Goal: Task Accomplishment & Management: Use online tool/utility

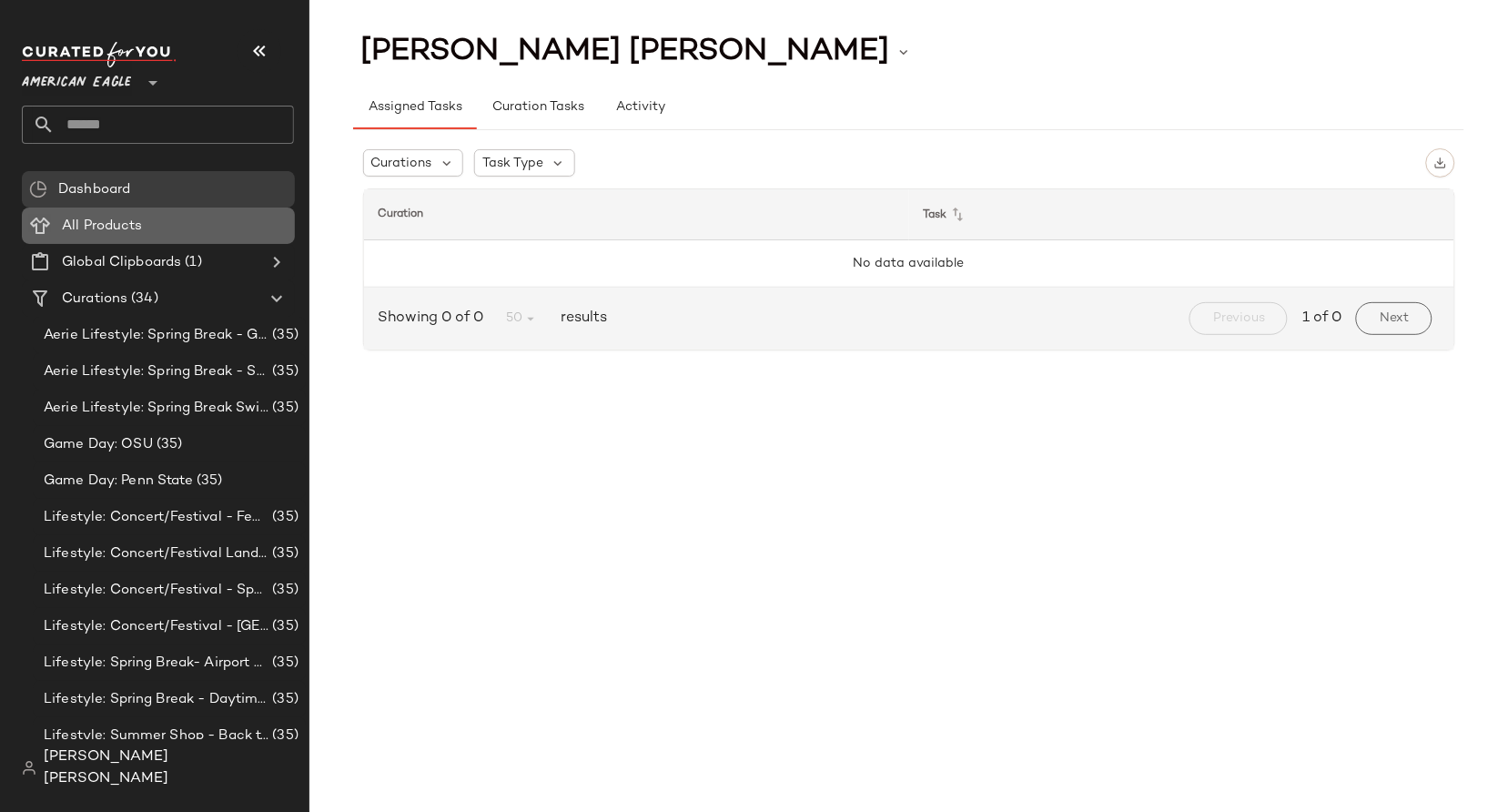
click at [172, 222] on div "All Products" at bounding box center [172, 226] width 231 height 21
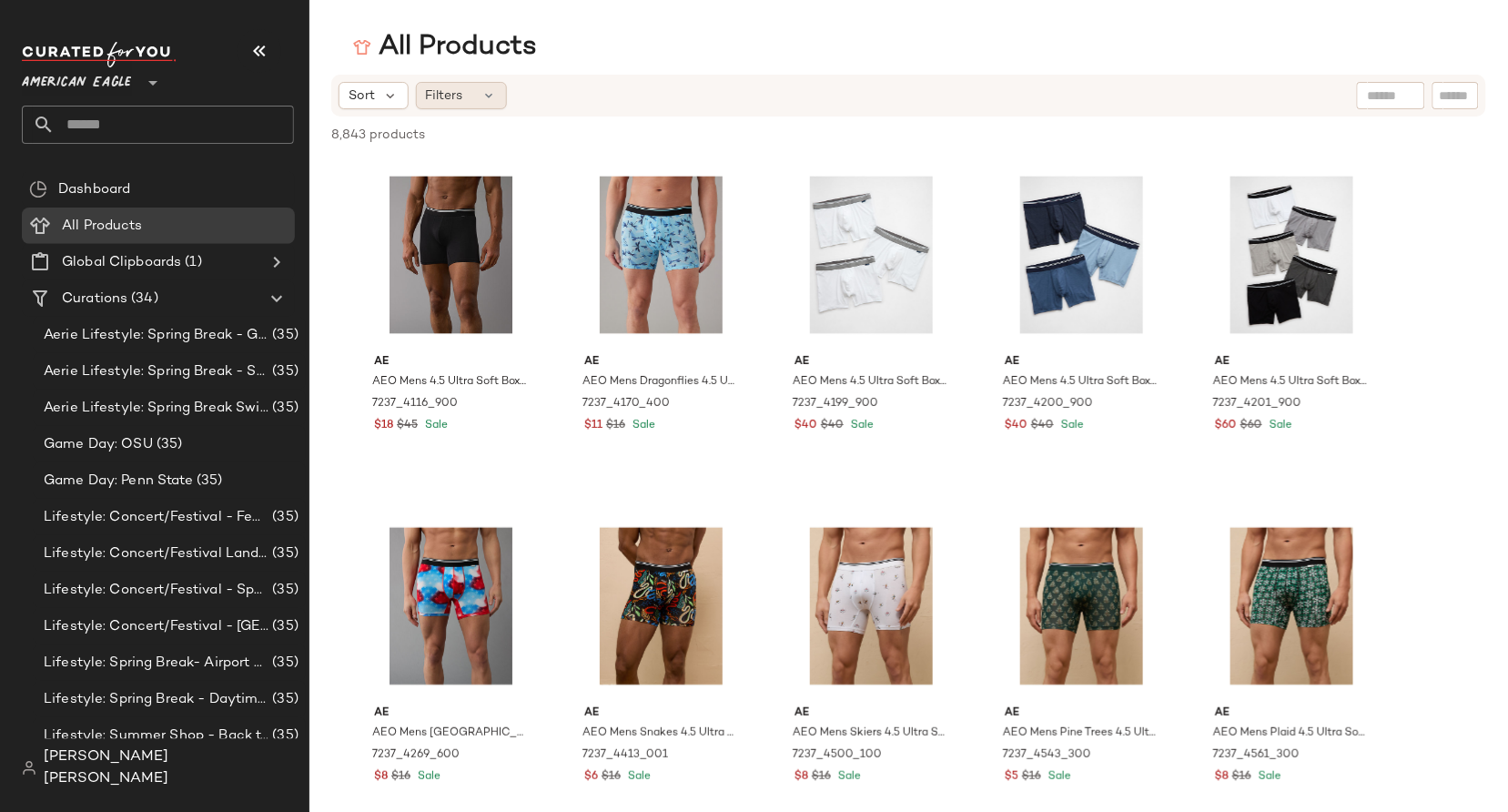
click at [497, 100] on div "Filters" at bounding box center [461, 95] width 91 height 28
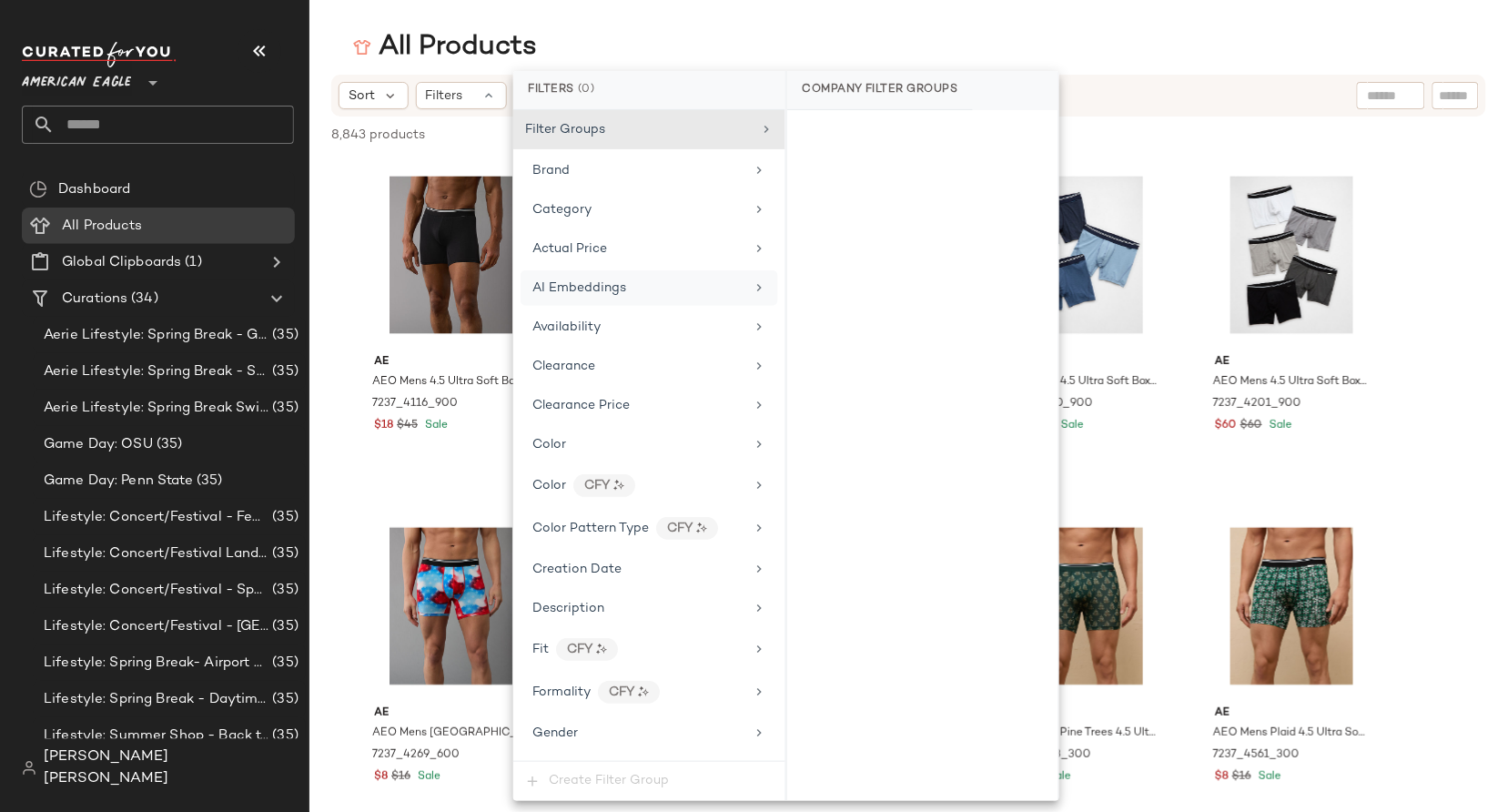
scroll to position [3, 0]
click at [587, 258] on div "Actual Price" at bounding box center [649, 246] width 258 height 36
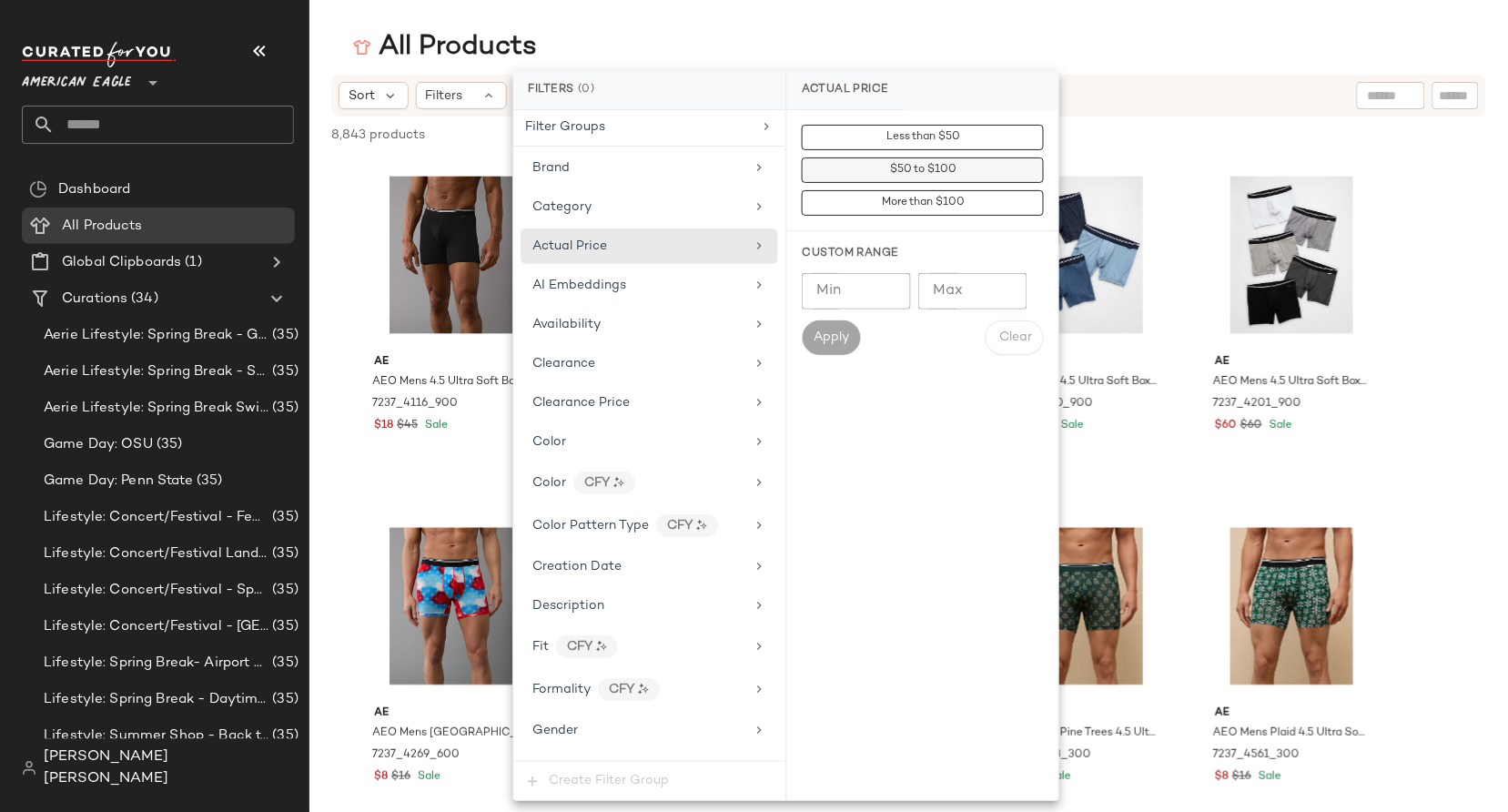
click at [893, 172] on span "$50 to $100" at bounding box center [923, 171] width 68 height 13
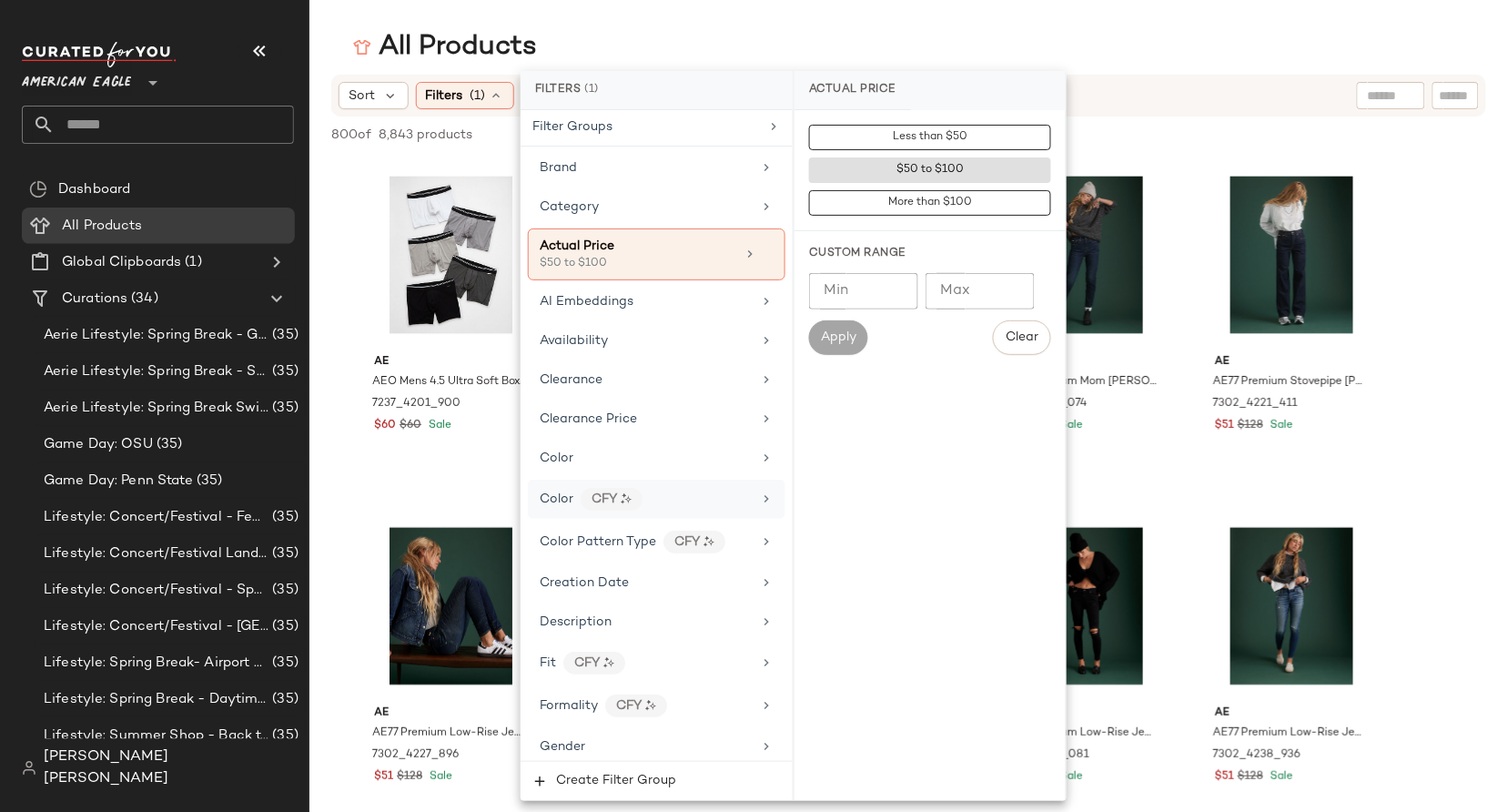
click at [661, 507] on div "Color CFY" at bounding box center [645, 499] width 212 height 23
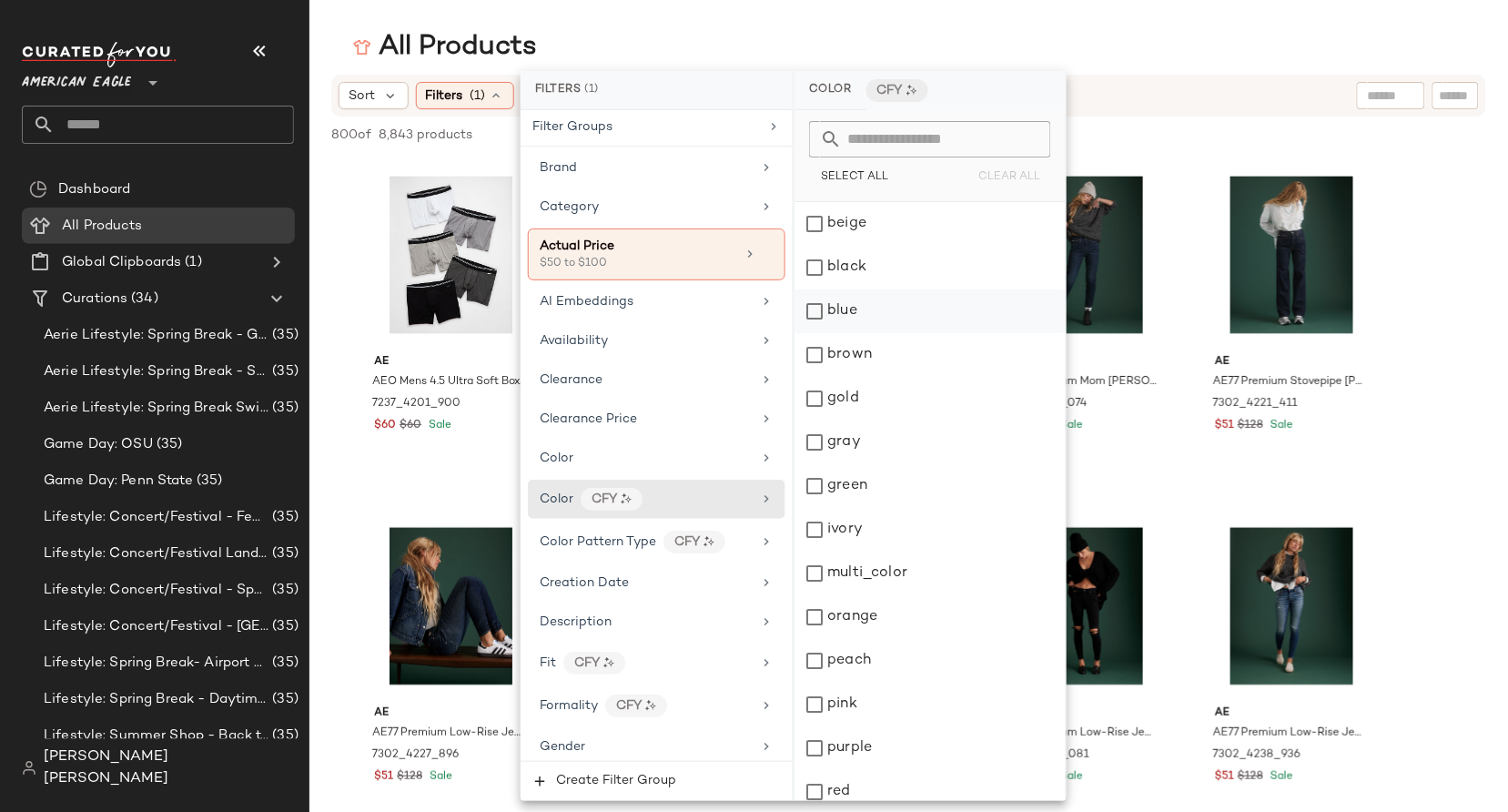
click at [843, 318] on div "blue" at bounding box center [931, 311] width 272 height 44
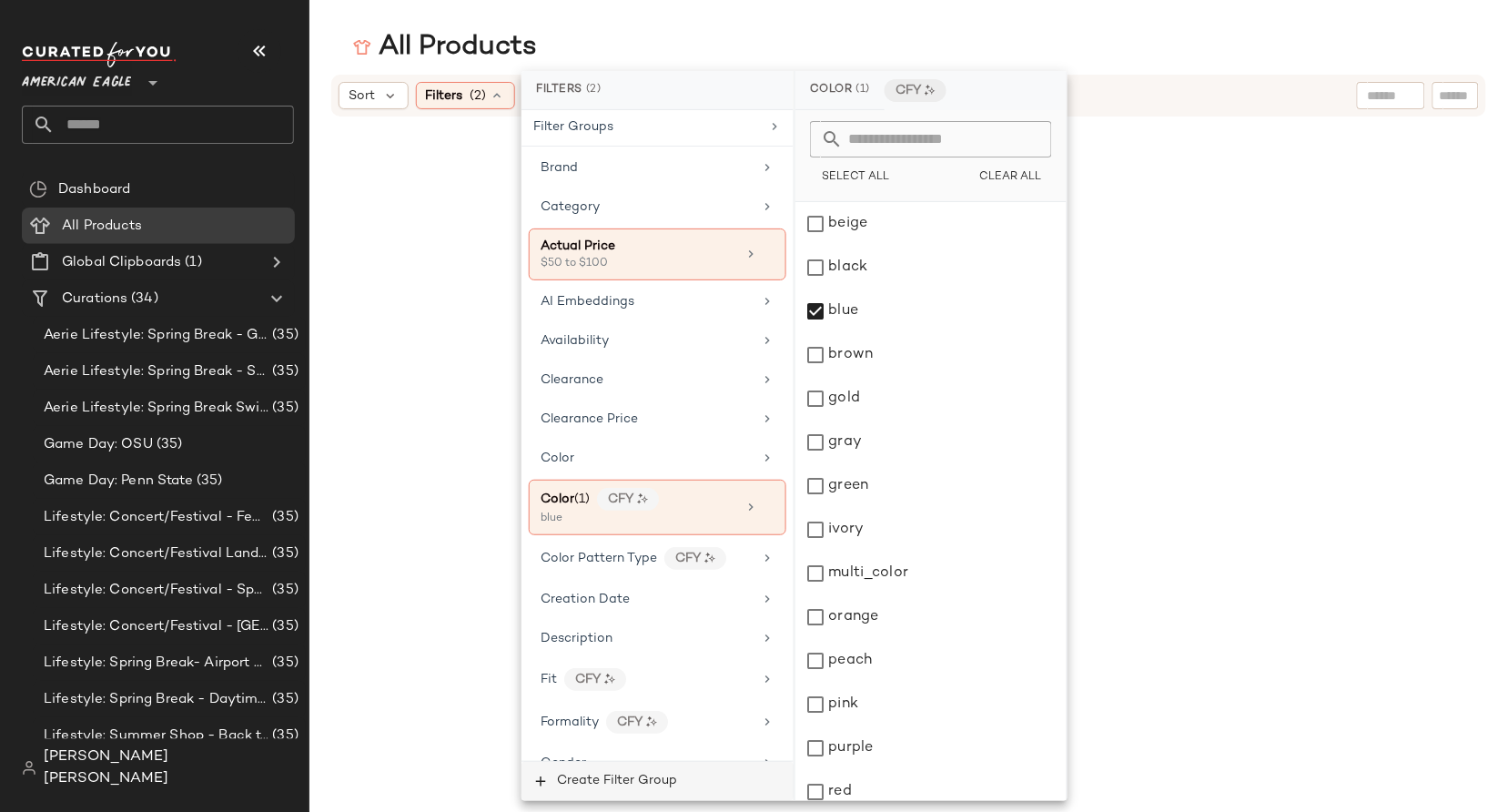
click at [613, 791] on button "Create Filter Group" at bounding box center [657, 781] width 273 height 39
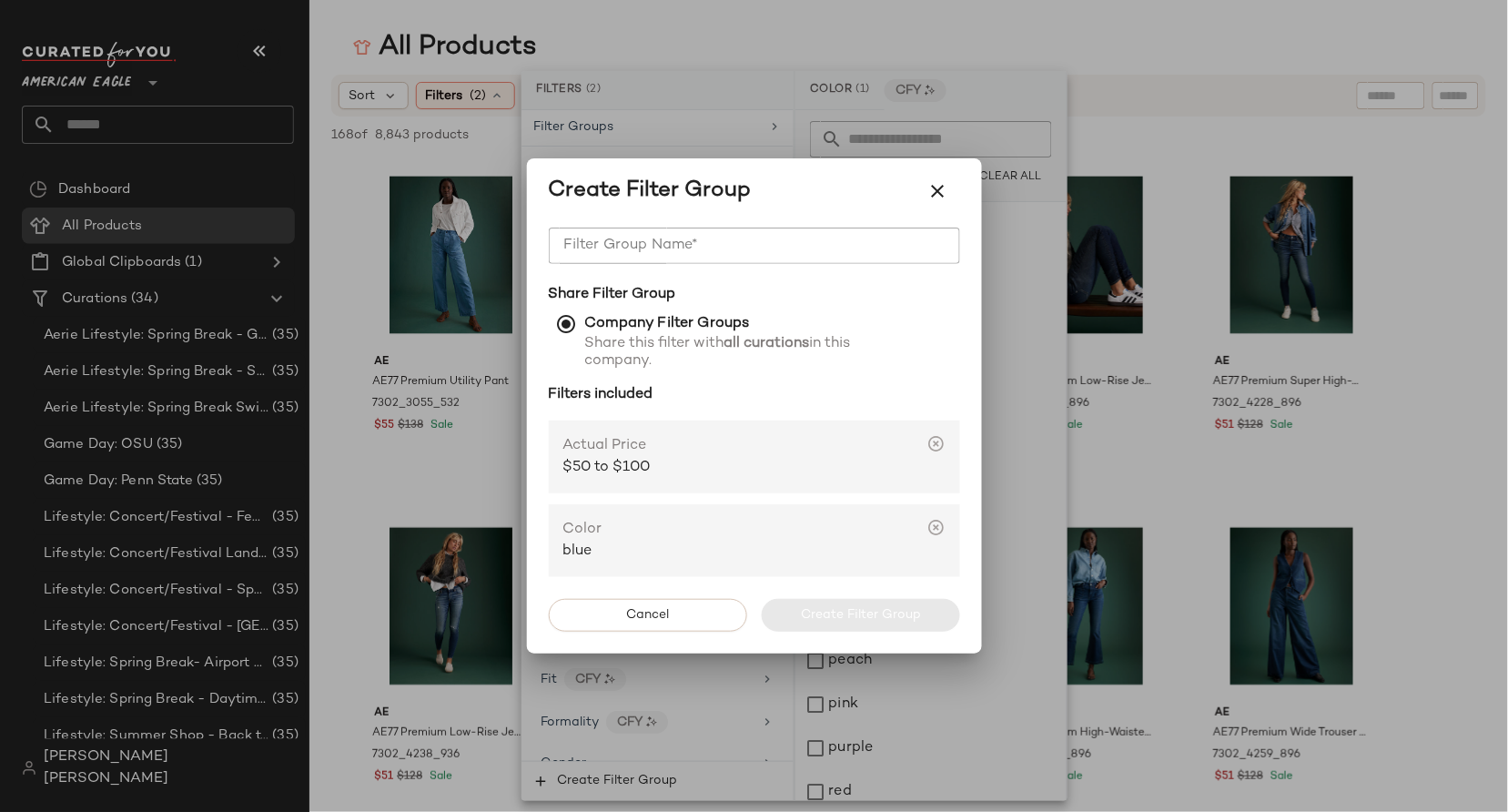
click at [749, 256] on input "Filter Group Name*" at bounding box center [754, 246] width 411 height 37
type input "**********"
click at [831, 626] on button "Create Filter Group" at bounding box center [861, 616] width 198 height 33
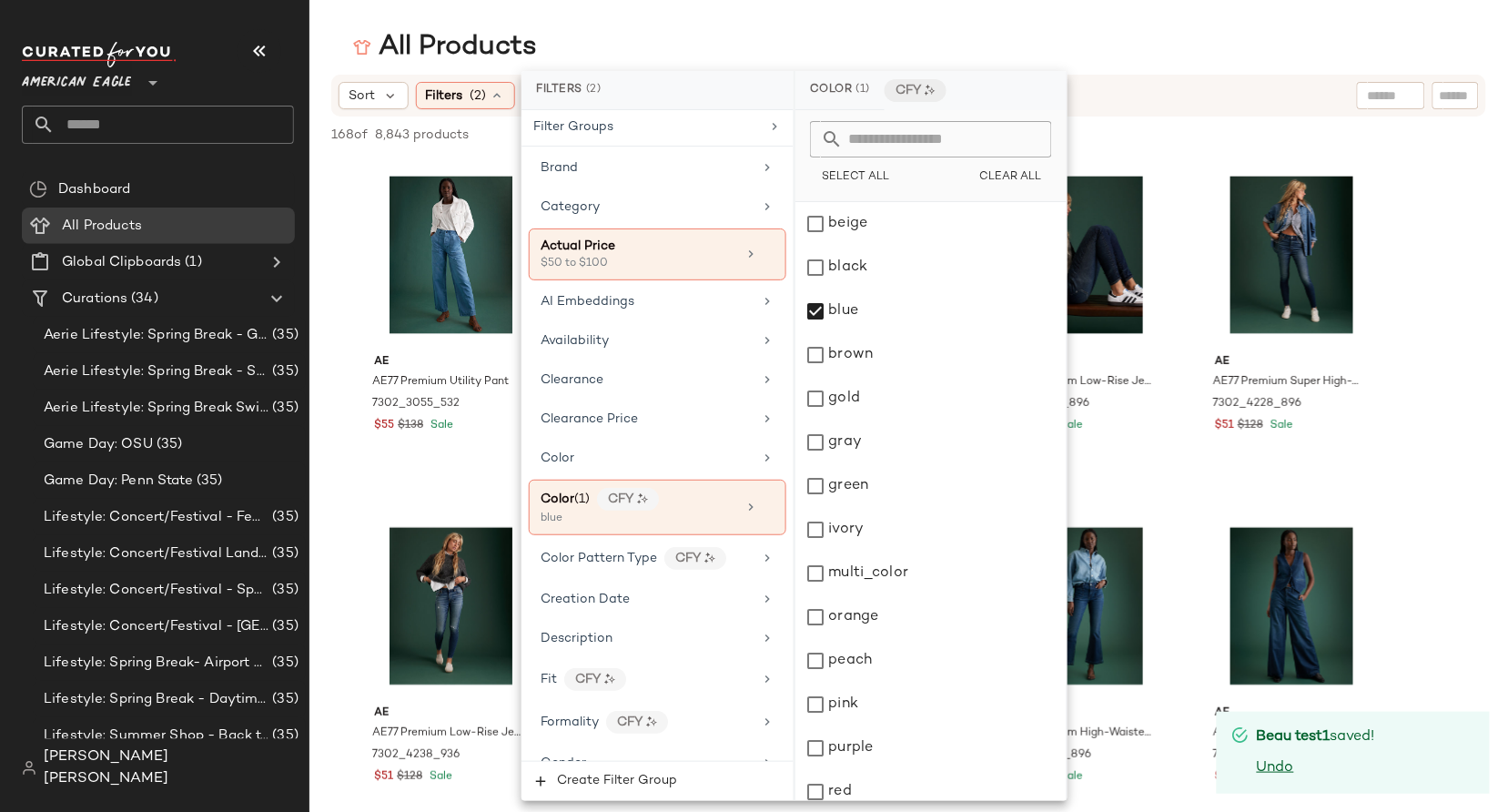
click at [840, 45] on div "All Products" at bounding box center [909, 48] width 1199 height 37
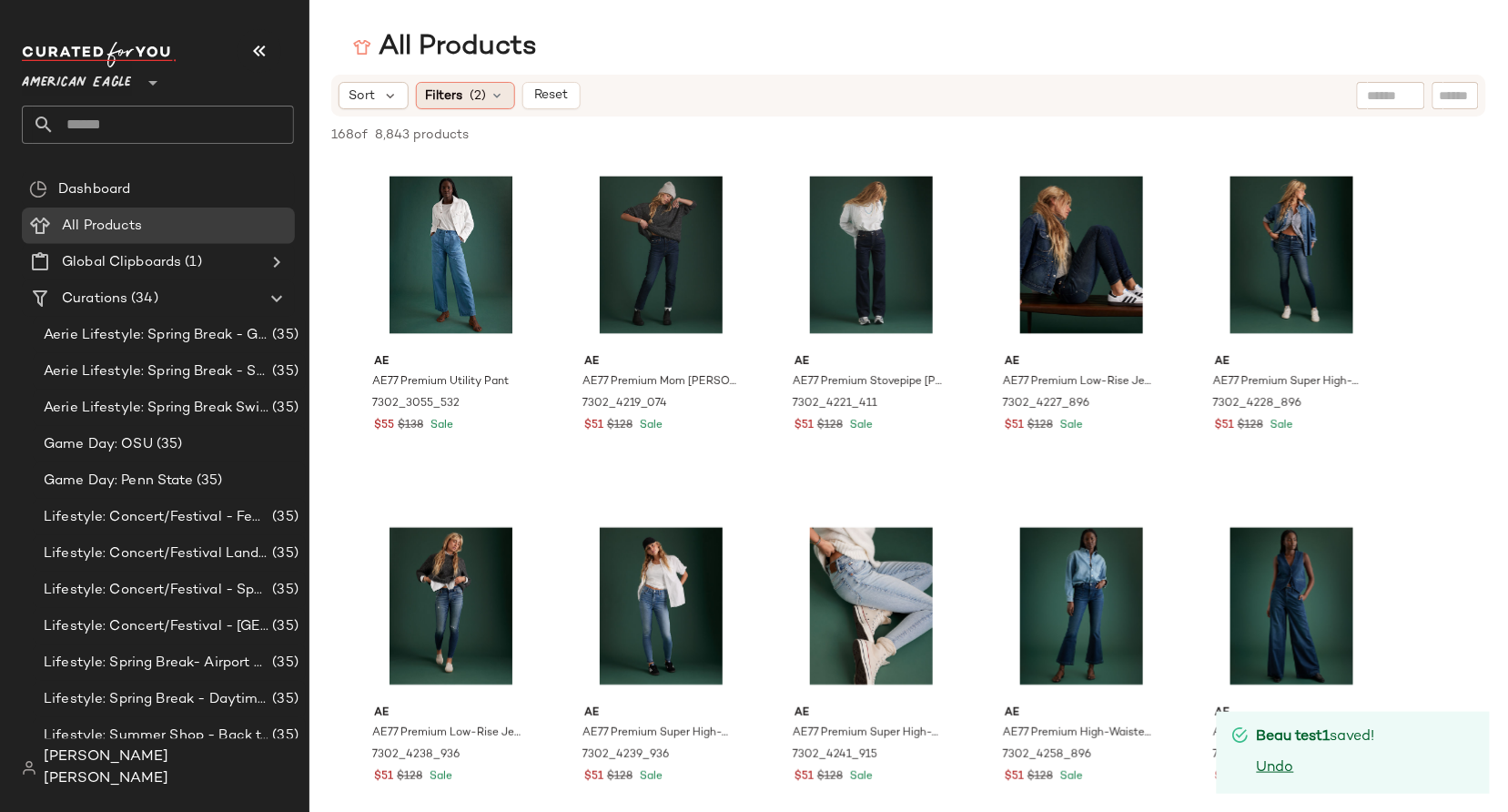
click at [464, 91] on div "Filters (2)" at bounding box center [465, 95] width 99 height 28
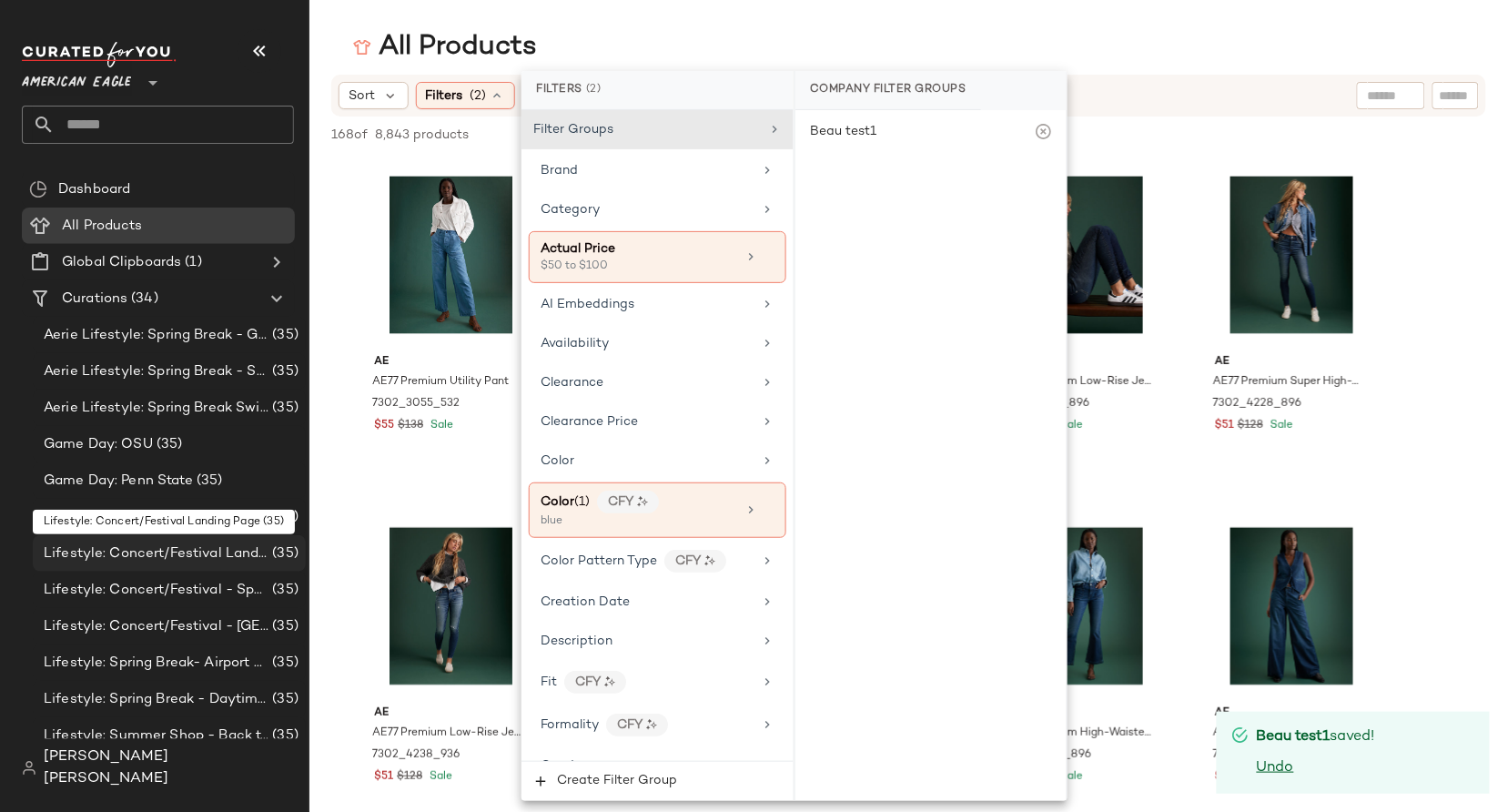
click at [173, 560] on span "Lifestyle: Concert/Festival Landing Page" at bounding box center [156, 553] width 225 height 21
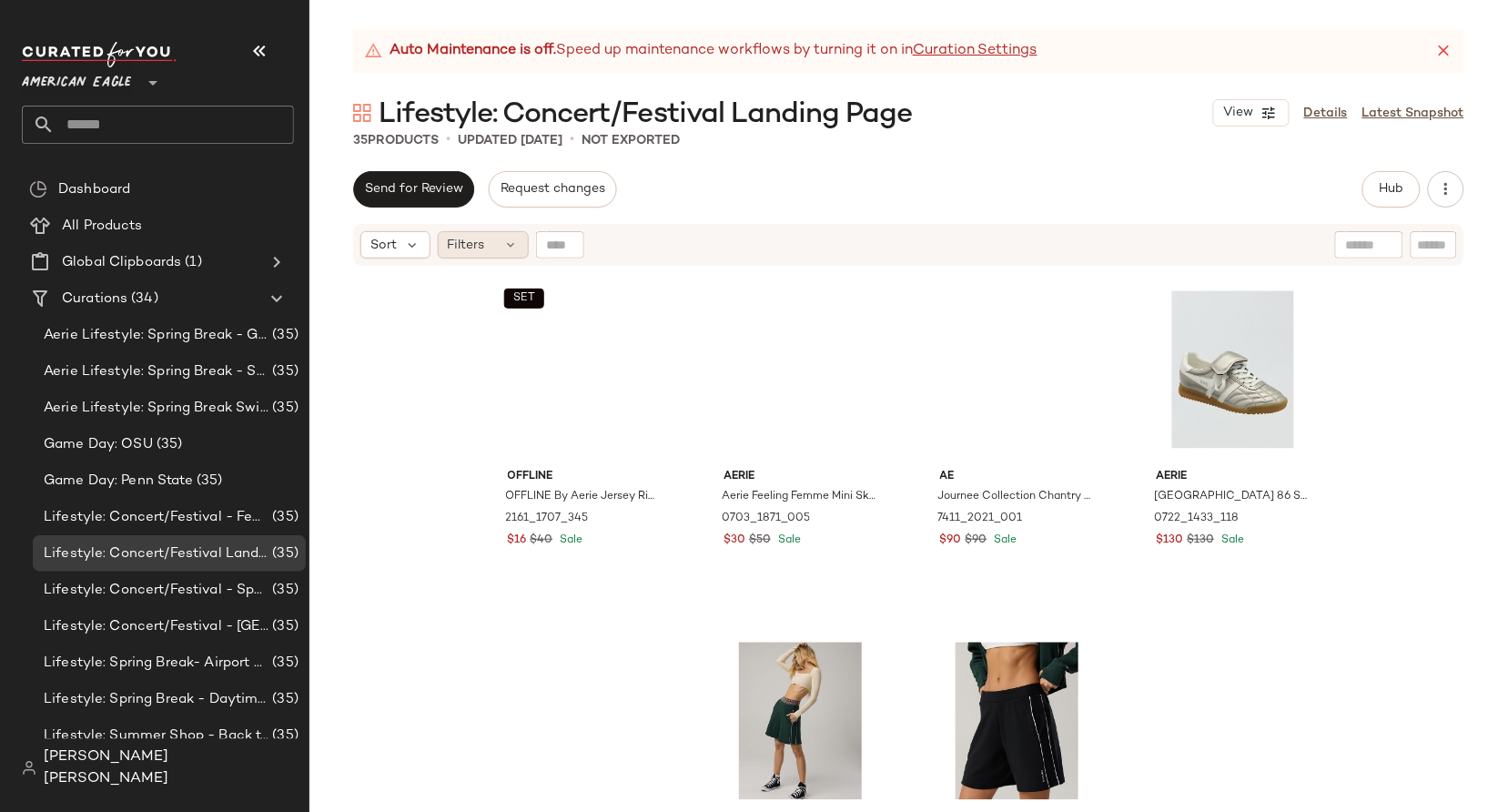
click at [487, 241] on div "Filters" at bounding box center [483, 245] width 91 height 28
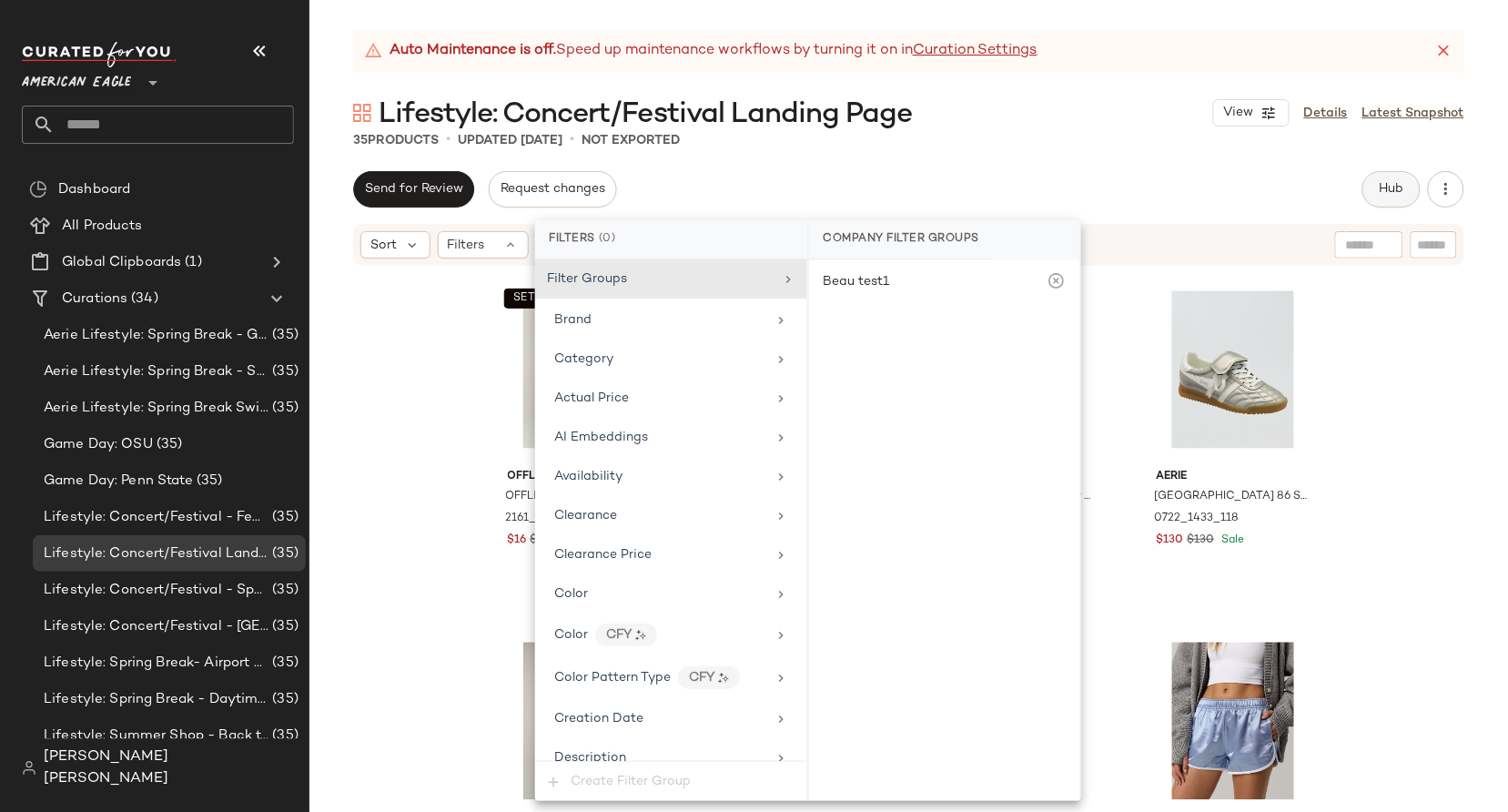
click at [1402, 204] on button "Hub" at bounding box center [1391, 189] width 58 height 37
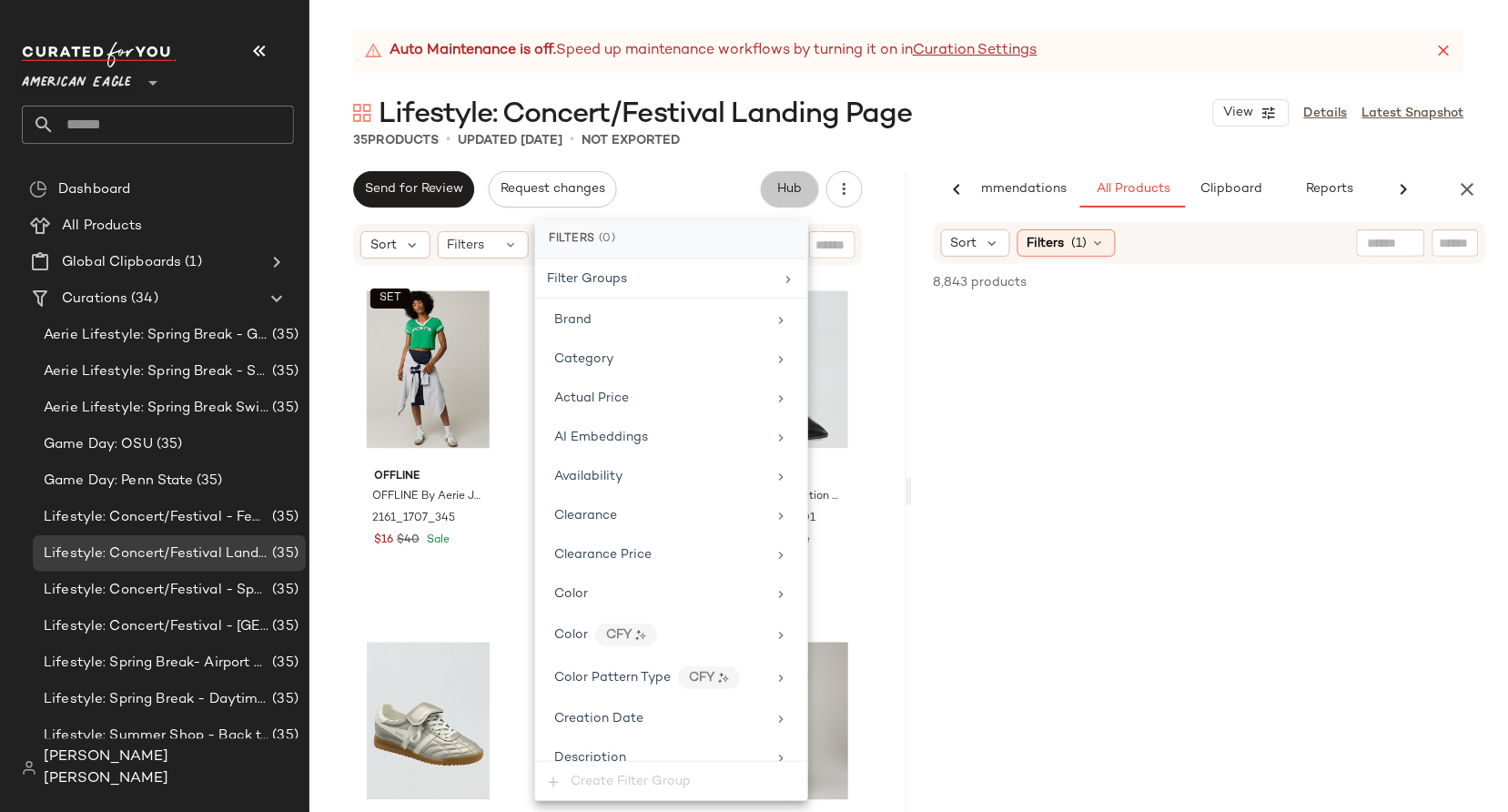
scroll to position [0, 61]
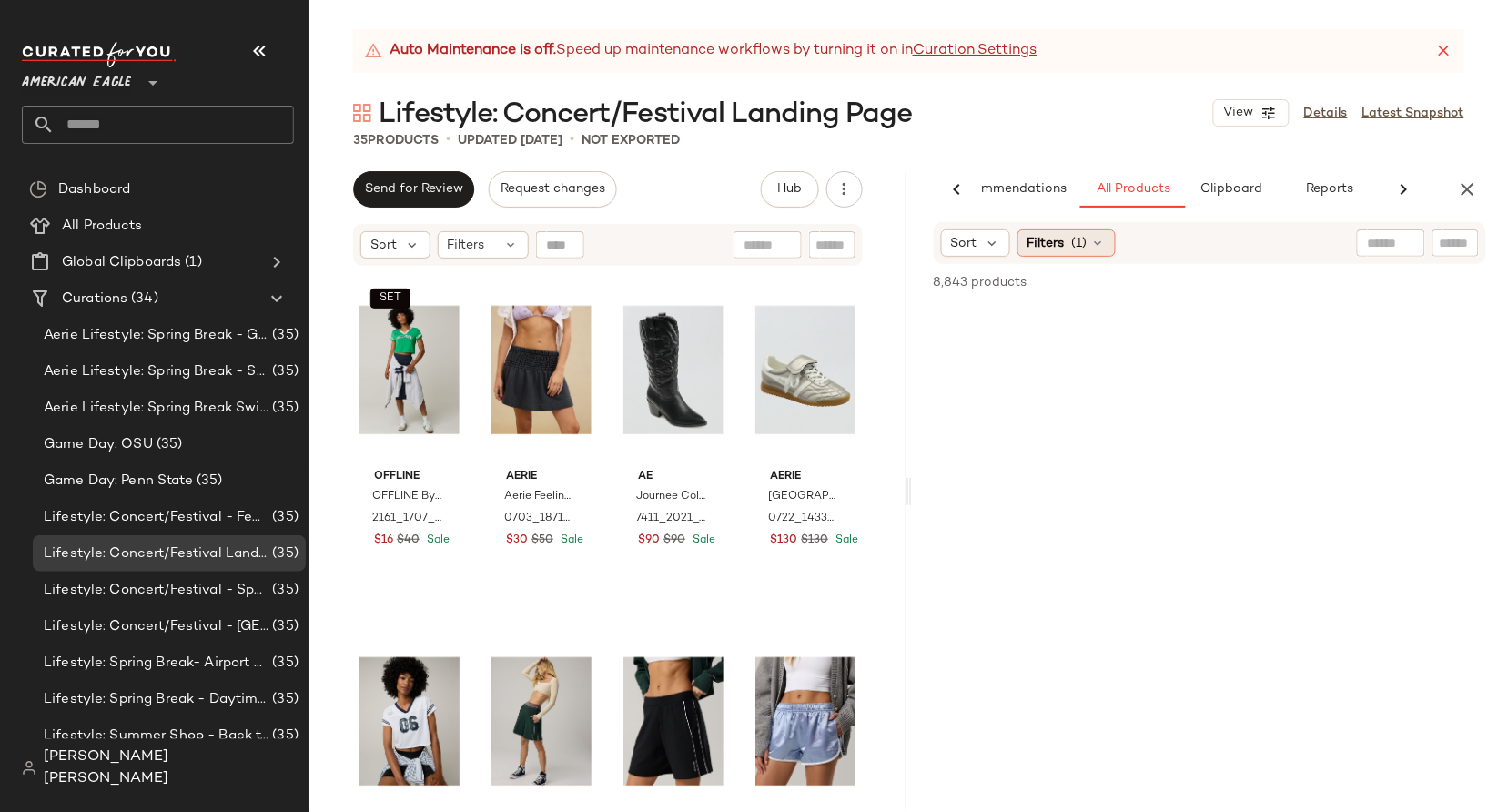
click at [1033, 252] on span "Filters" at bounding box center [1046, 243] width 38 height 19
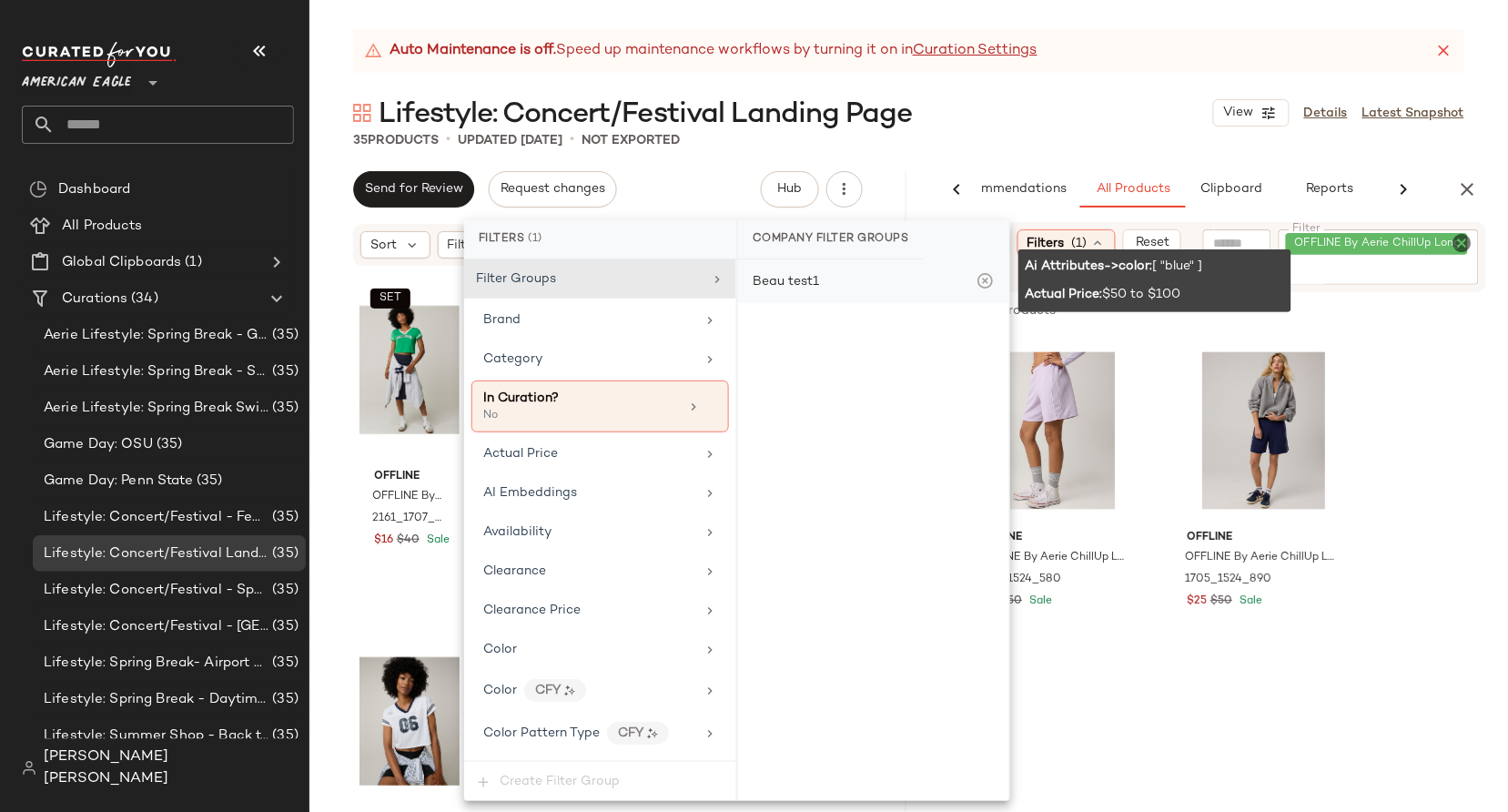
click at [981, 279] on icon at bounding box center [986, 282] width 18 height 18
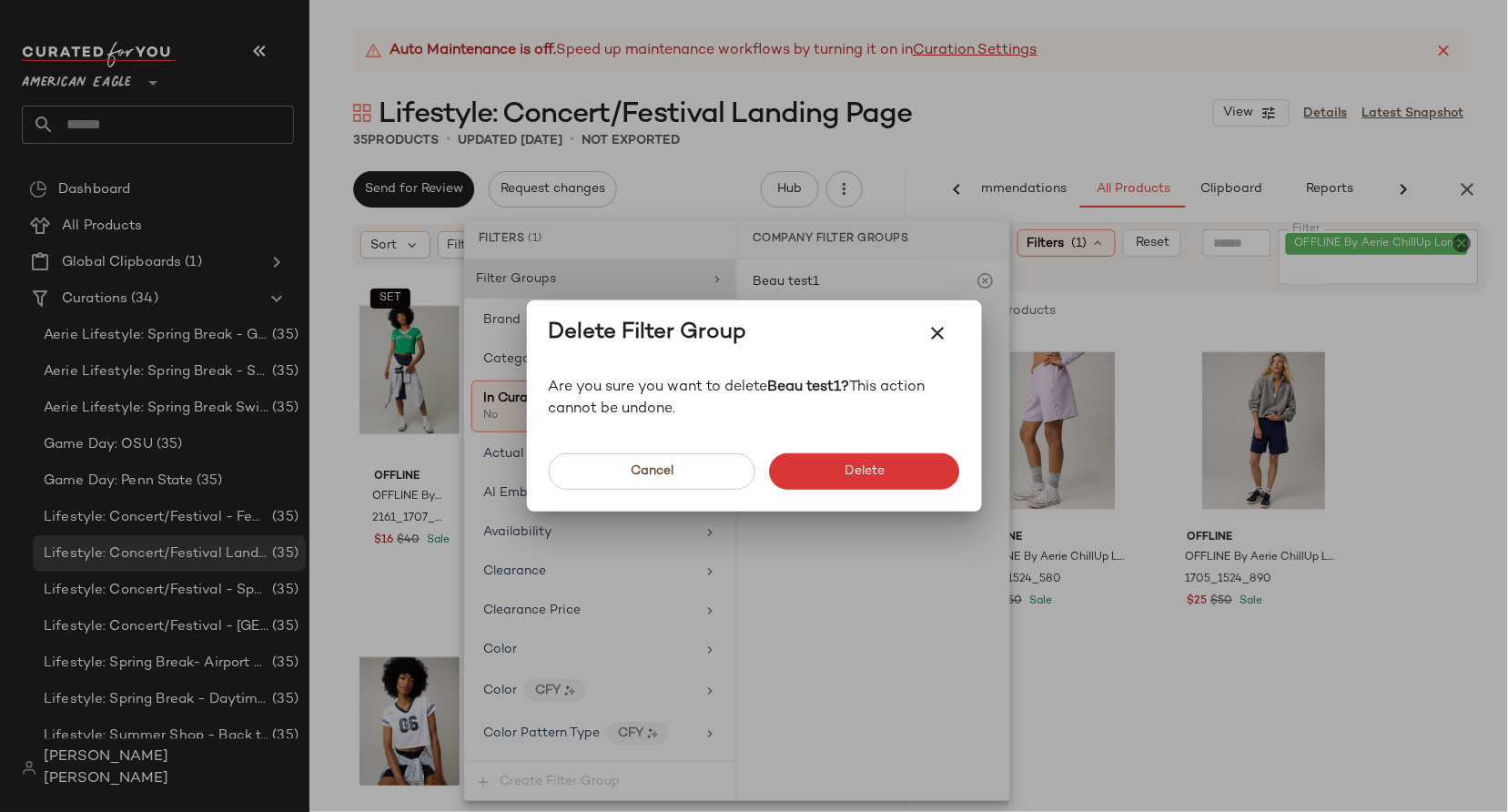
click at [874, 449] on div "Cancel Delete" at bounding box center [754, 465] width 455 height 91
click at [871, 469] on span "Delete" at bounding box center [864, 472] width 41 height 15
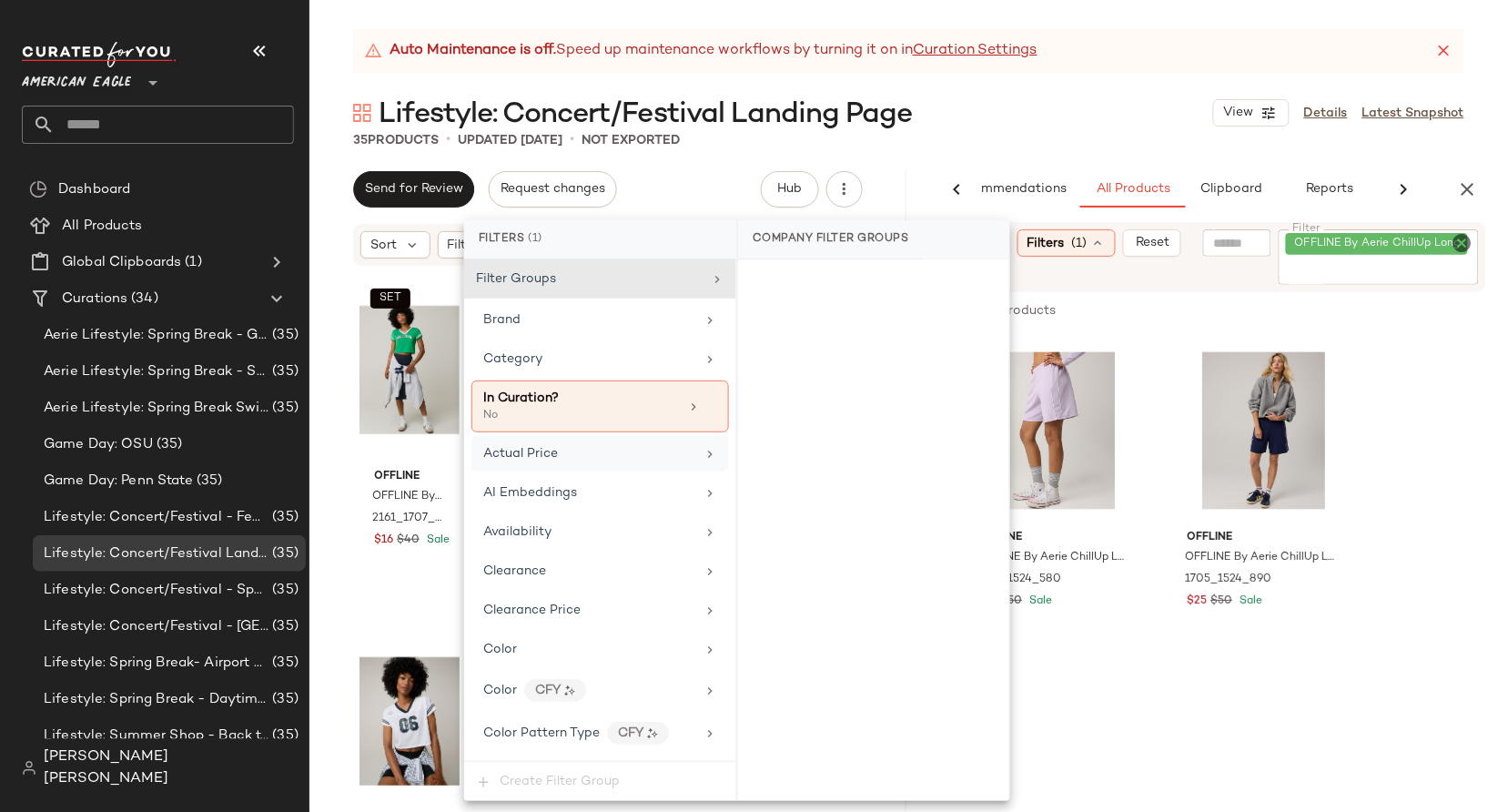
click at [635, 450] on div "Actual Price" at bounding box center [589, 453] width 212 height 19
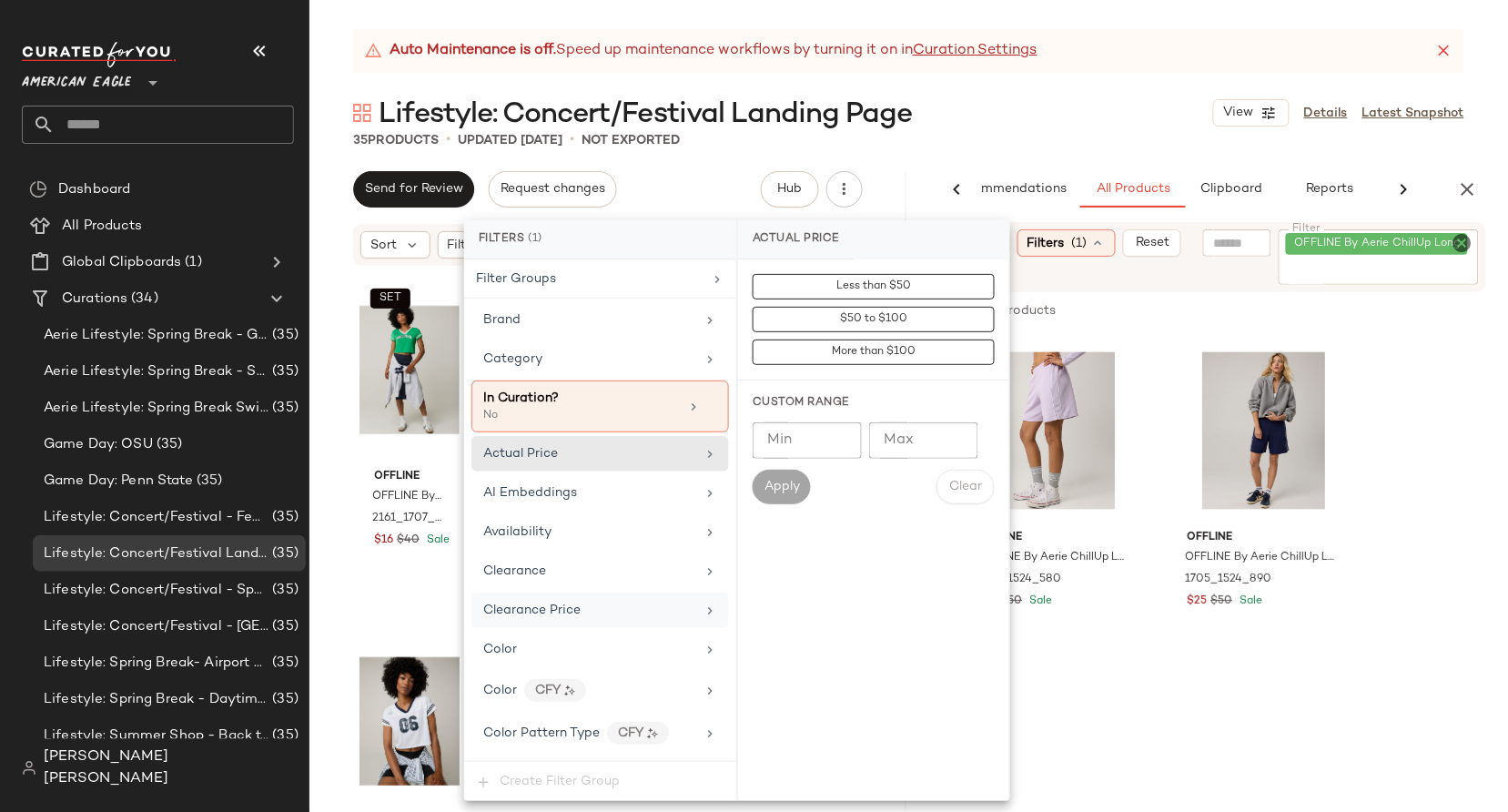
click at [615, 598] on div "Clearance Price" at bounding box center [600, 610] width 258 height 36
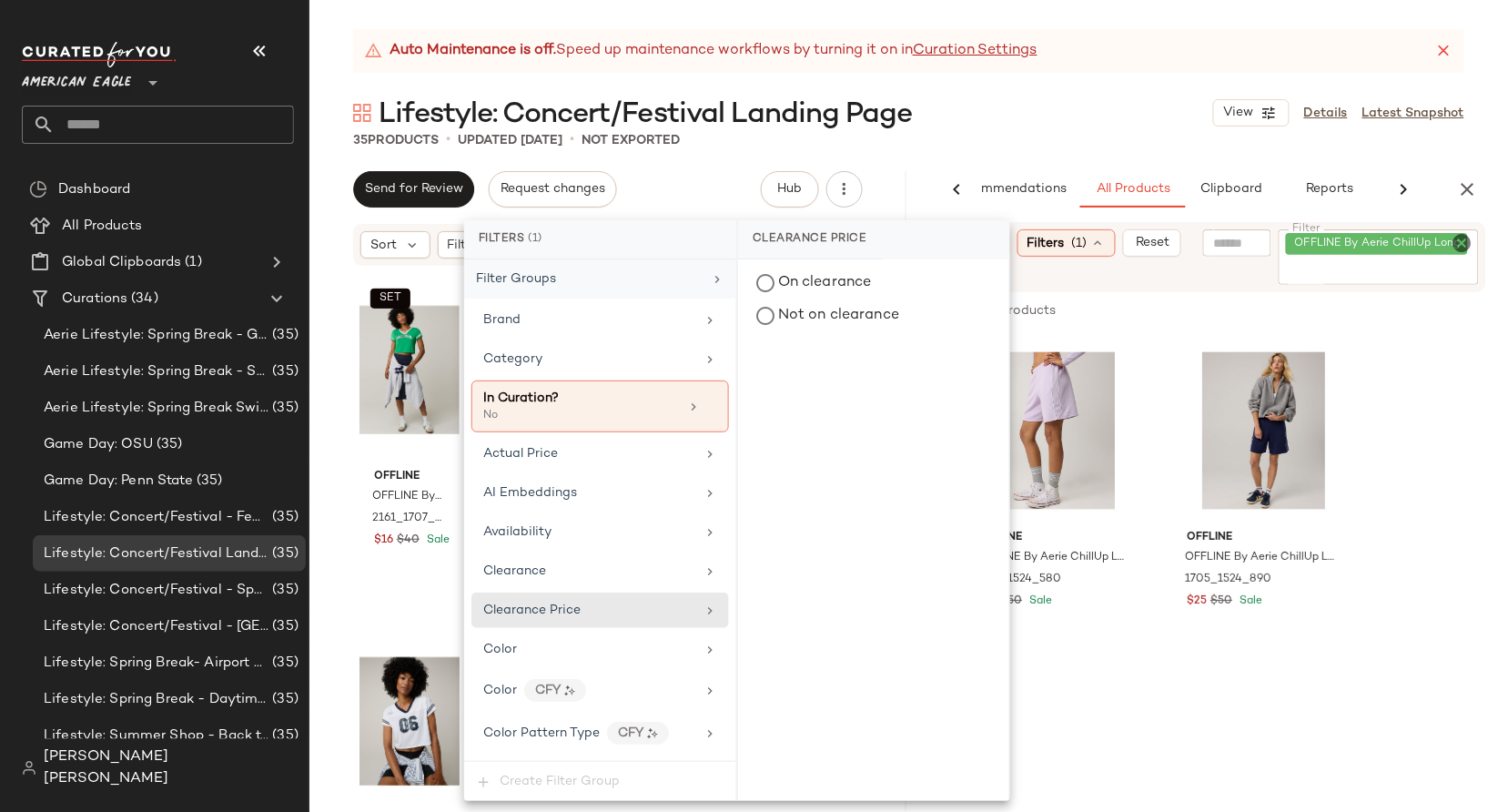
click at [604, 290] on div "Filter Groups" at bounding box center [600, 279] width 273 height 39
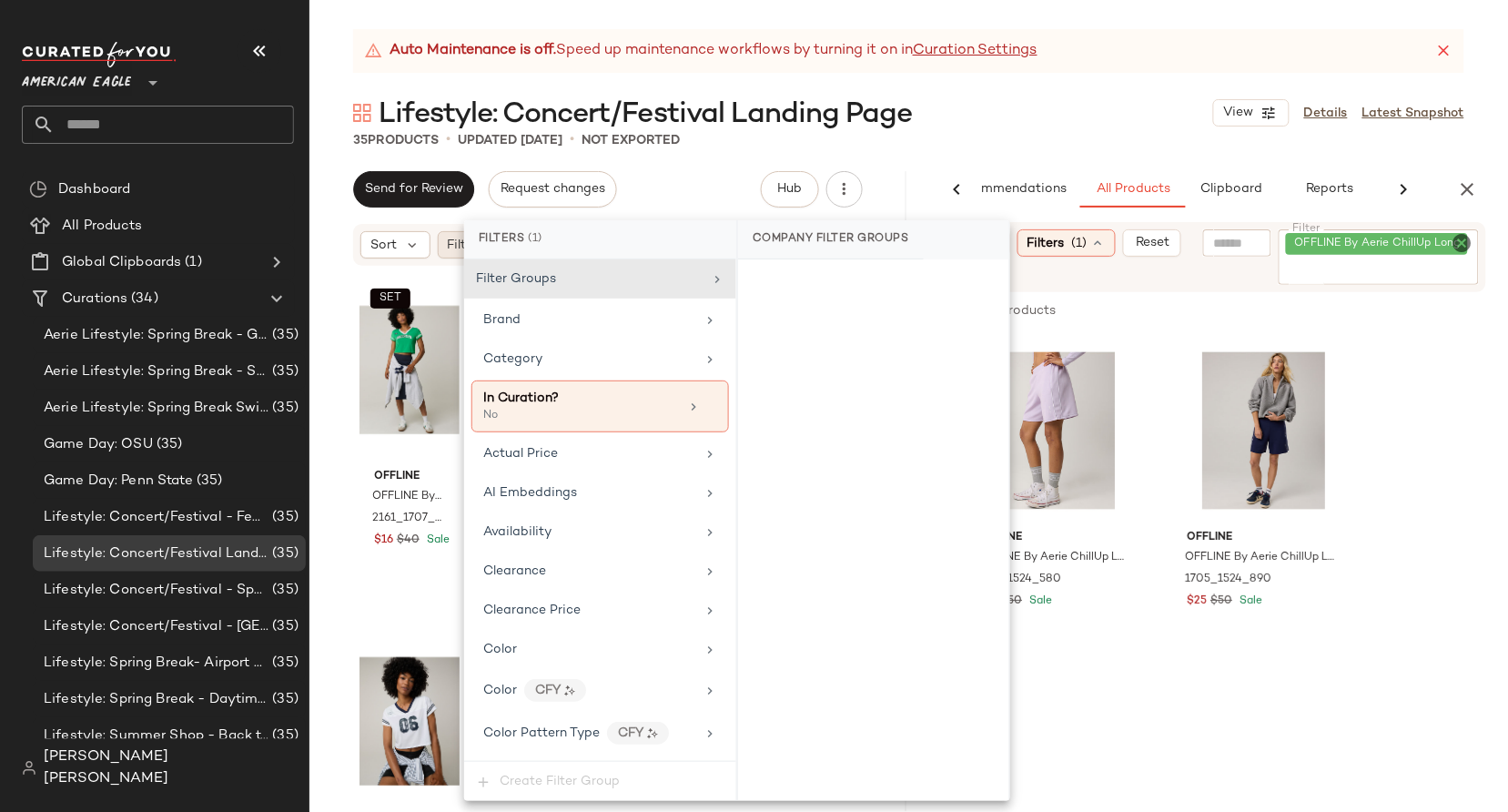
click at [460, 244] on span "Filters" at bounding box center [466, 245] width 38 height 19
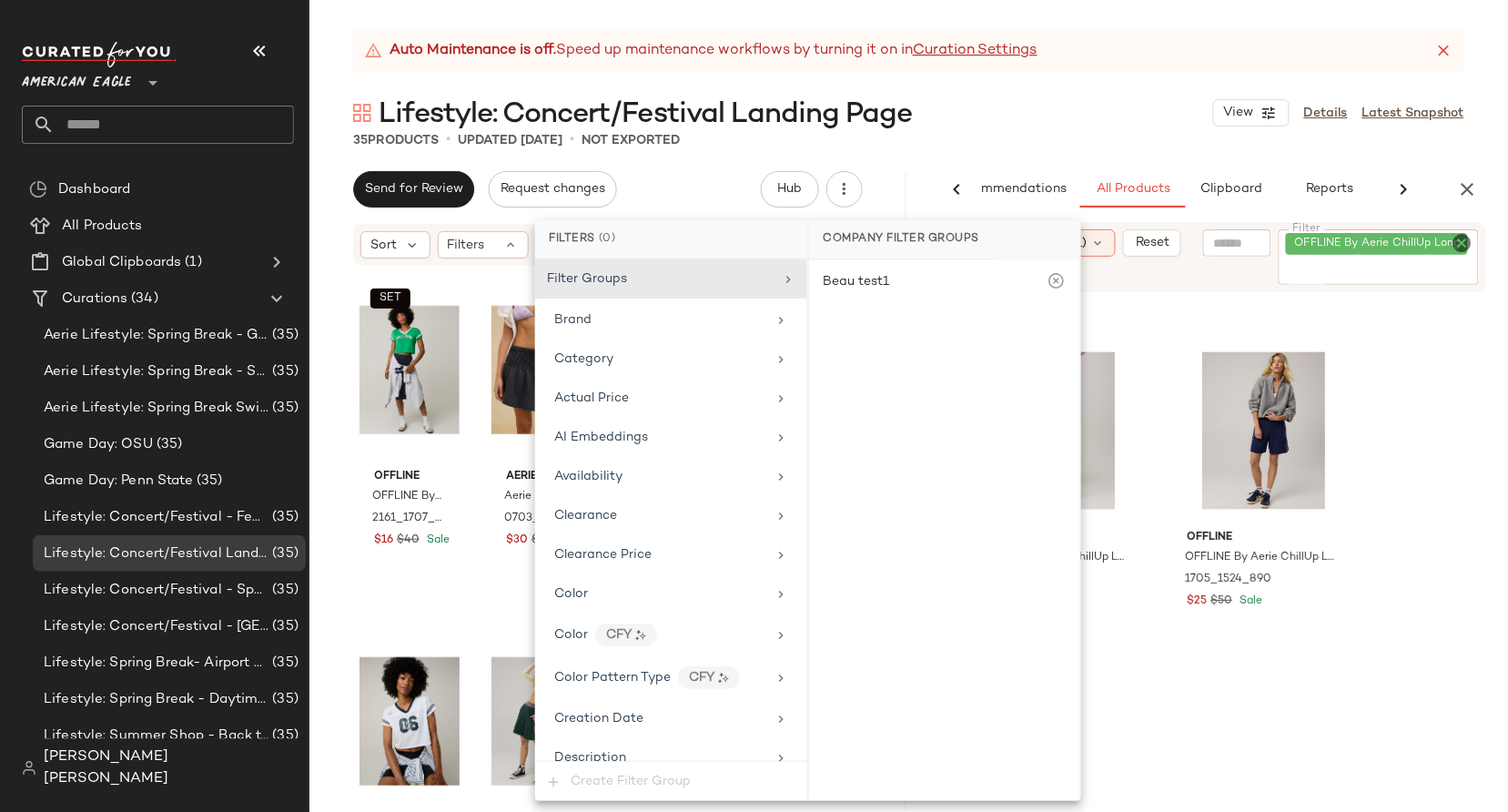
click at [1159, 220] on div "AI Recommendations All Products Clipboard Reports Sort Filters (1) Reset Filter…" at bounding box center [1211, 491] width 598 height 640
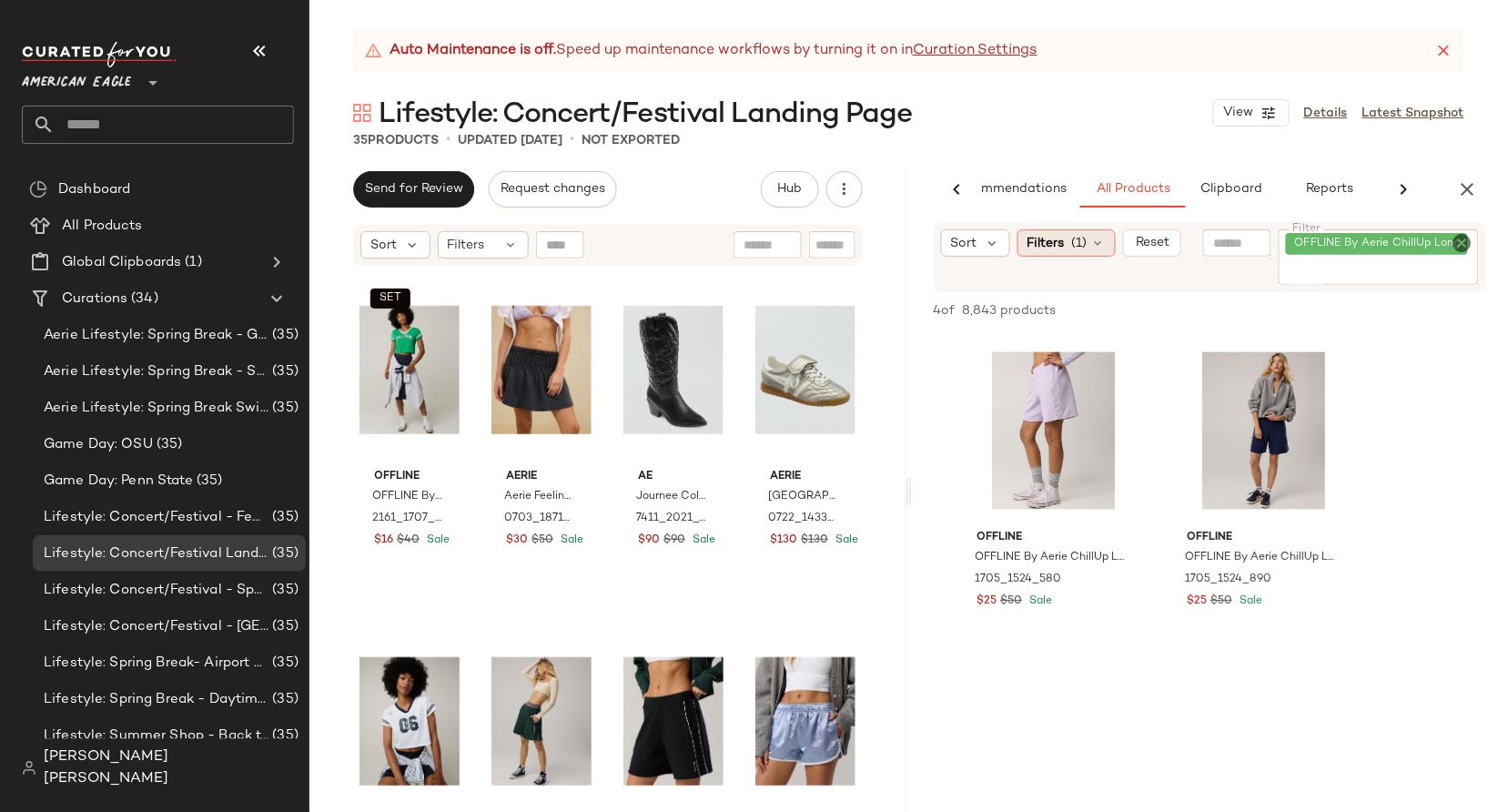
click at [1050, 246] on span "Filters" at bounding box center [1046, 243] width 38 height 19
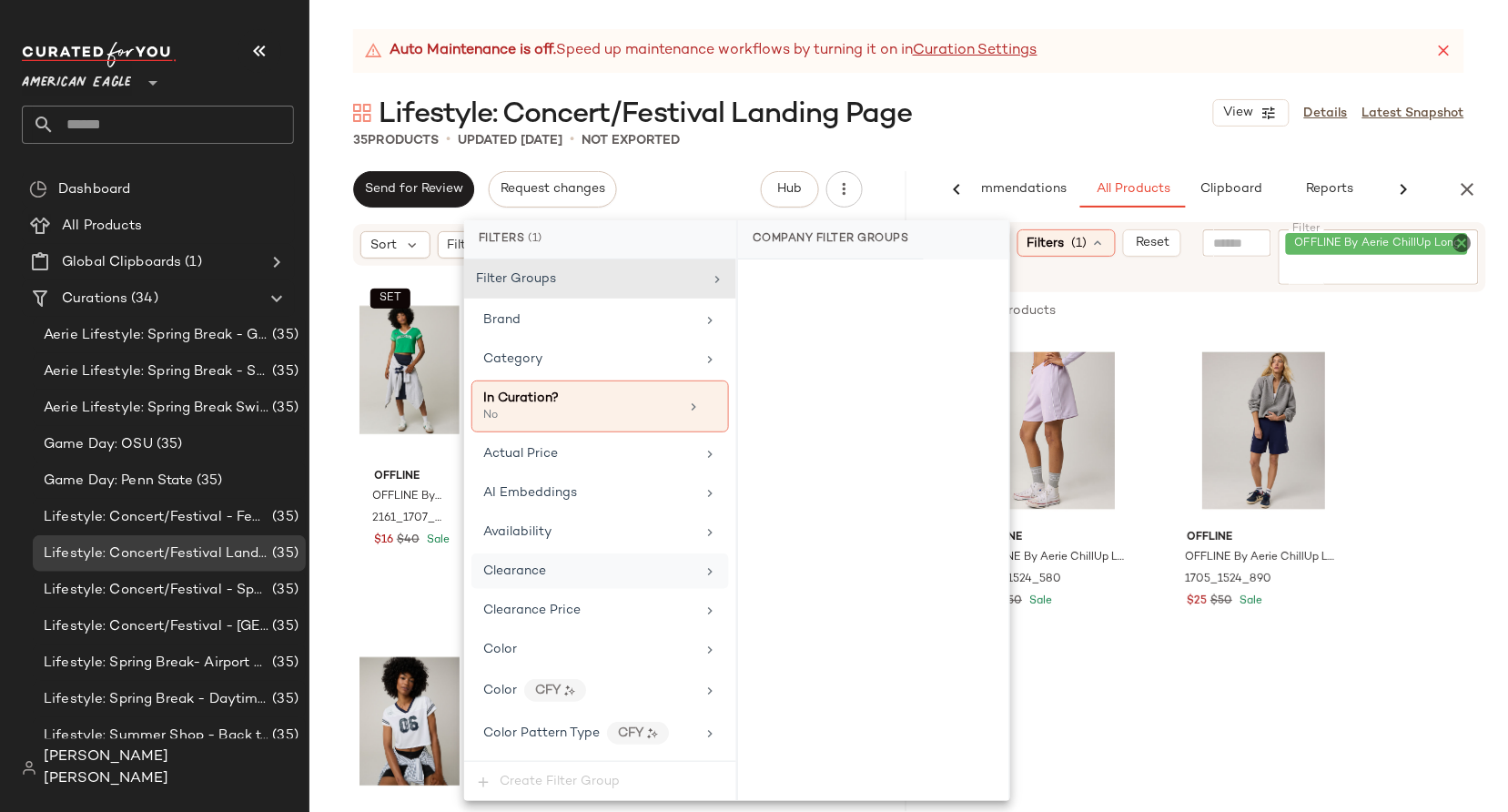
click at [613, 560] on div "Clearance" at bounding box center [600, 571] width 258 height 36
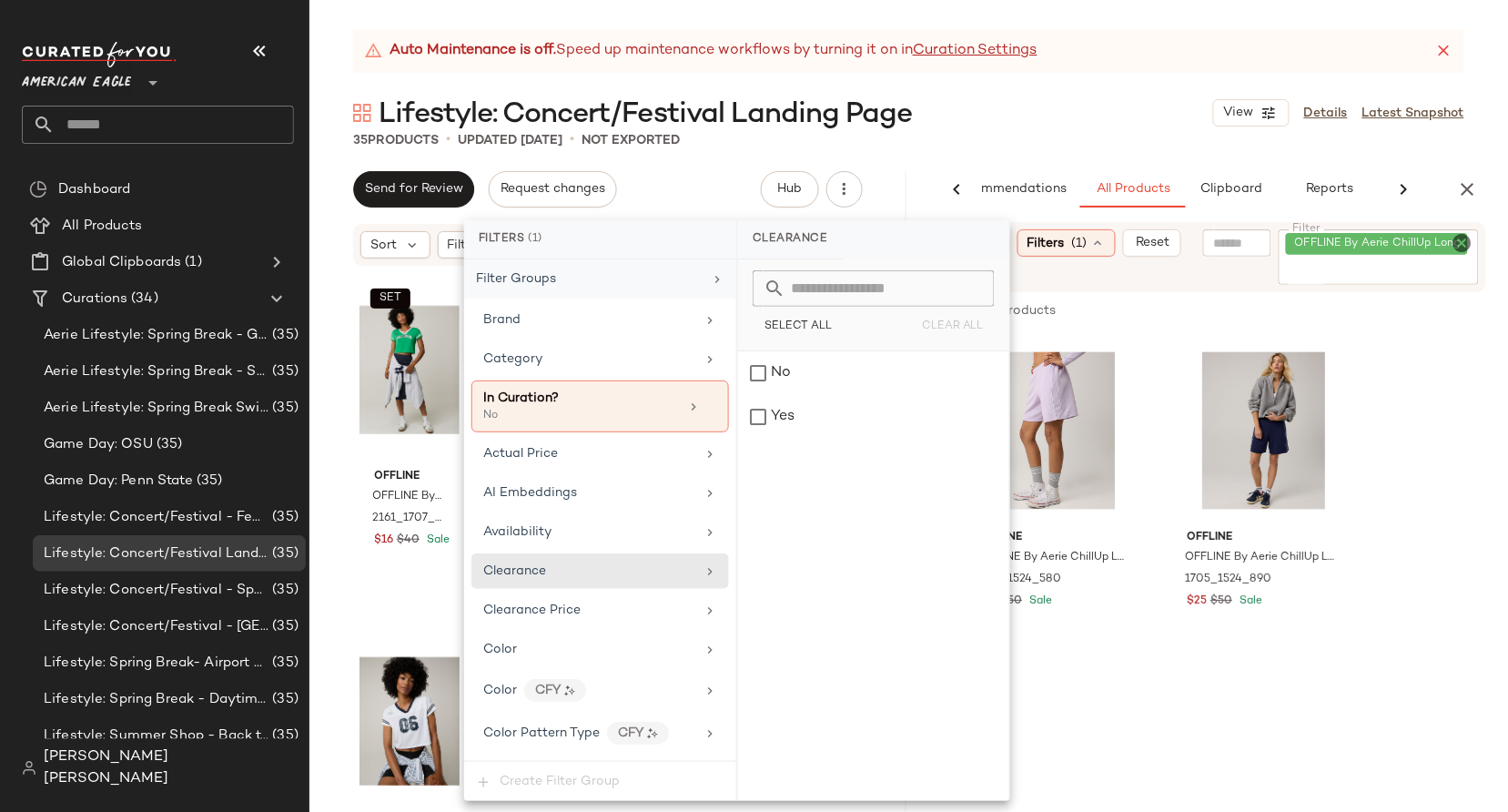
click at [621, 283] on div "Filter Groups" at bounding box center [589, 279] width 227 height 19
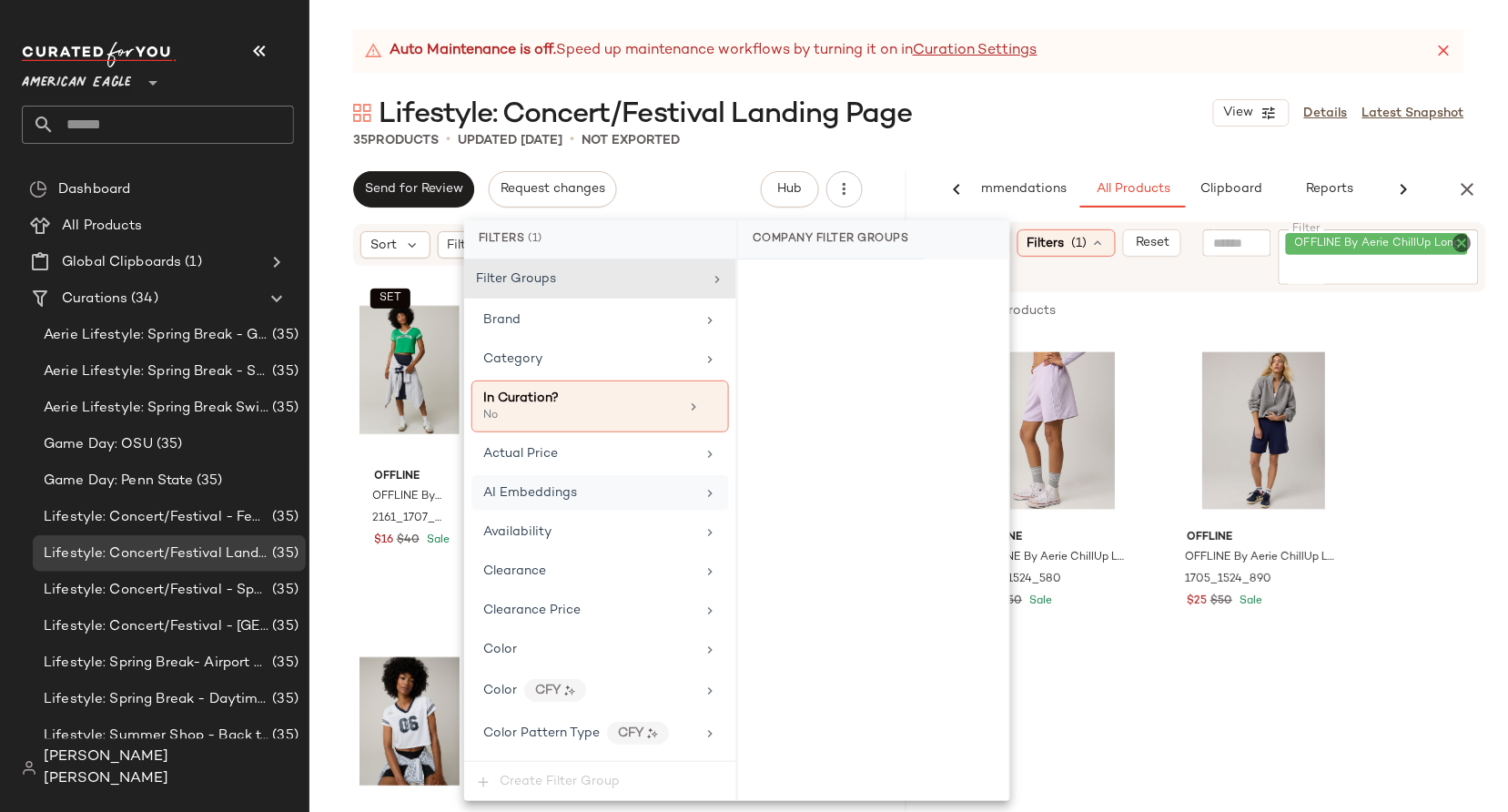
click at [608, 484] on div "AI Embeddings" at bounding box center [600, 493] width 258 height 36
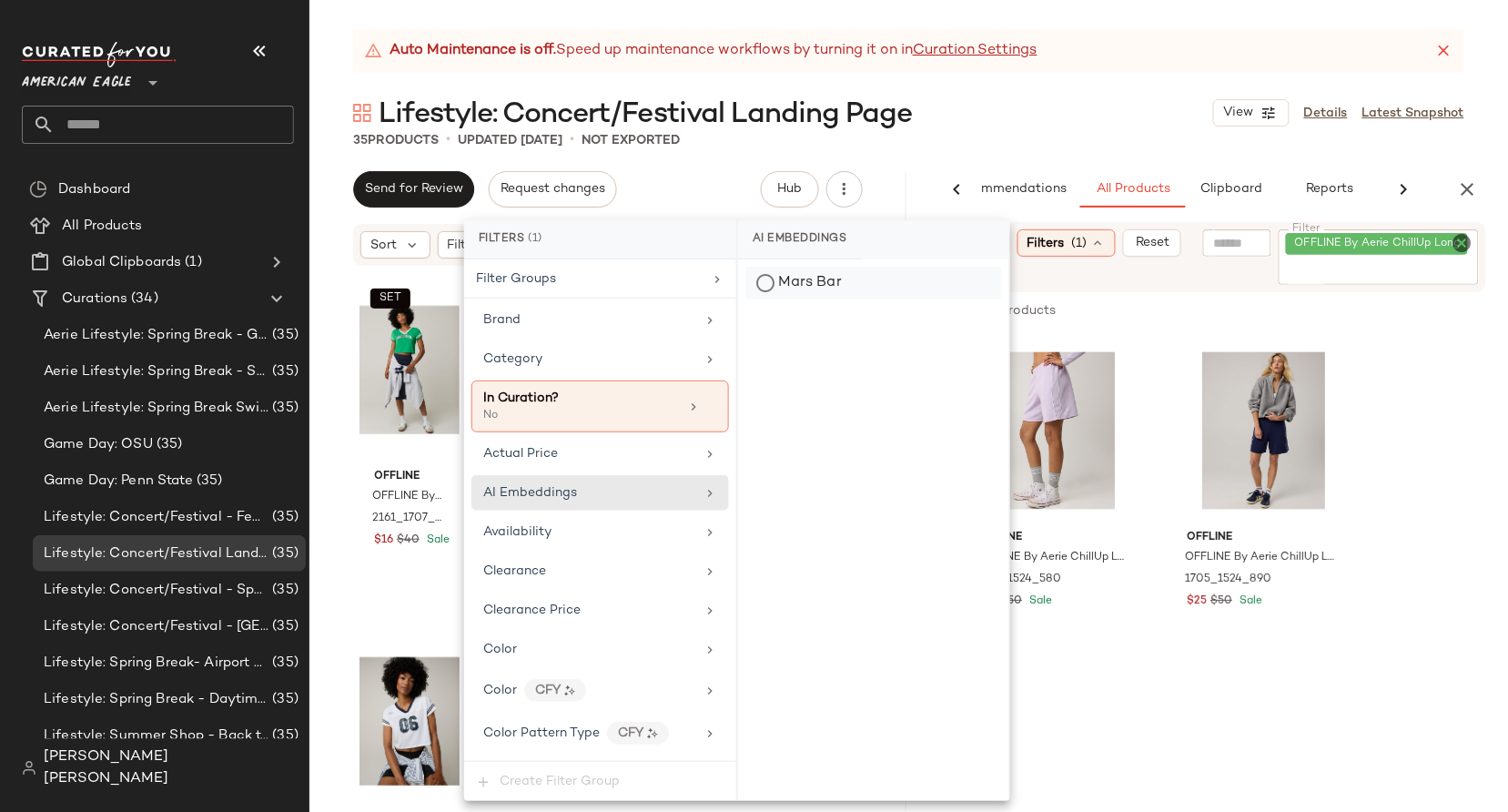
click at [832, 281] on div "Mars Bar" at bounding box center [874, 284] width 257 height 33
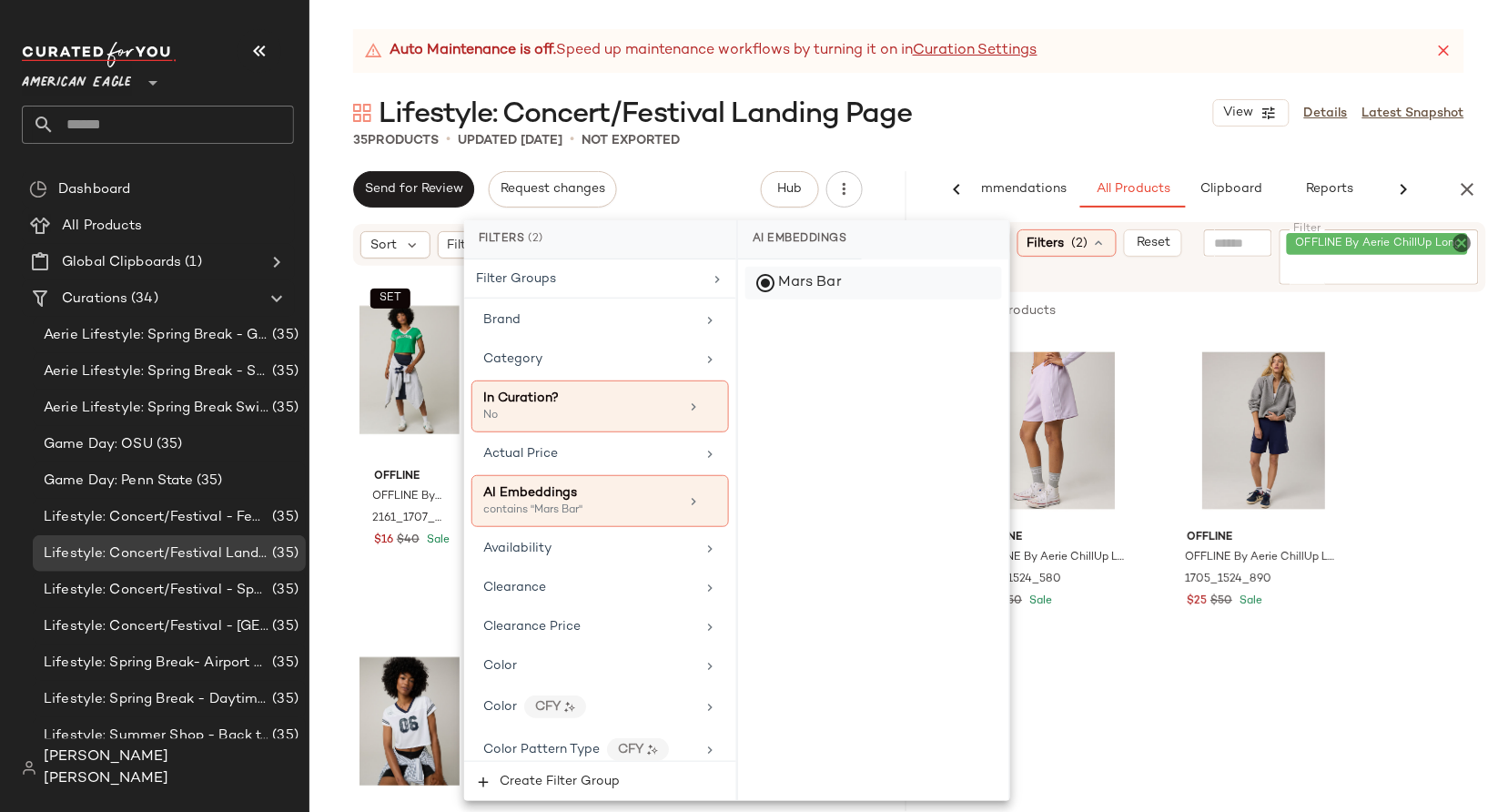
click at [792, 276] on div "Mars Bar" at bounding box center [874, 284] width 257 height 33
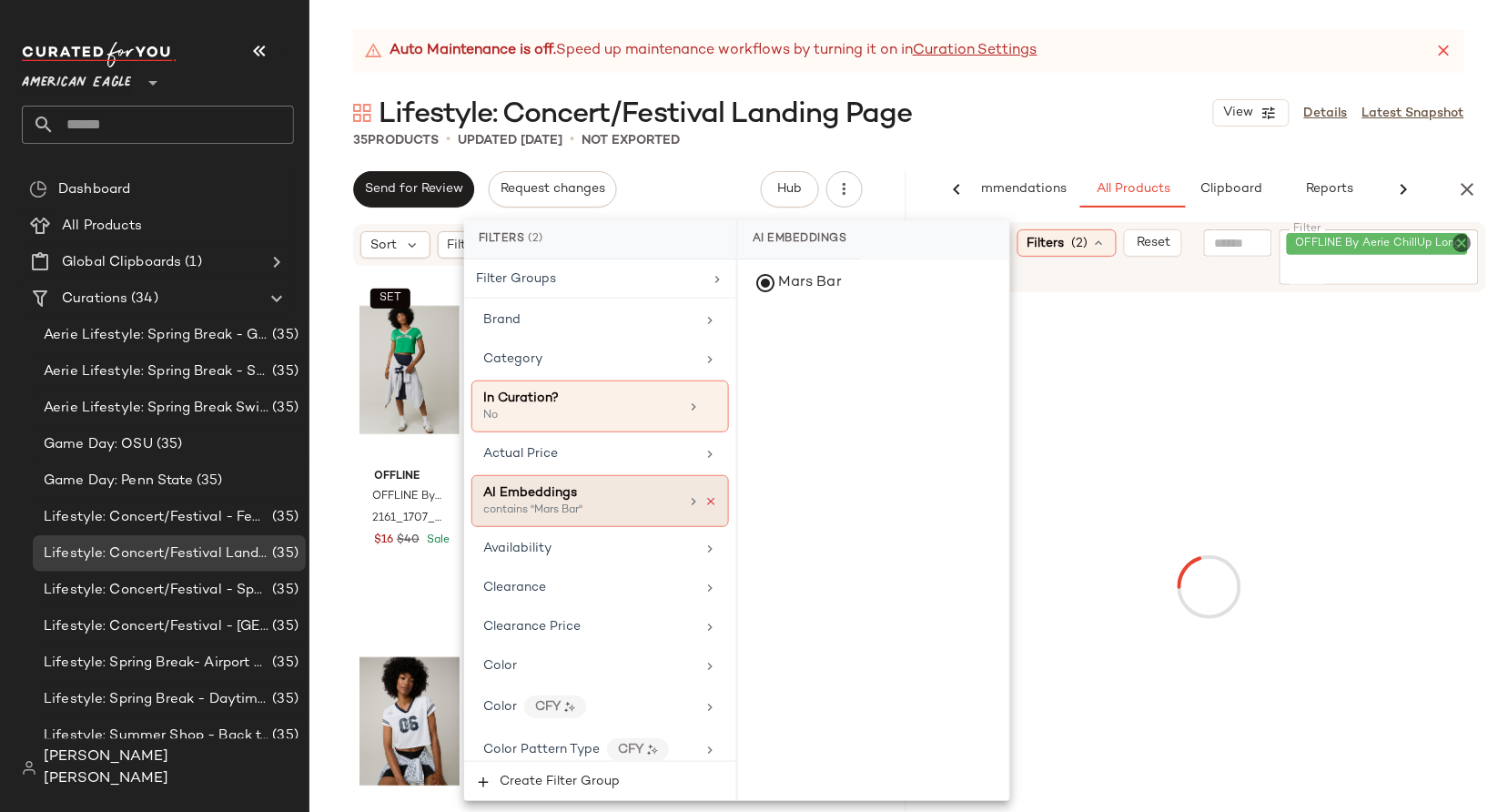
click at [709, 498] on icon at bounding box center [711, 501] width 13 height 13
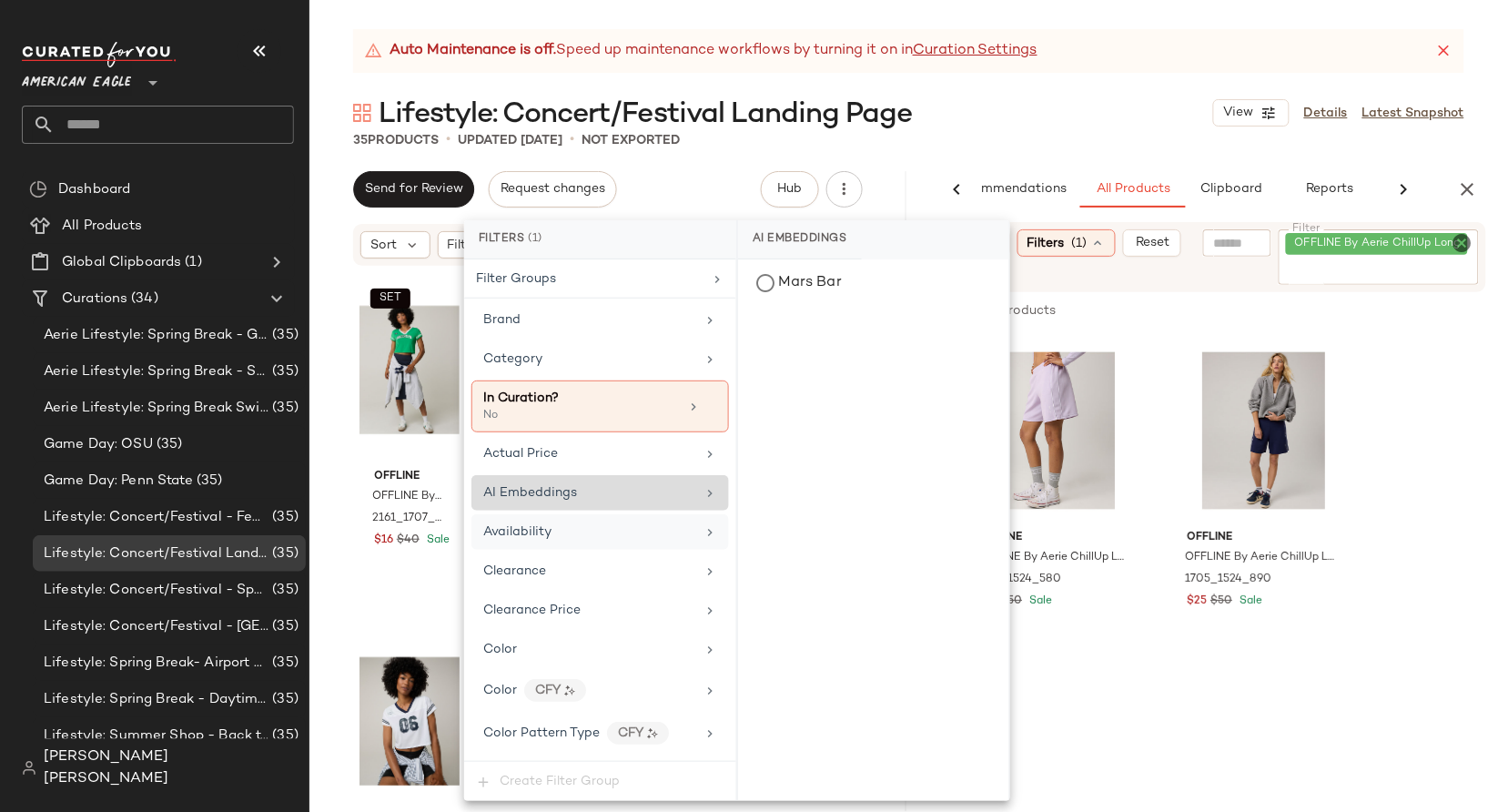
click at [635, 544] on div "Availability" at bounding box center [600, 531] width 258 height 36
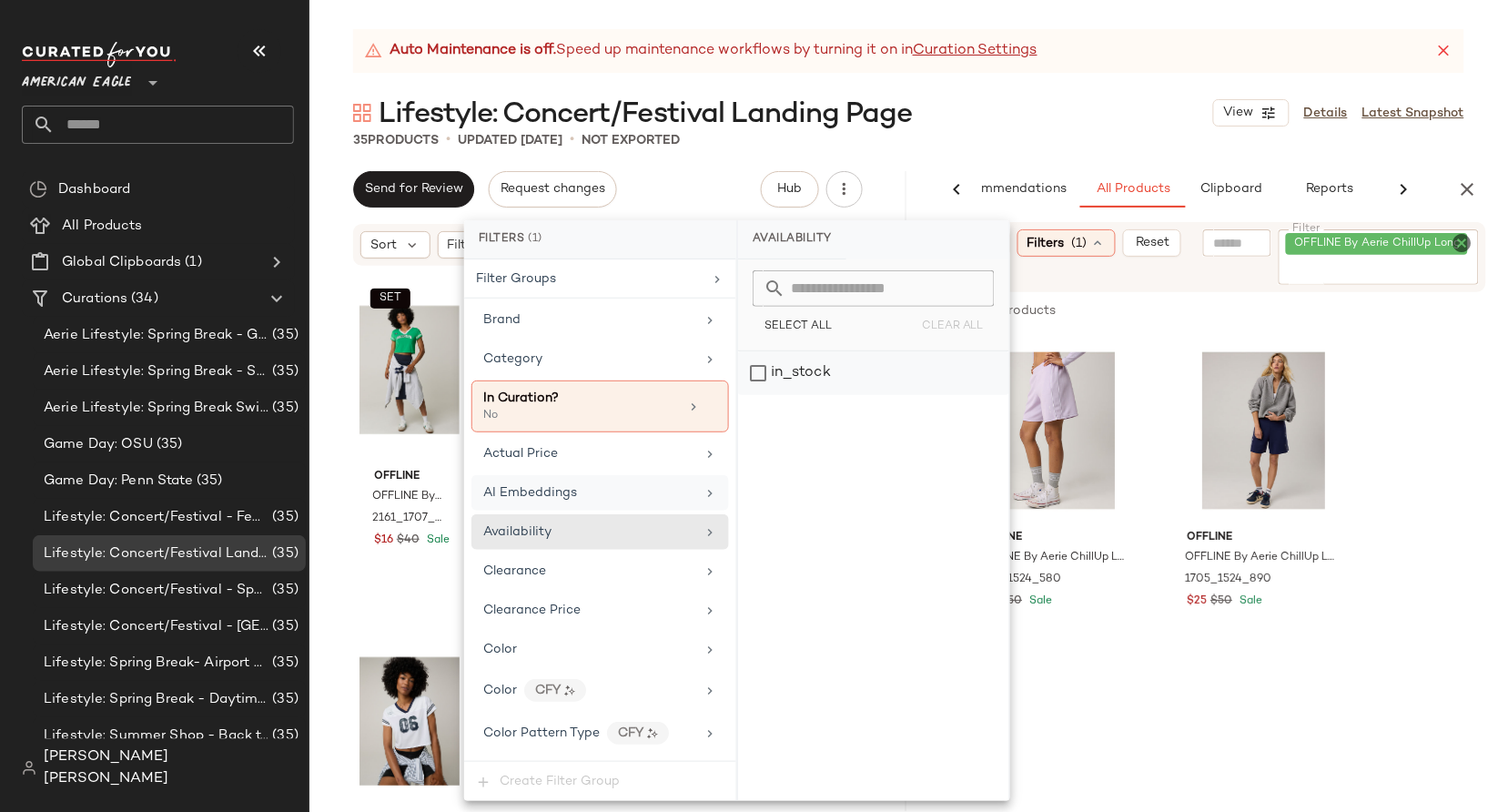
click at [791, 388] on div "in_stock" at bounding box center [874, 373] width 272 height 44
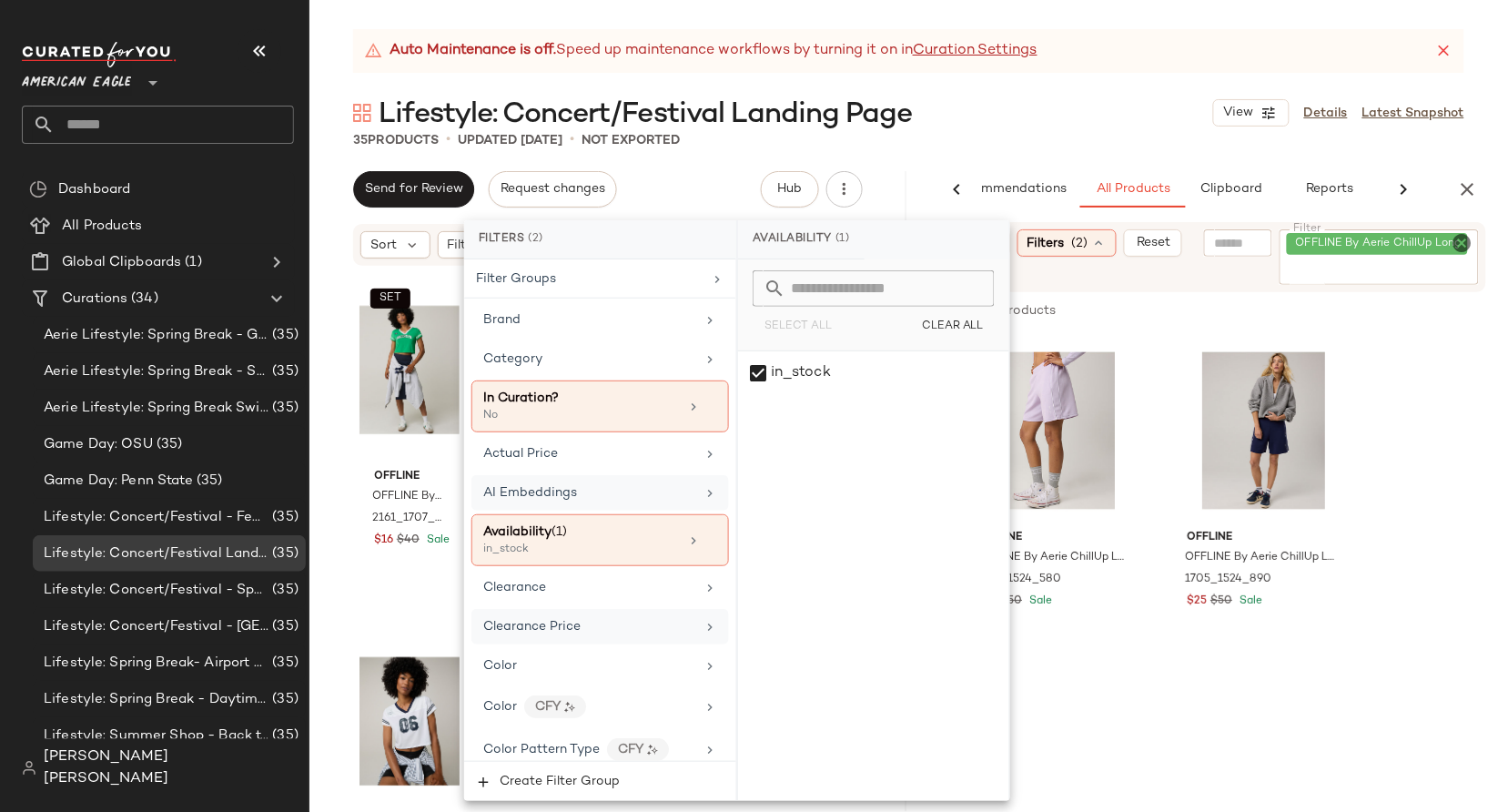
click at [634, 619] on div "Clearance Price" at bounding box center [589, 626] width 212 height 19
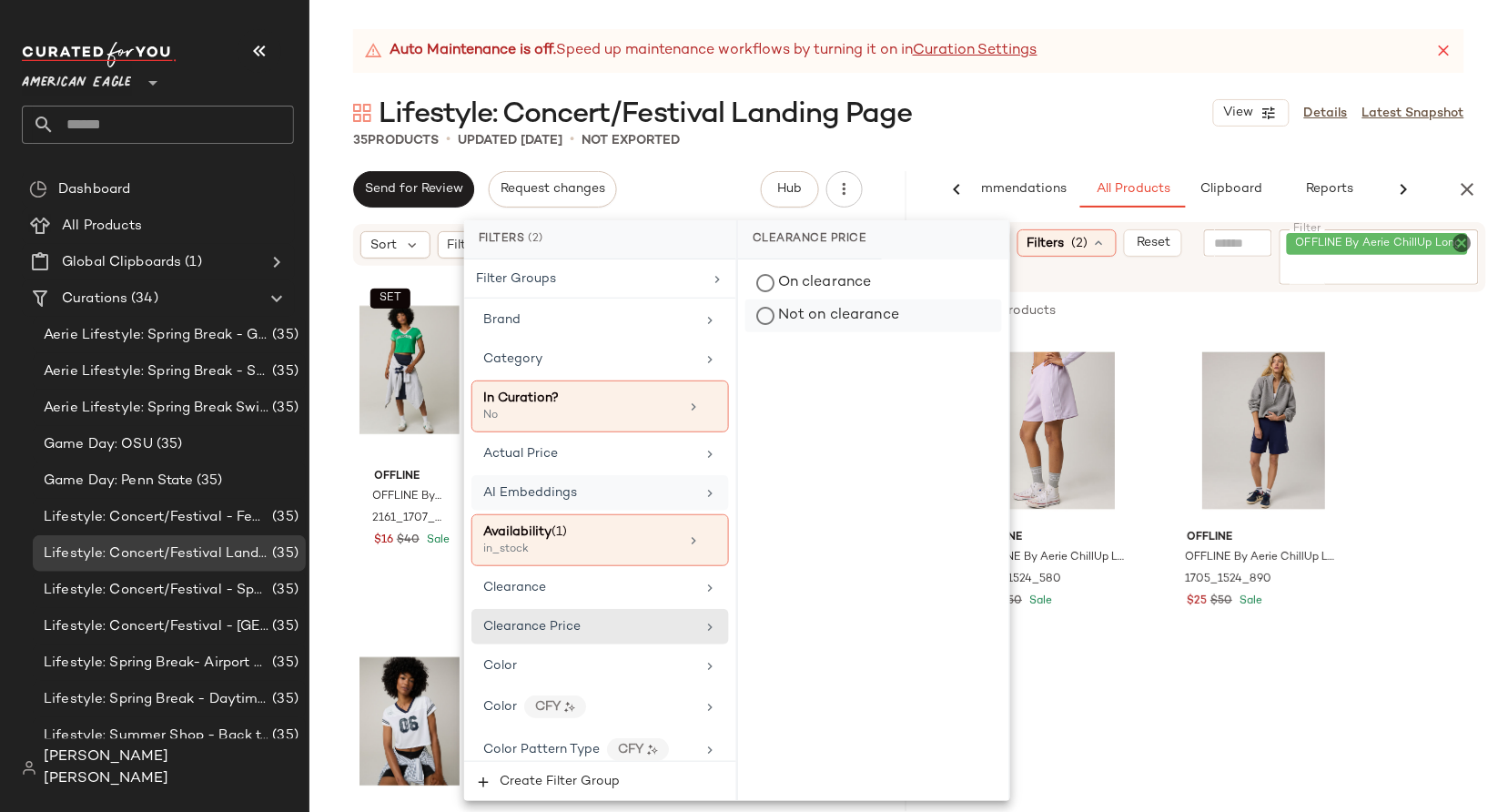
click at [777, 320] on div "Not on clearance" at bounding box center [874, 316] width 257 height 33
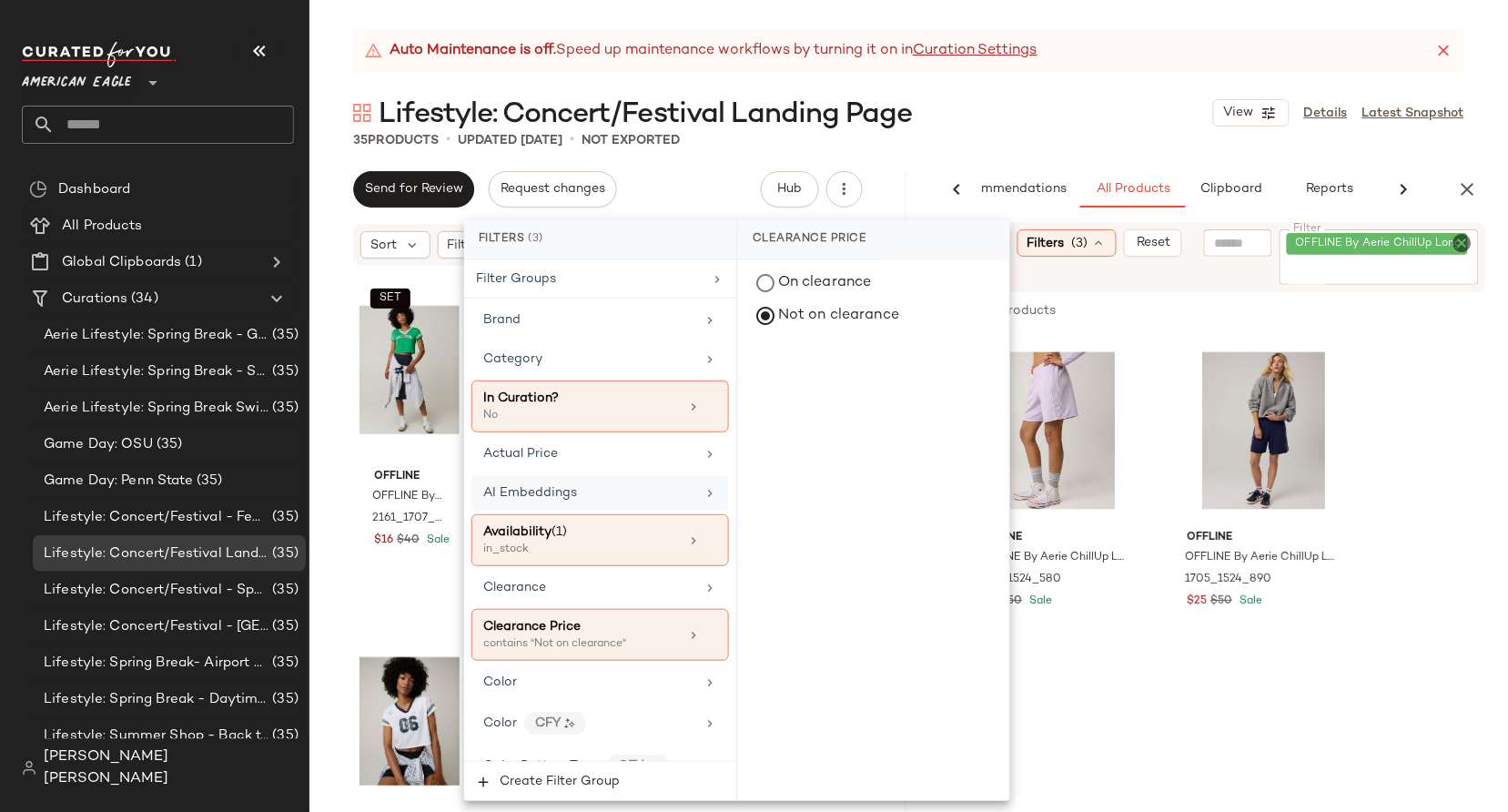
click at [818, 384] on div "On clearance Not on clearance" at bounding box center [874, 530] width 272 height 541
click at [623, 278] on div "Filter Groups" at bounding box center [589, 279] width 227 height 19
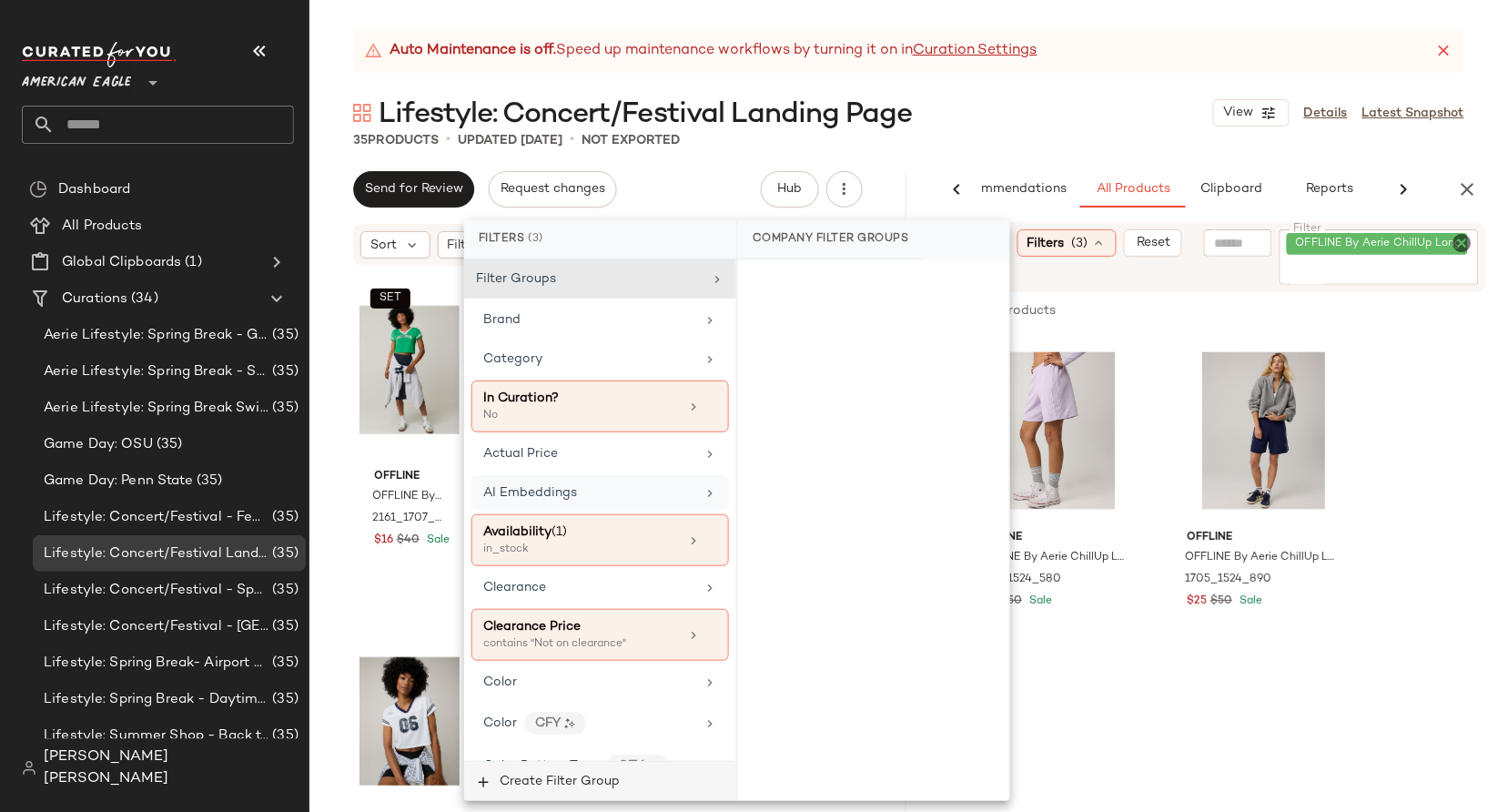
click at [579, 789] on button "Create Filter Group" at bounding box center [600, 781] width 273 height 39
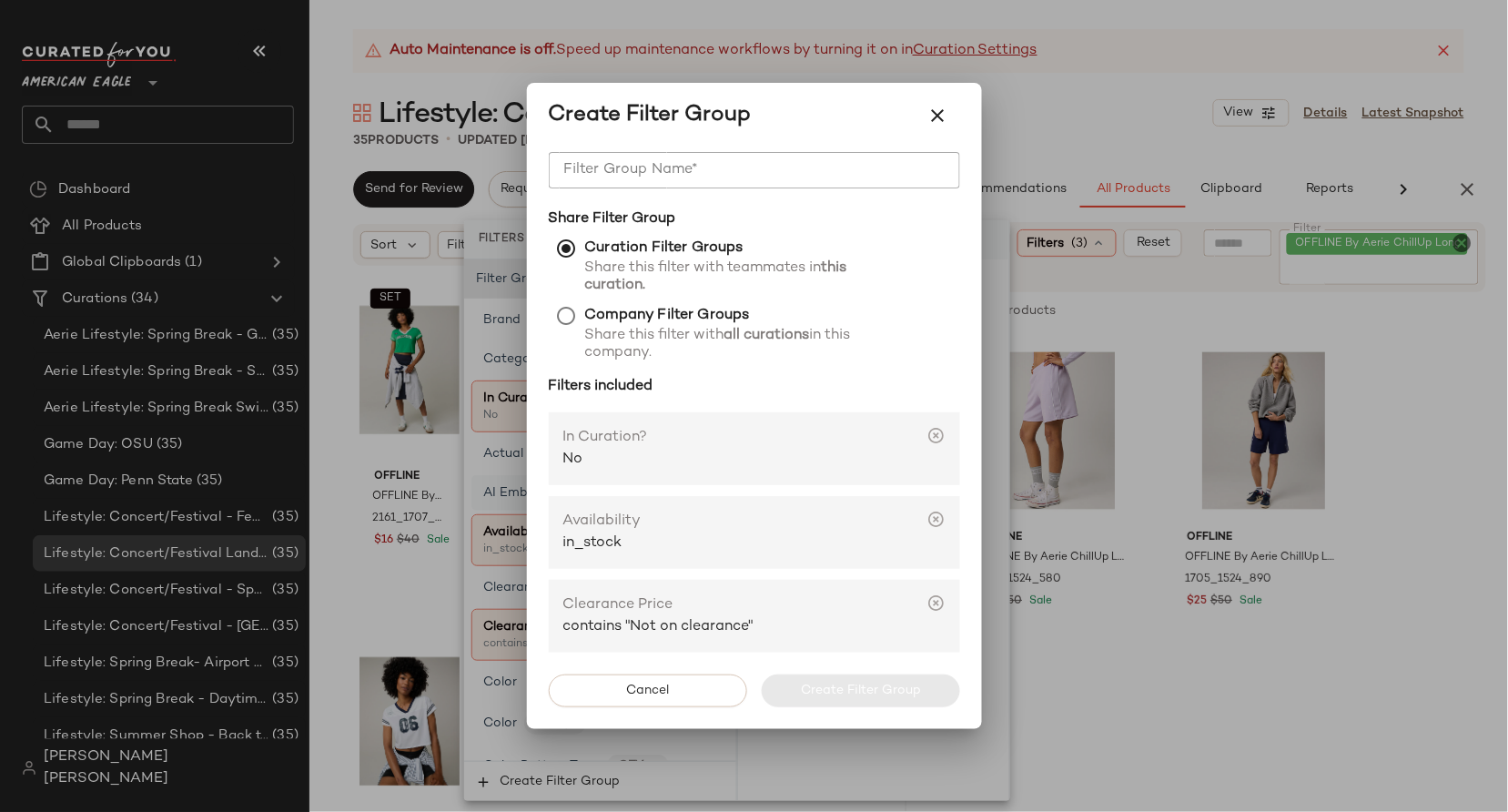
click at [735, 172] on input "Filter Group Name*" at bounding box center [754, 171] width 411 height 37
type input "*"
type input "**********"
click at [810, 701] on button "Create Filter Group" at bounding box center [861, 691] width 198 height 33
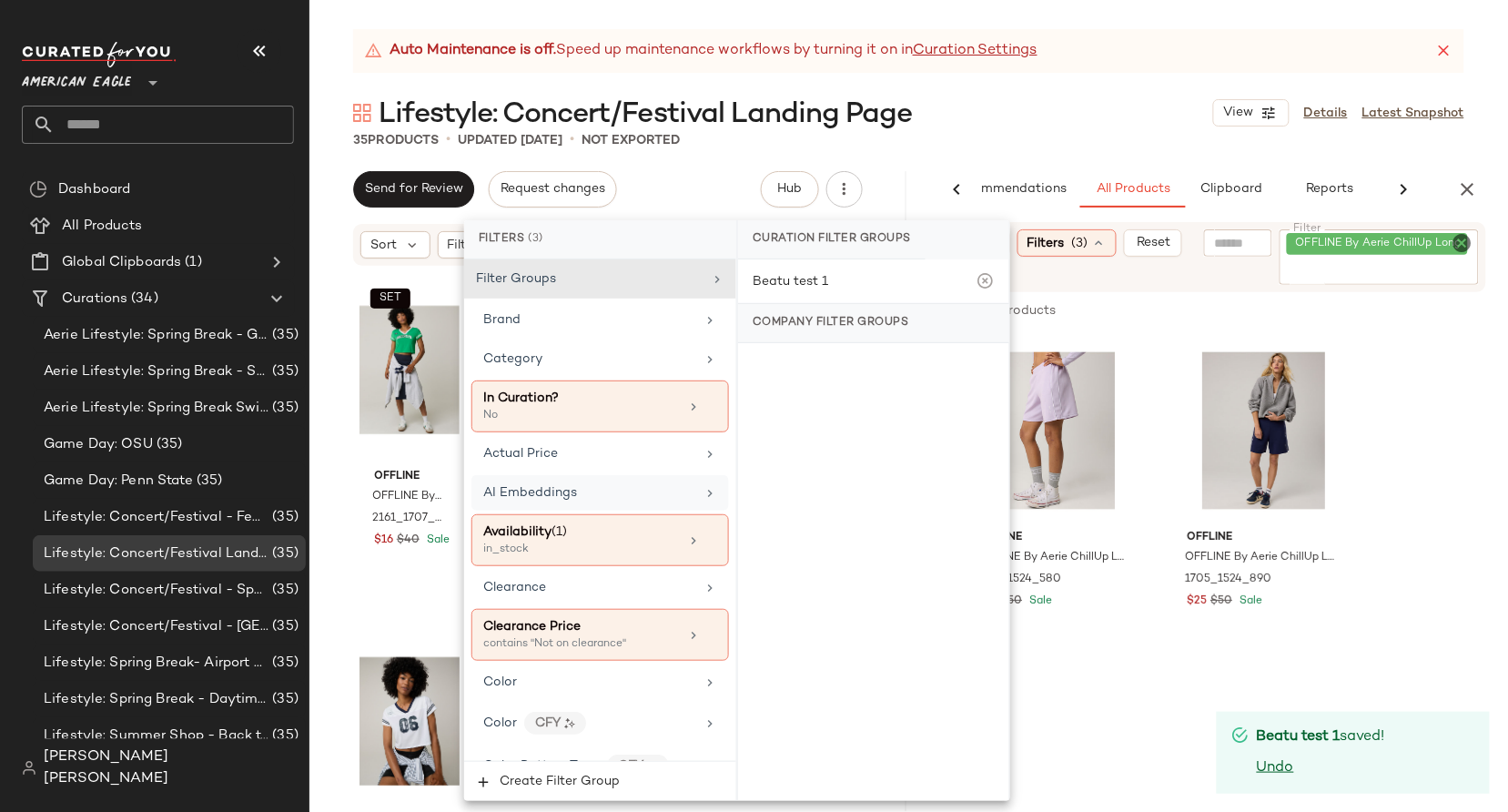
click at [986, 125] on div "Lifestyle: Concert/Festival Landing Page View Details Latest Snapshot" at bounding box center [909, 113] width 1199 height 37
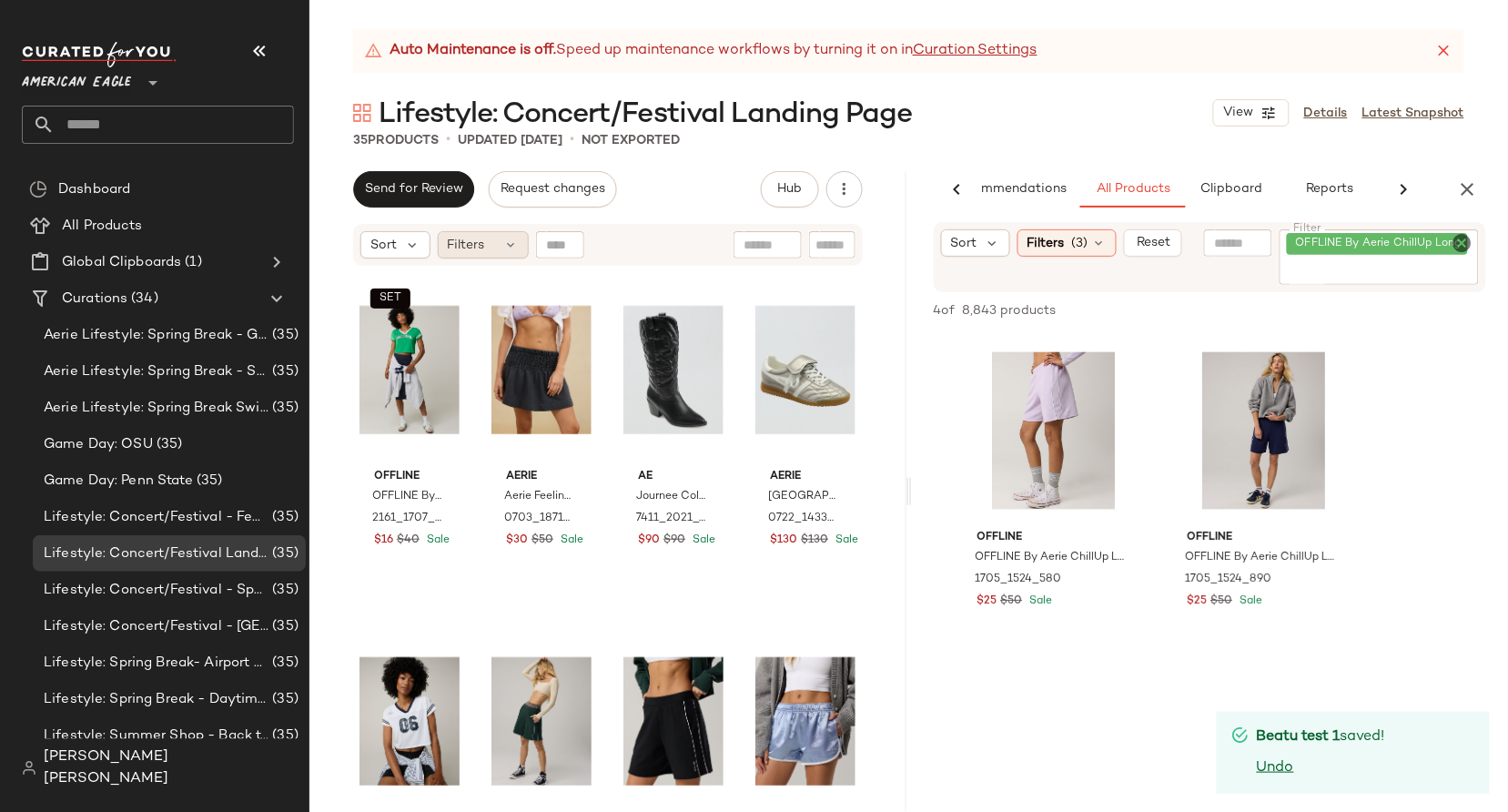
click at [488, 251] on div "Filters" at bounding box center [483, 245] width 91 height 28
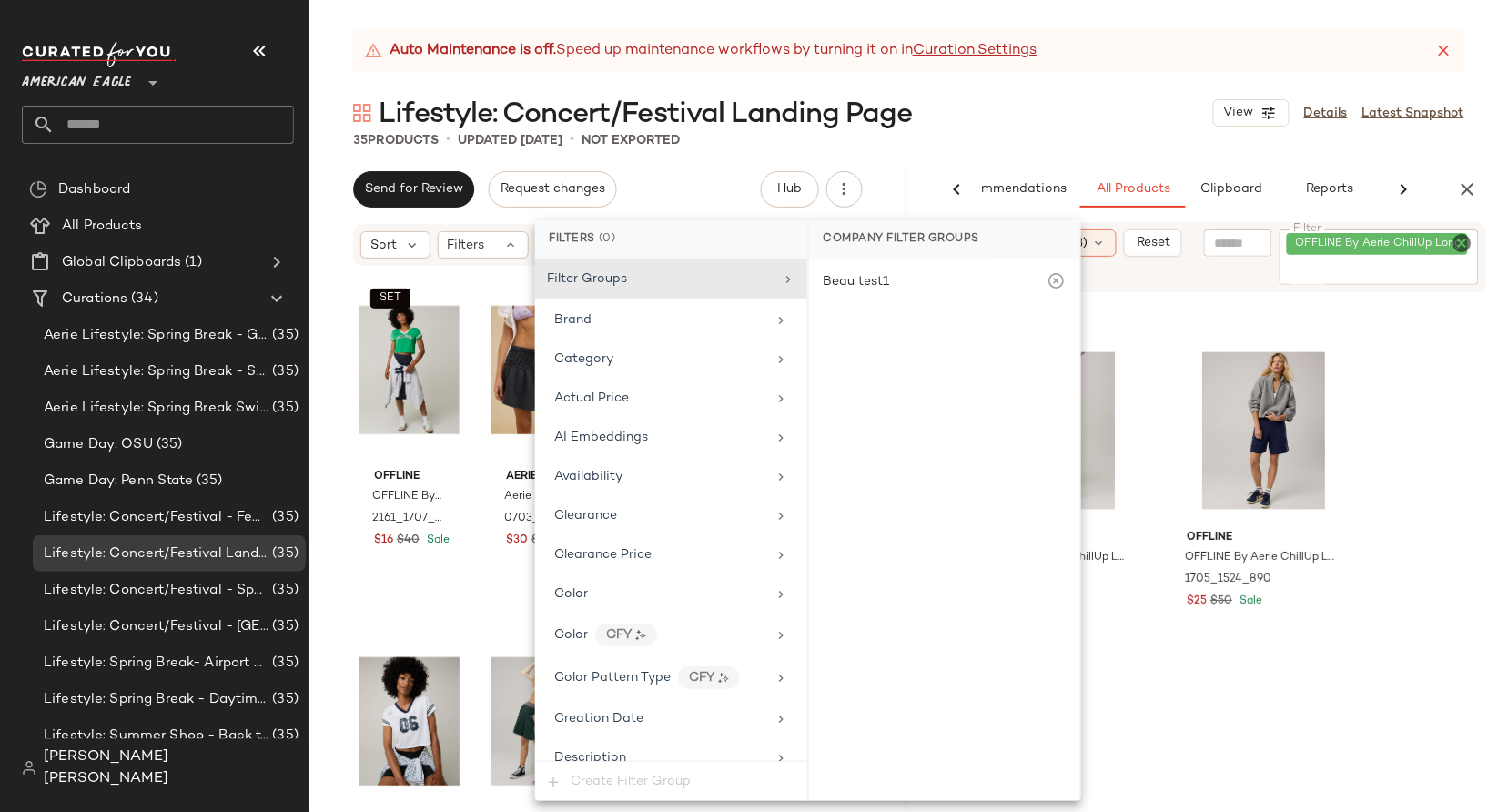
click at [1030, 164] on div "Auto Maintenance is off. Speed up maintenance workflows by turning it on in Cur…" at bounding box center [909, 420] width 1199 height 783
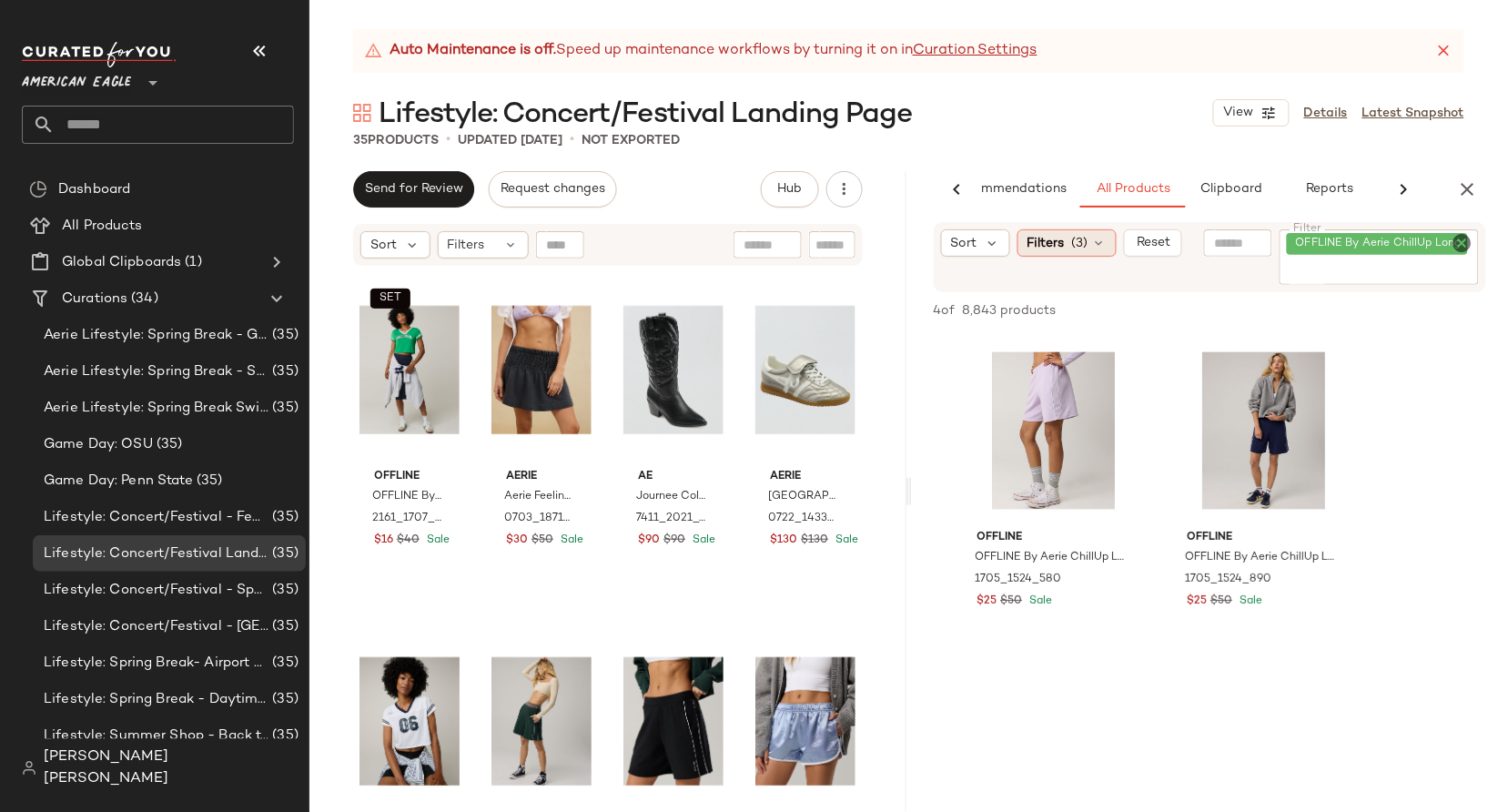
click at [1051, 248] on span "Filters" at bounding box center [1046, 243] width 38 height 19
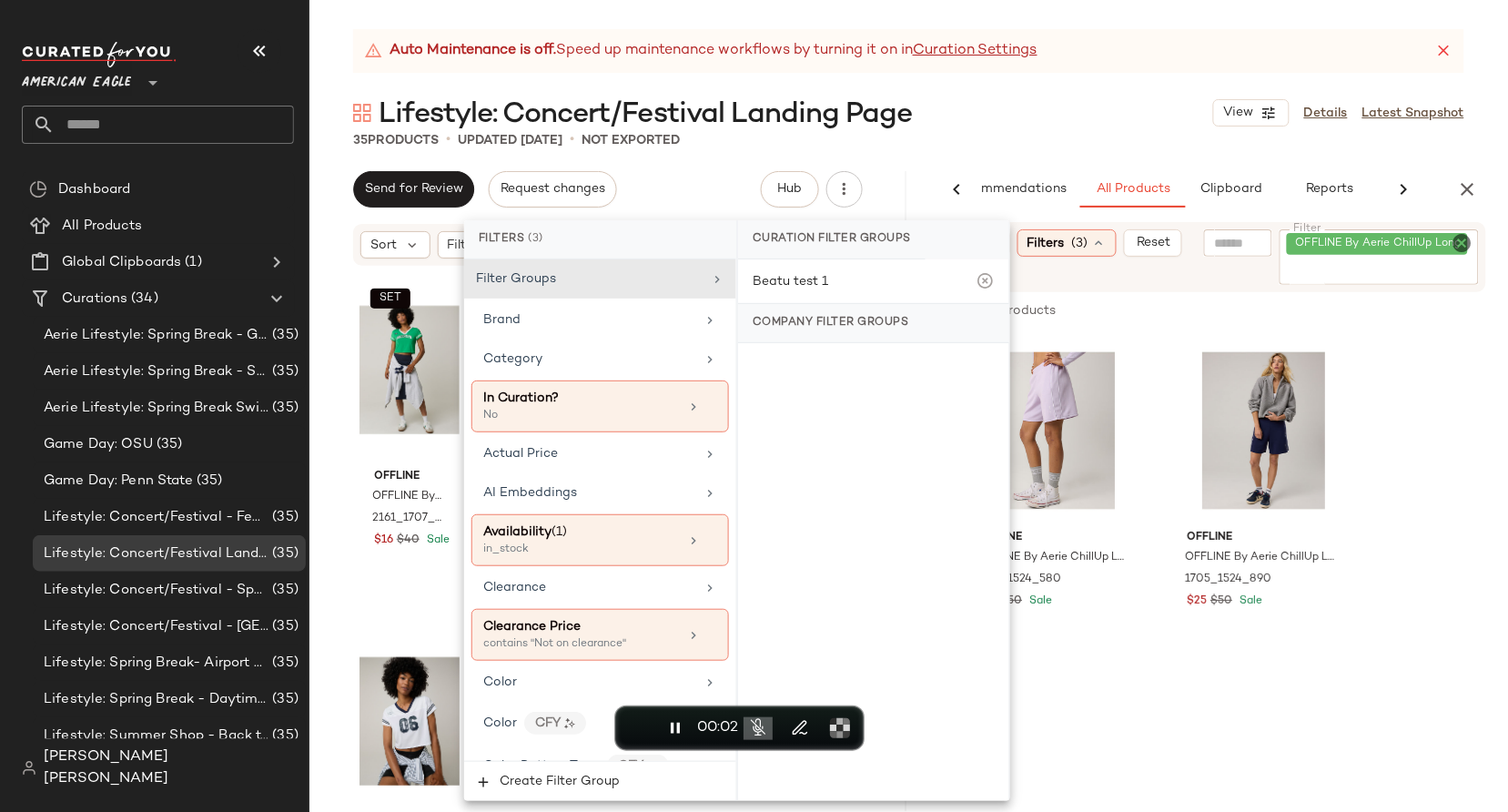
click at [1001, 120] on div "Lifestyle: Concert/Festival Landing Page View Details Latest Snapshot" at bounding box center [909, 113] width 1199 height 37
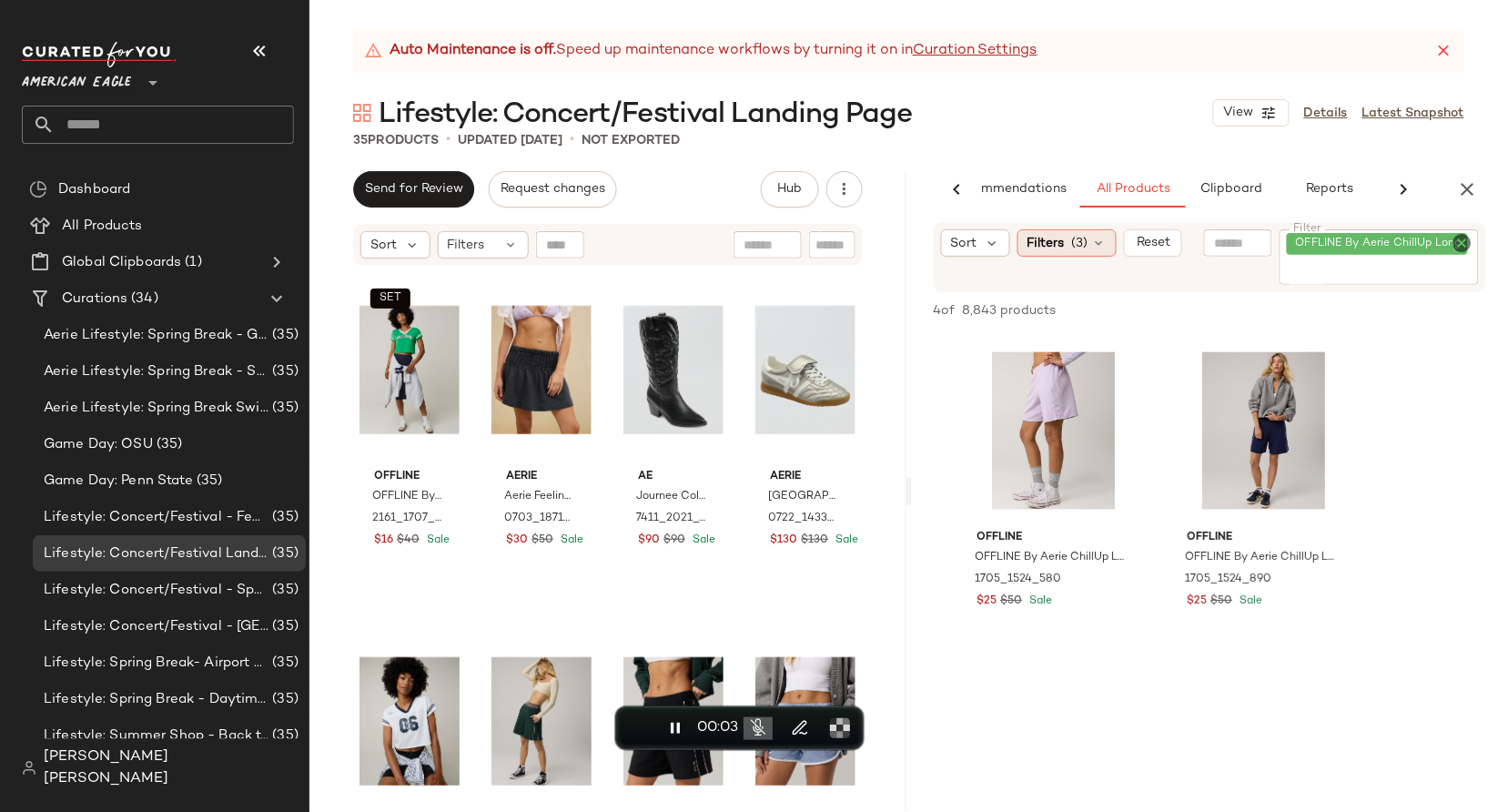
click at [1056, 234] on span "Filters" at bounding box center [1046, 243] width 38 height 19
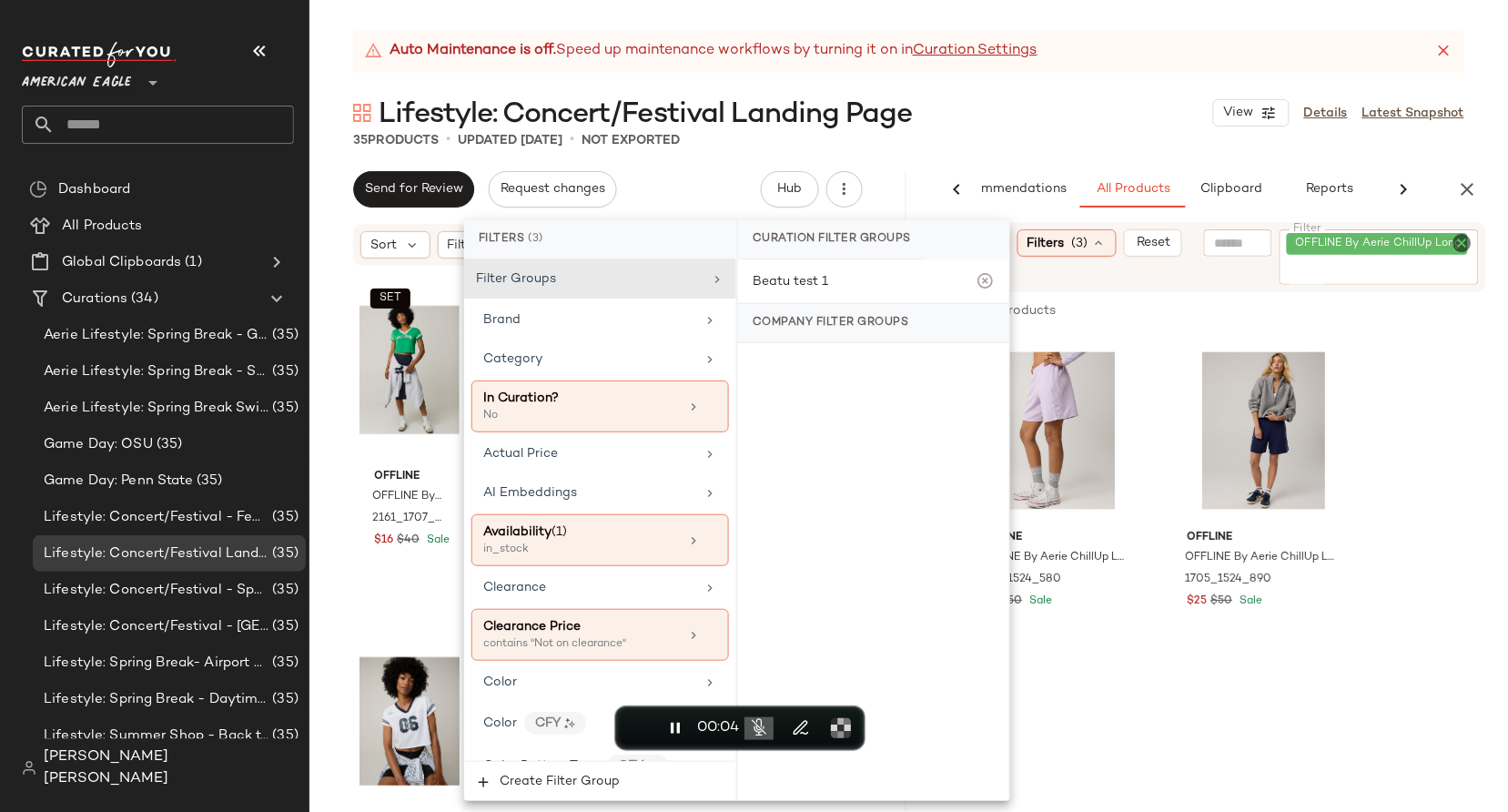
click at [970, 146] on div "35 Products • updated [DATE] • Not Exported" at bounding box center [909, 140] width 1199 height 18
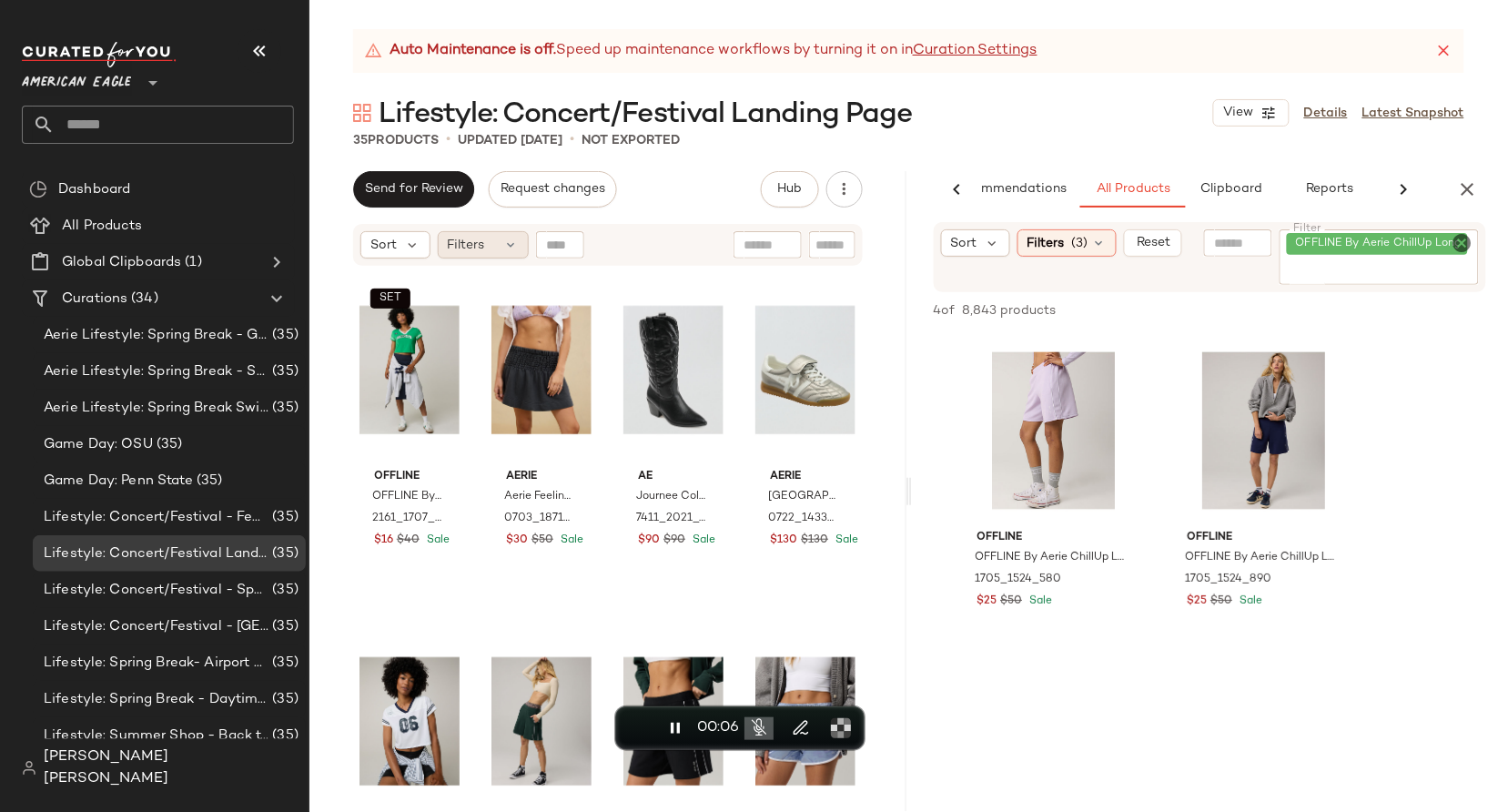
click at [508, 248] on icon at bounding box center [511, 245] width 15 height 15
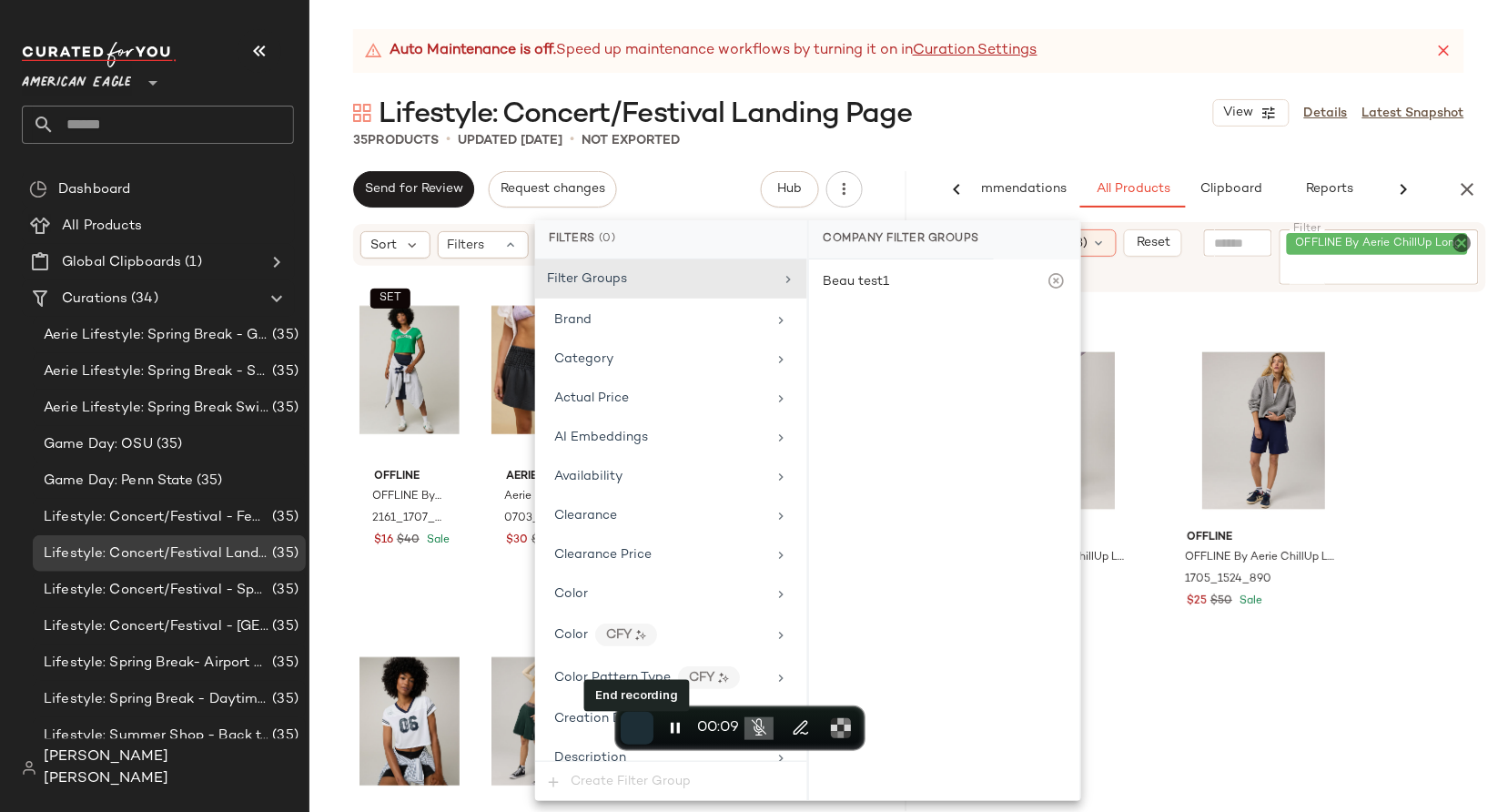
click at [642, 737] on button "End recording" at bounding box center [637, 729] width 33 height 33
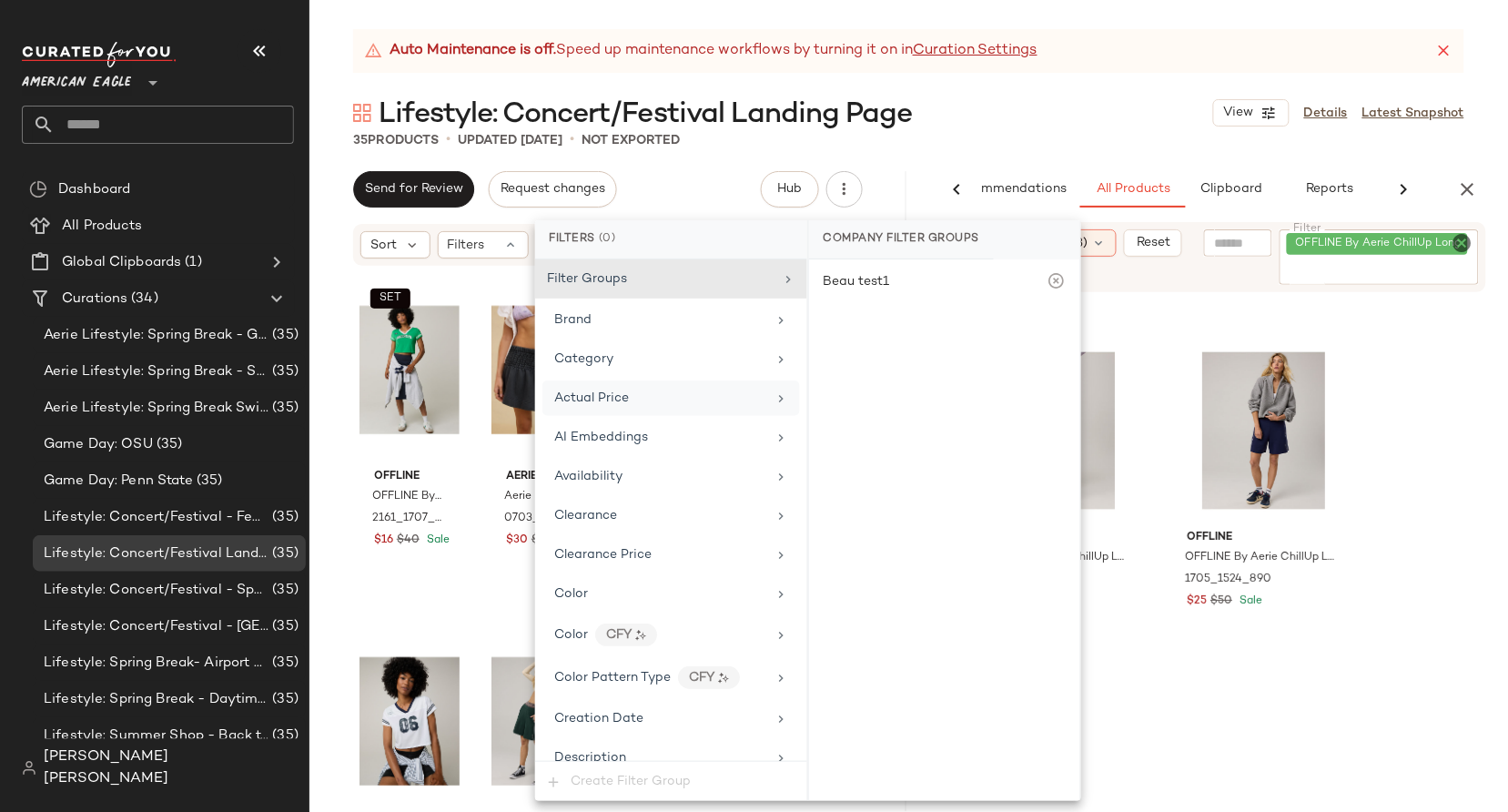
click at [697, 412] on div "Actual Price" at bounding box center [671, 398] width 258 height 36
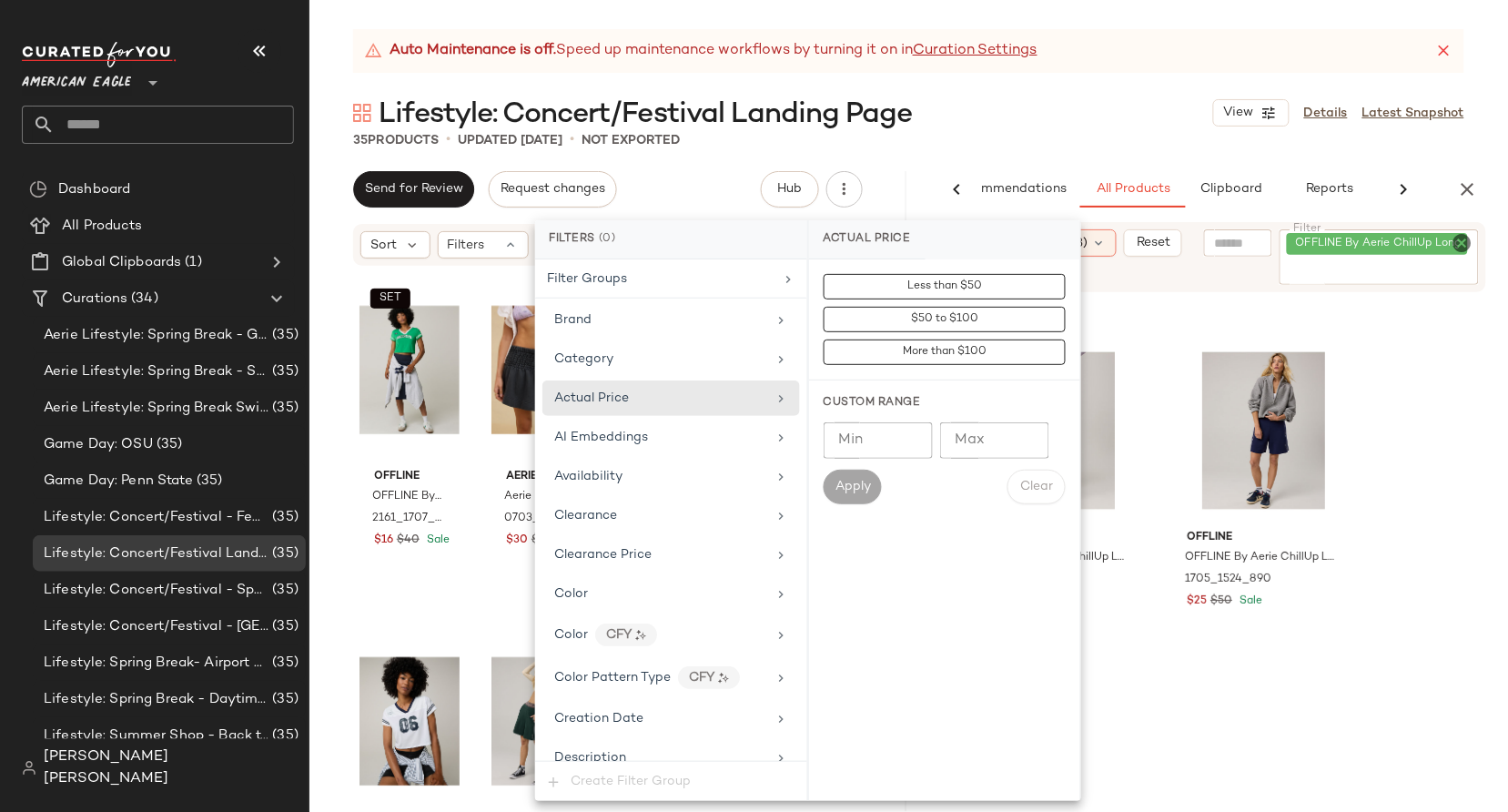
click at [1190, 318] on div "4 of 8,843 products • 0 selected Add to Top Add to Bottom Deselect All" at bounding box center [1211, 312] width 598 height 40
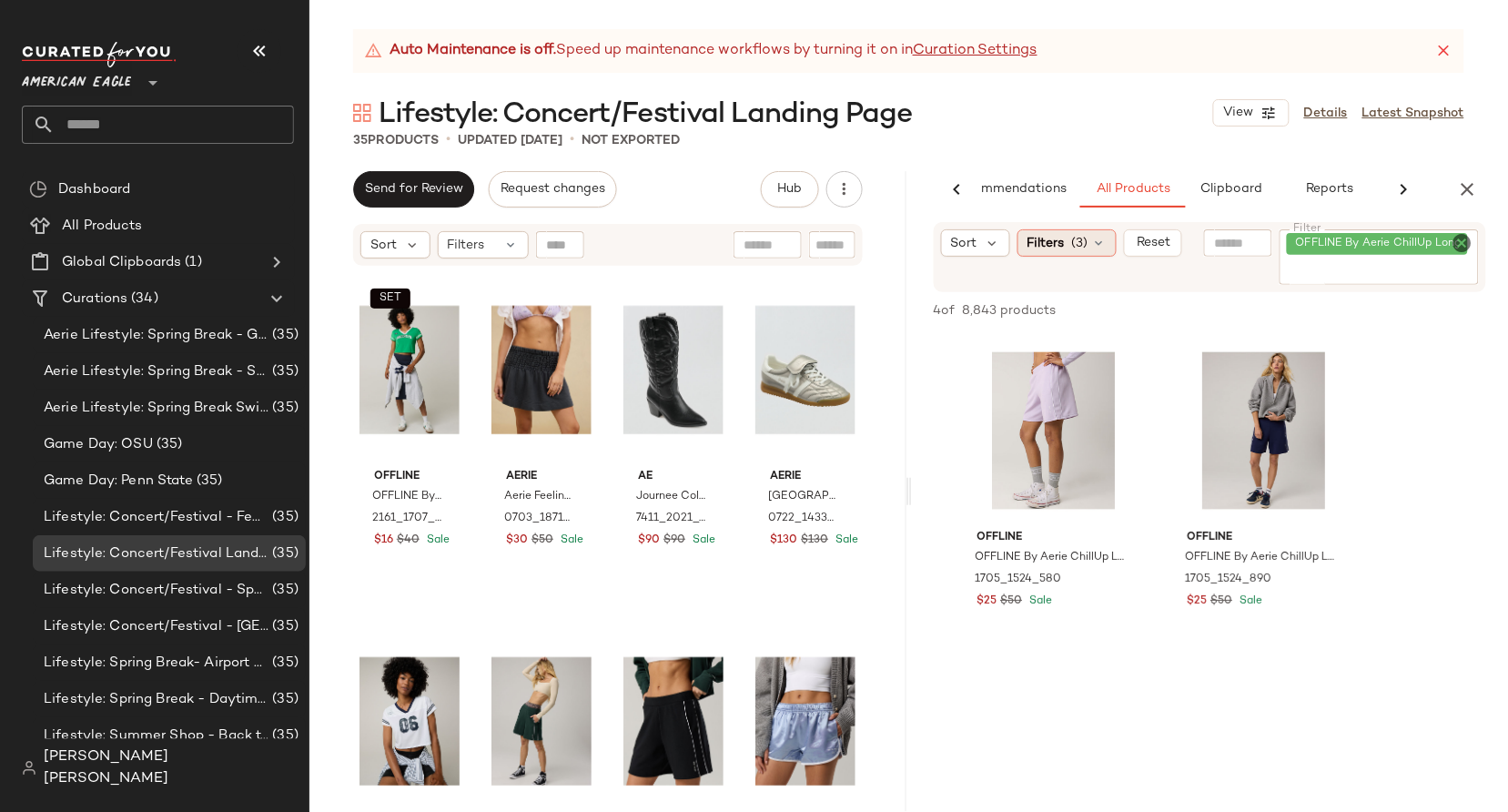
click at [1063, 252] on div "Filters (3)" at bounding box center [1067, 243] width 99 height 28
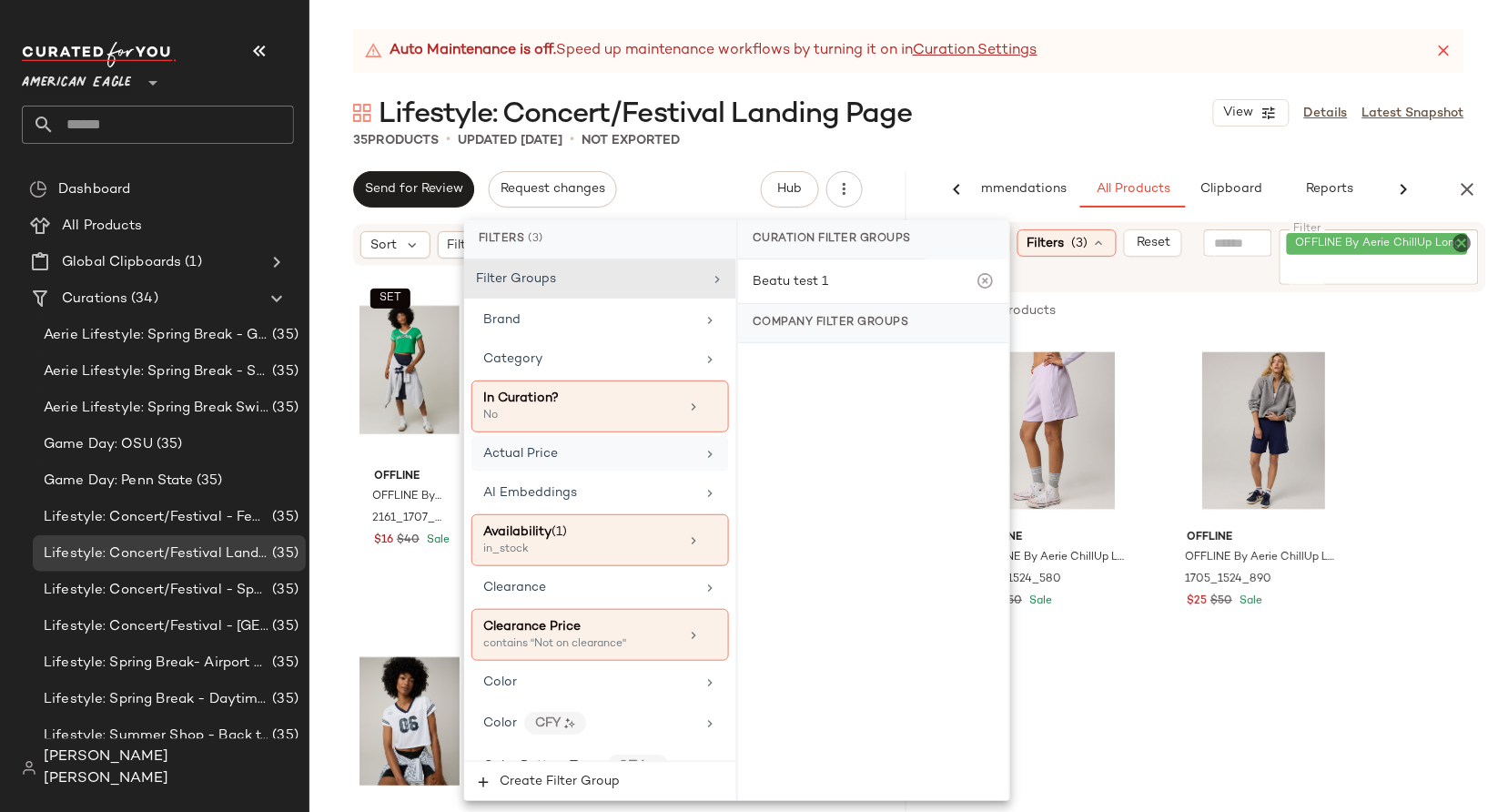
click at [582, 464] on div "Actual Price" at bounding box center [600, 453] width 258 height 36
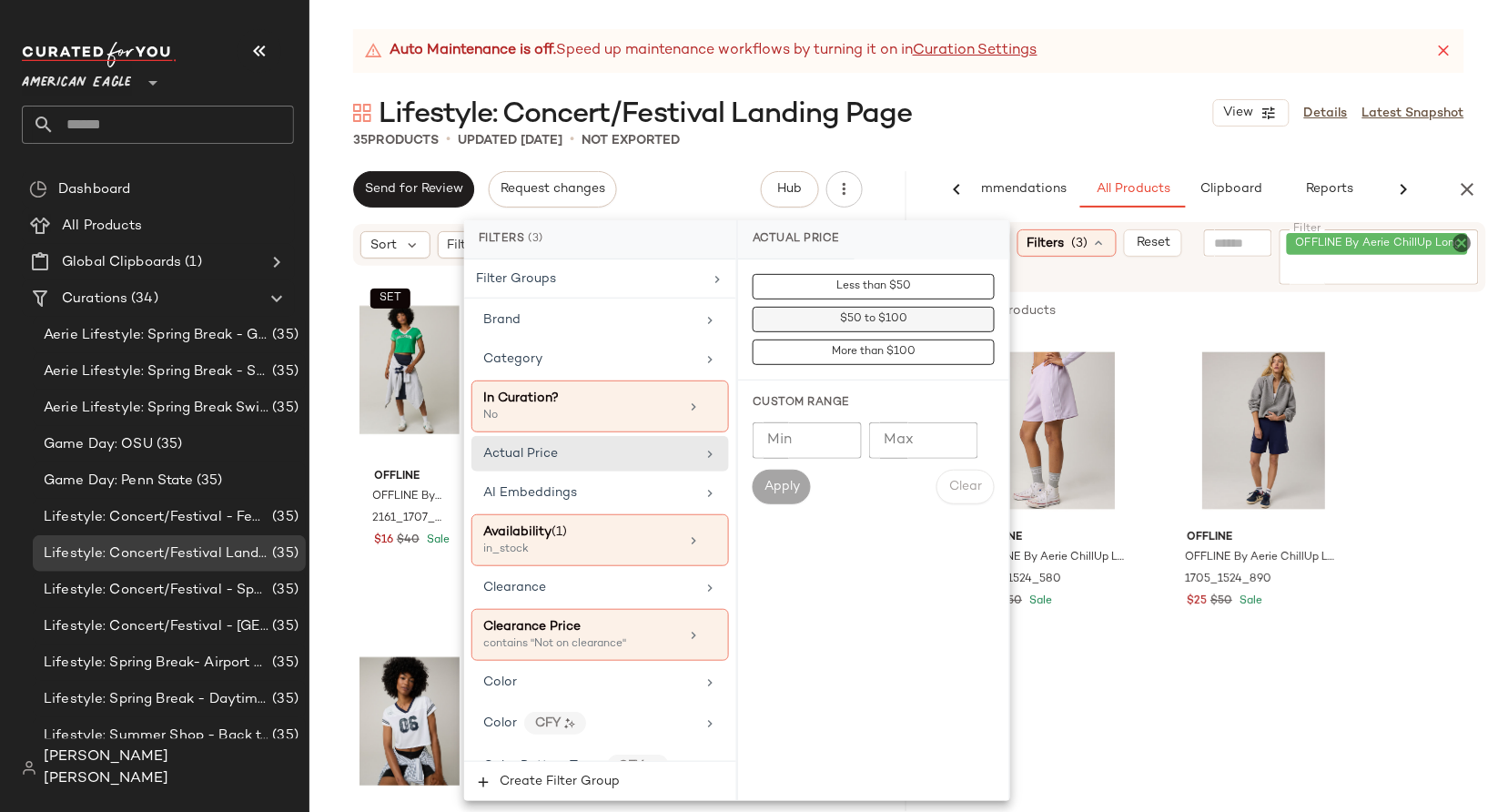
click at [814, 324] on button "$50 to $100" at bounding box center [874, 319] width 242 height 26
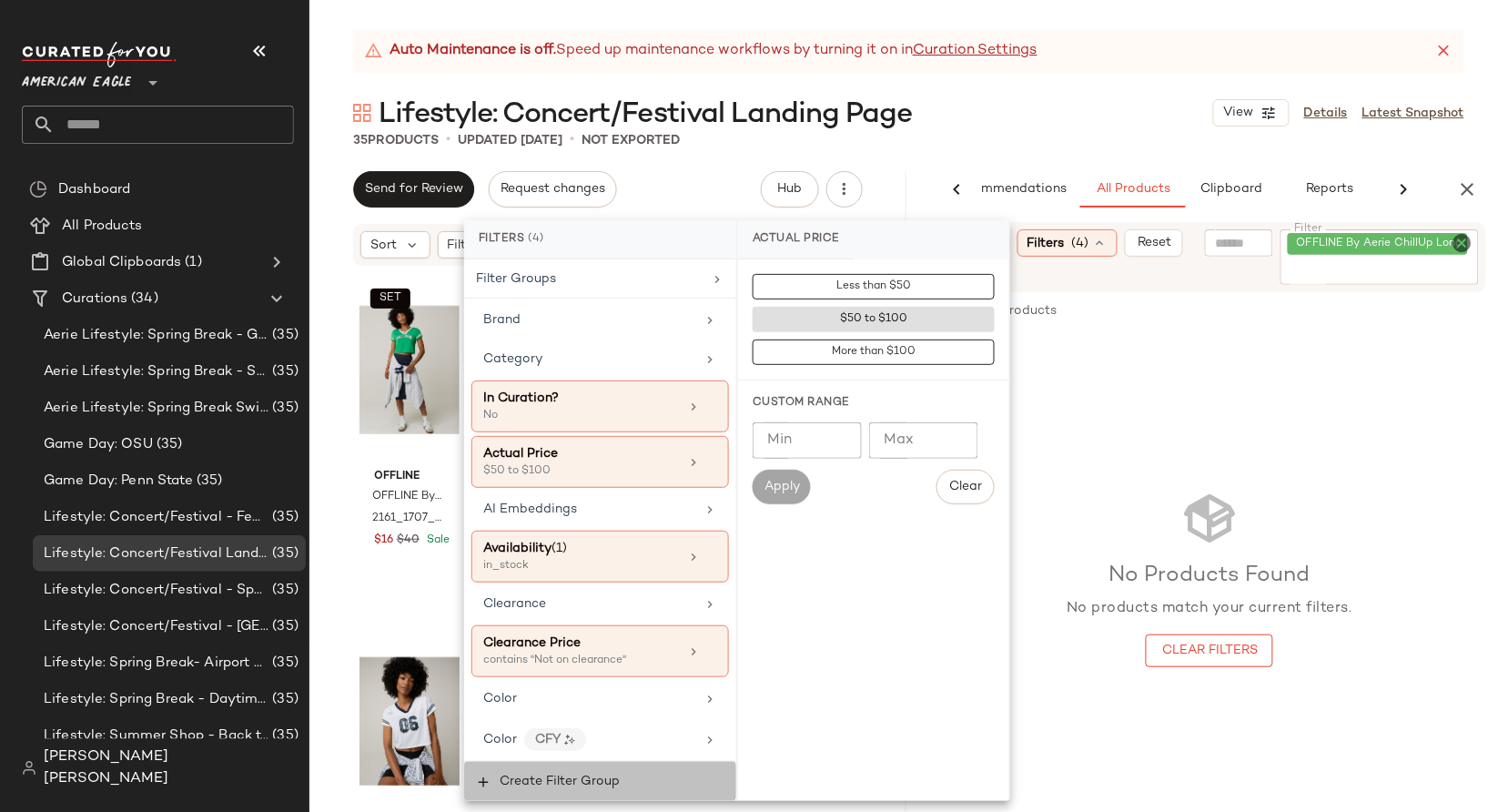
click at [575, 784] on span "Create Filter Group" at bounding box center [559, 782] width 121 height 15
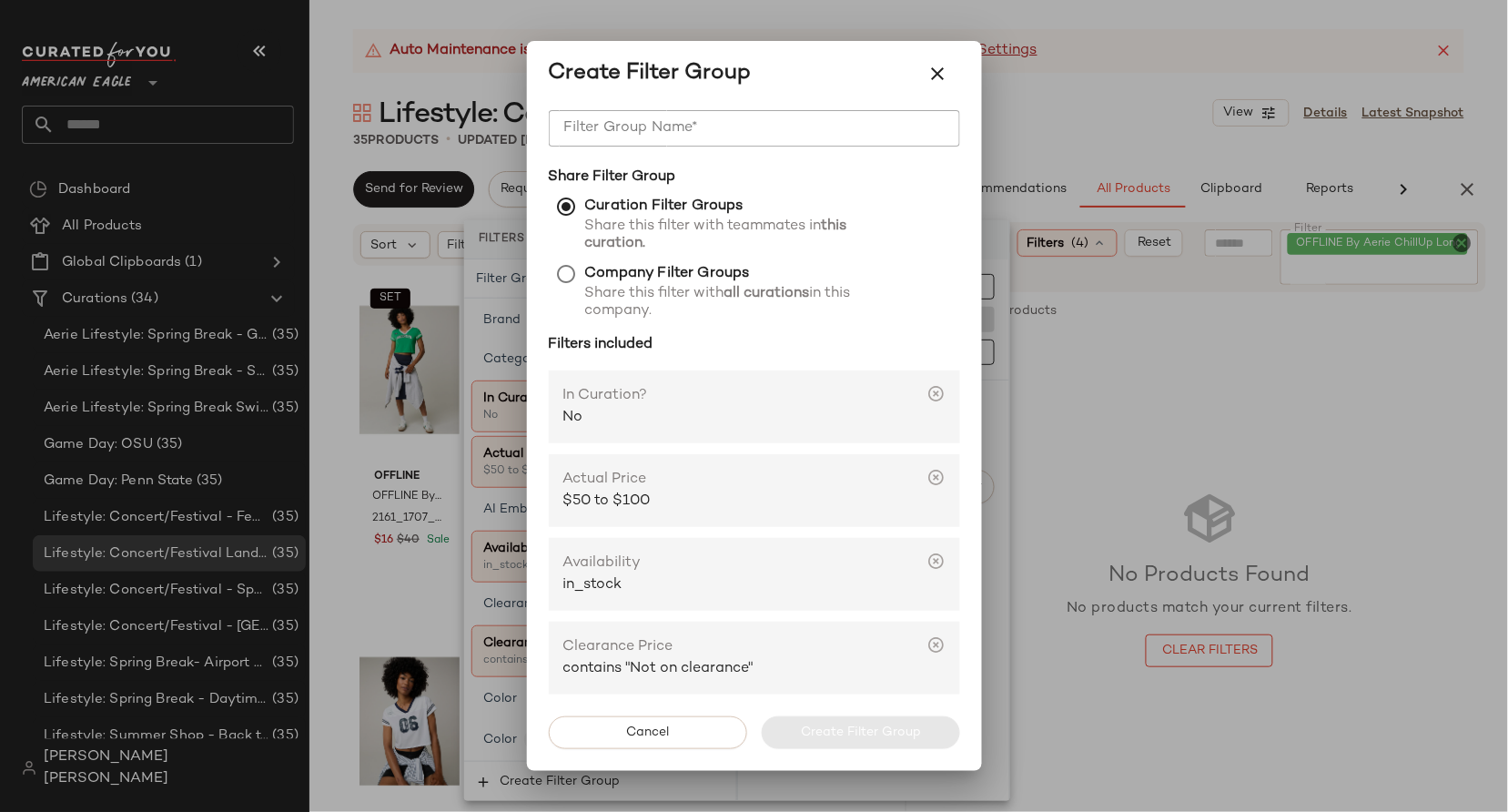
click at [677, 255] on span "Share this filter with teammates in this curation." at bounding box center [708, 240] width 318 height 46
click at [676, 284] on span "Share this filter with all curations in this company." at bounding box center [708, 302] width 318 height 35
click at [670, 134] on input "Filter Group Name*" at bounding box center [754, 128] width 411 height 37
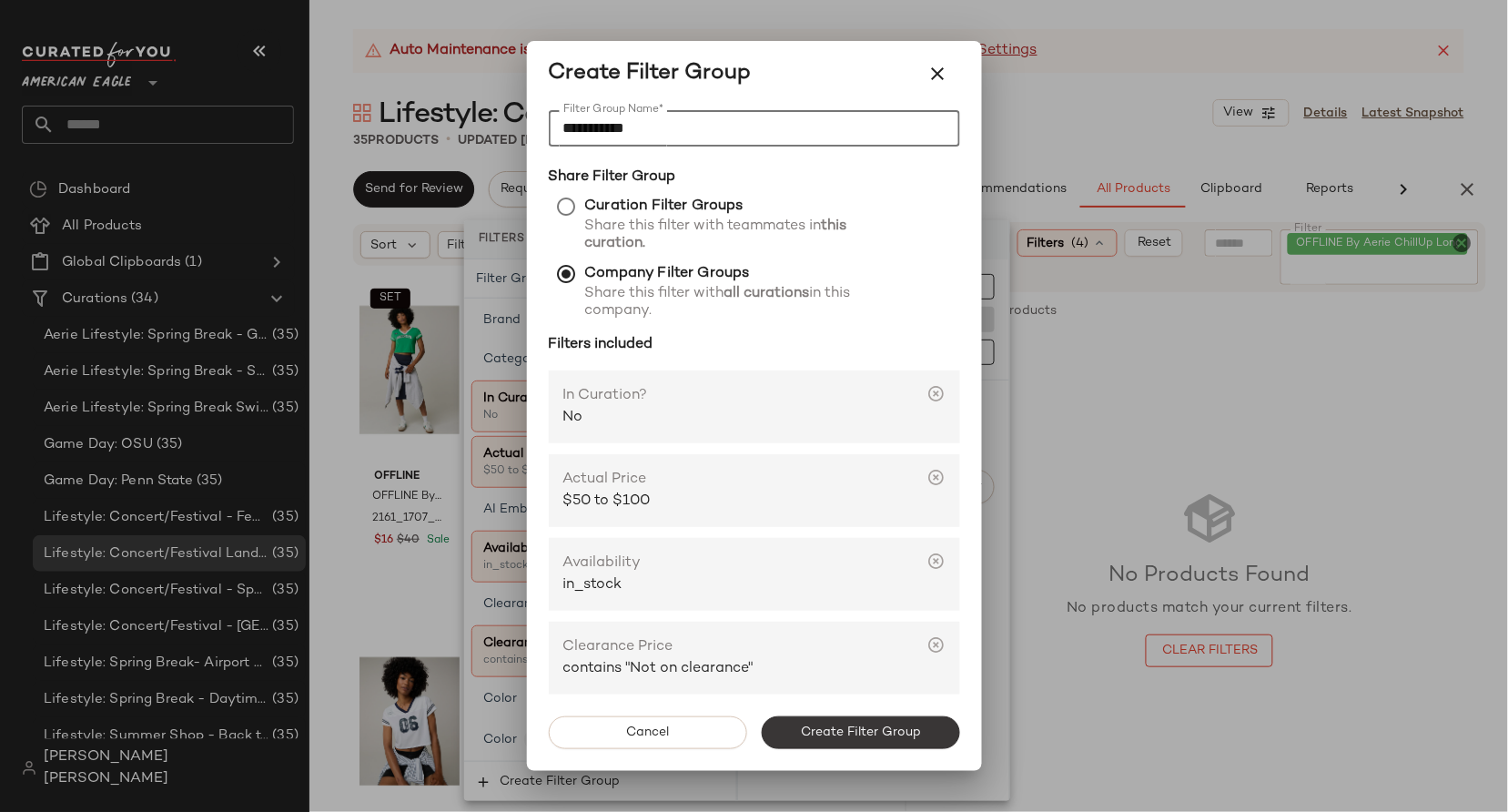
type input "**********"
click at [810, 729] on span "Create Filter Group" at bounding box center [861, 732] width 121 height 15
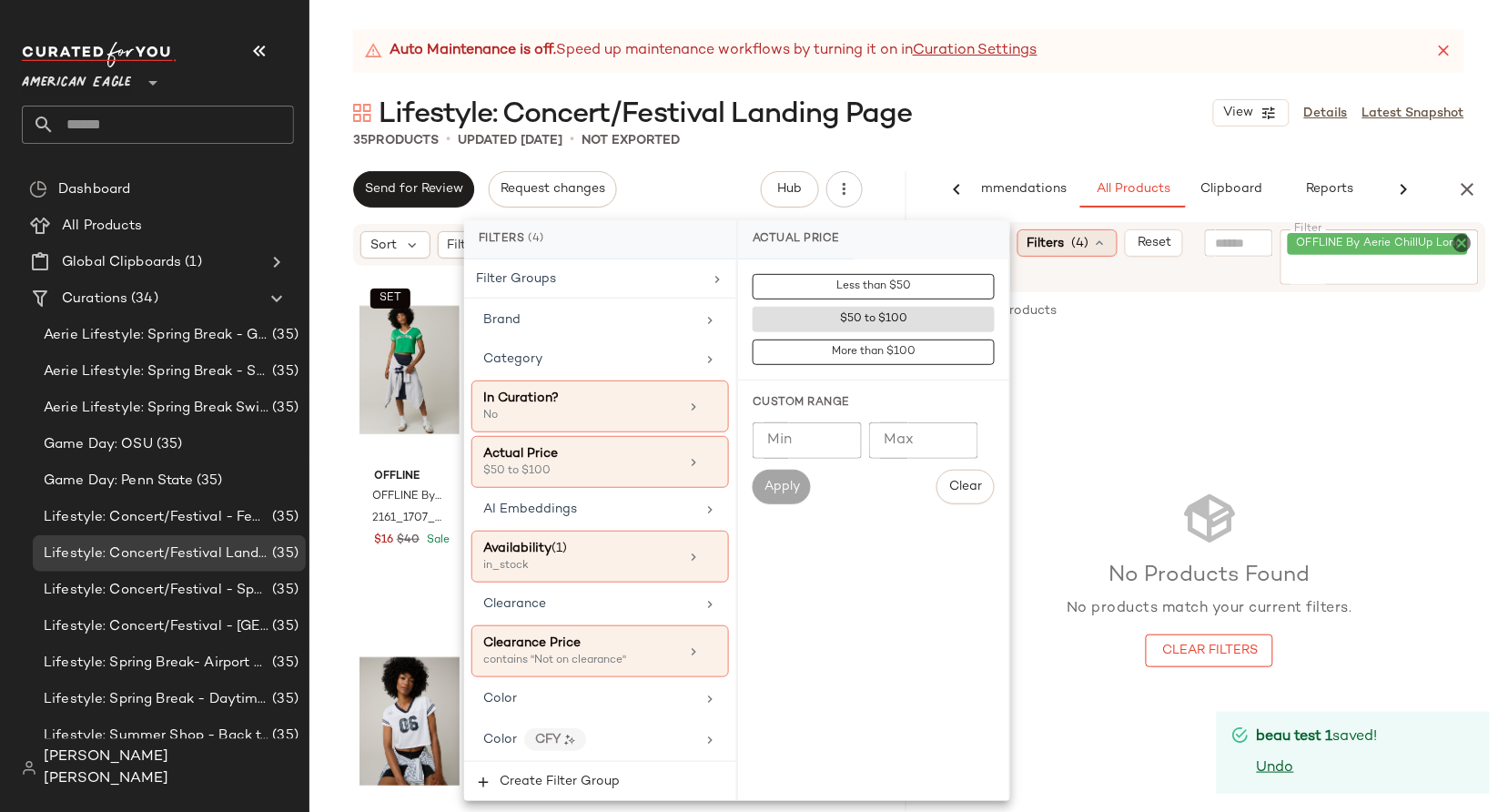
click at [1077, 244] on span "(4)" at bounding box center [1080, 243] width 17 height 19
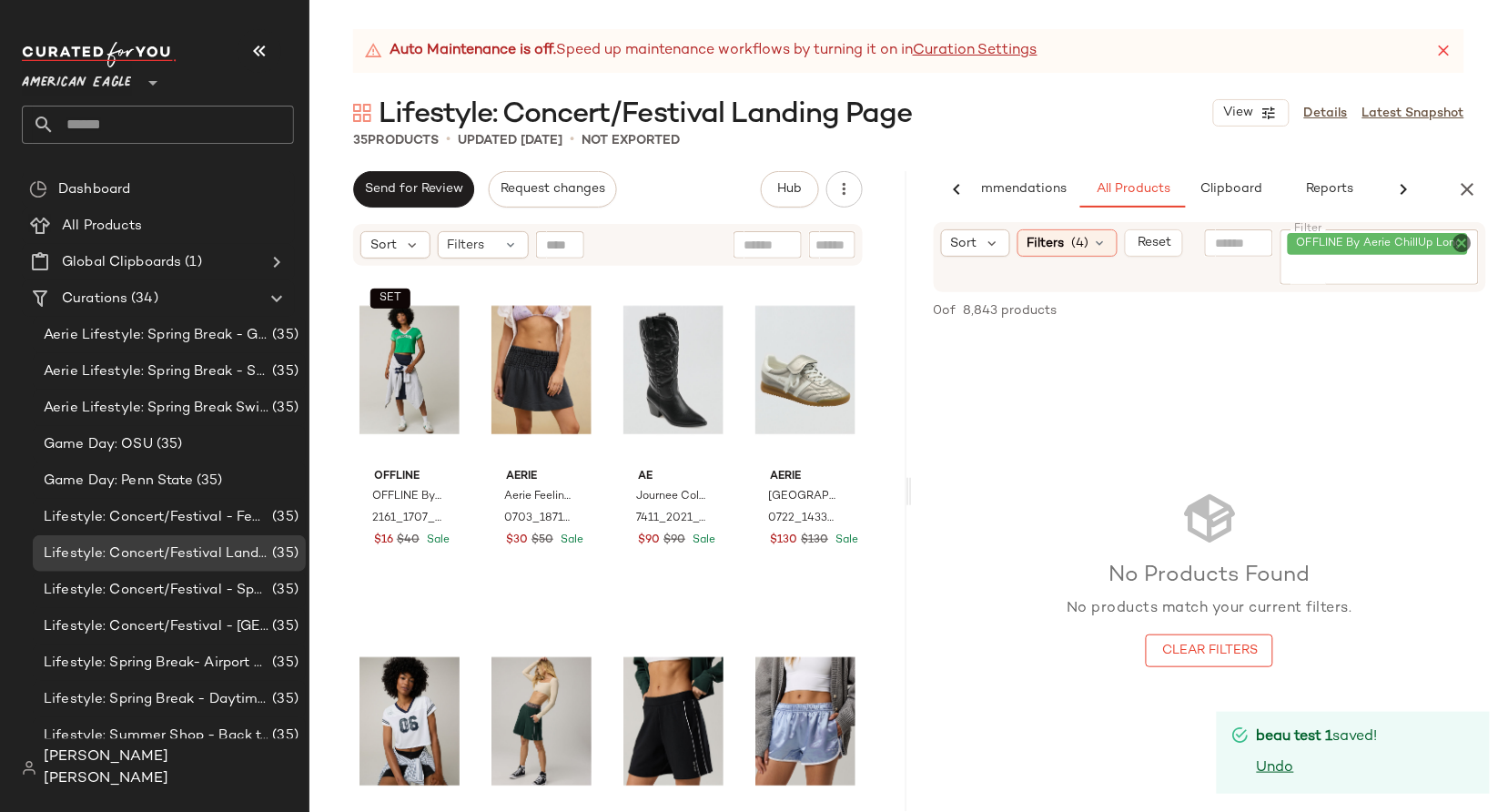
click at [1077, 244] on span "(4)" at bounding box center [1080, 243] width 17 height 19
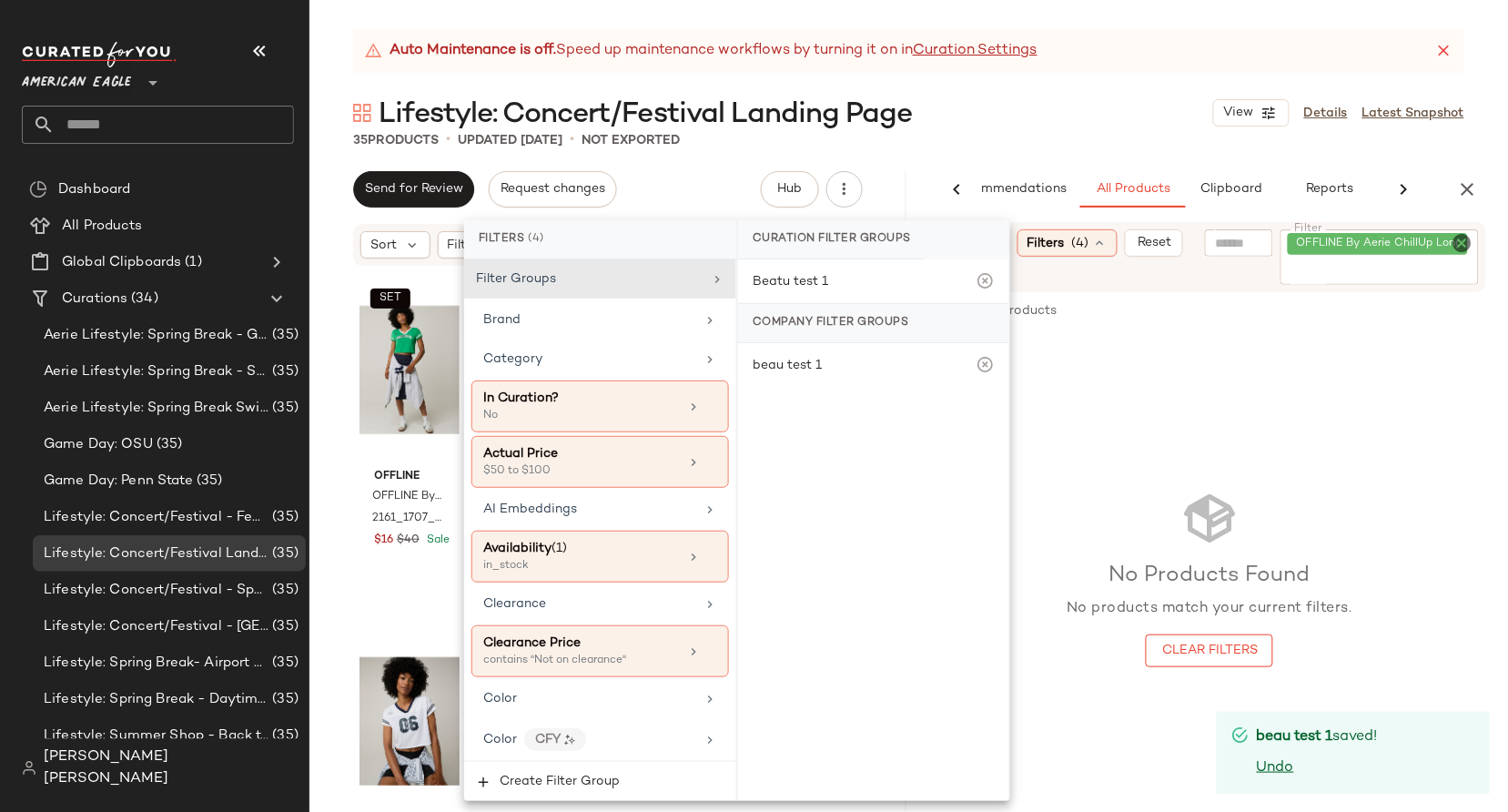
drag, startPoint x: 706, startPoint y: 198, endPoint x: 692, endPoint y: 198, distance: 14.0
click at [706, 198] on div "Send for Review Request changes Hub Send for Review External Review Internal Re…" at bounding box center [608, 189] width 509 height 37
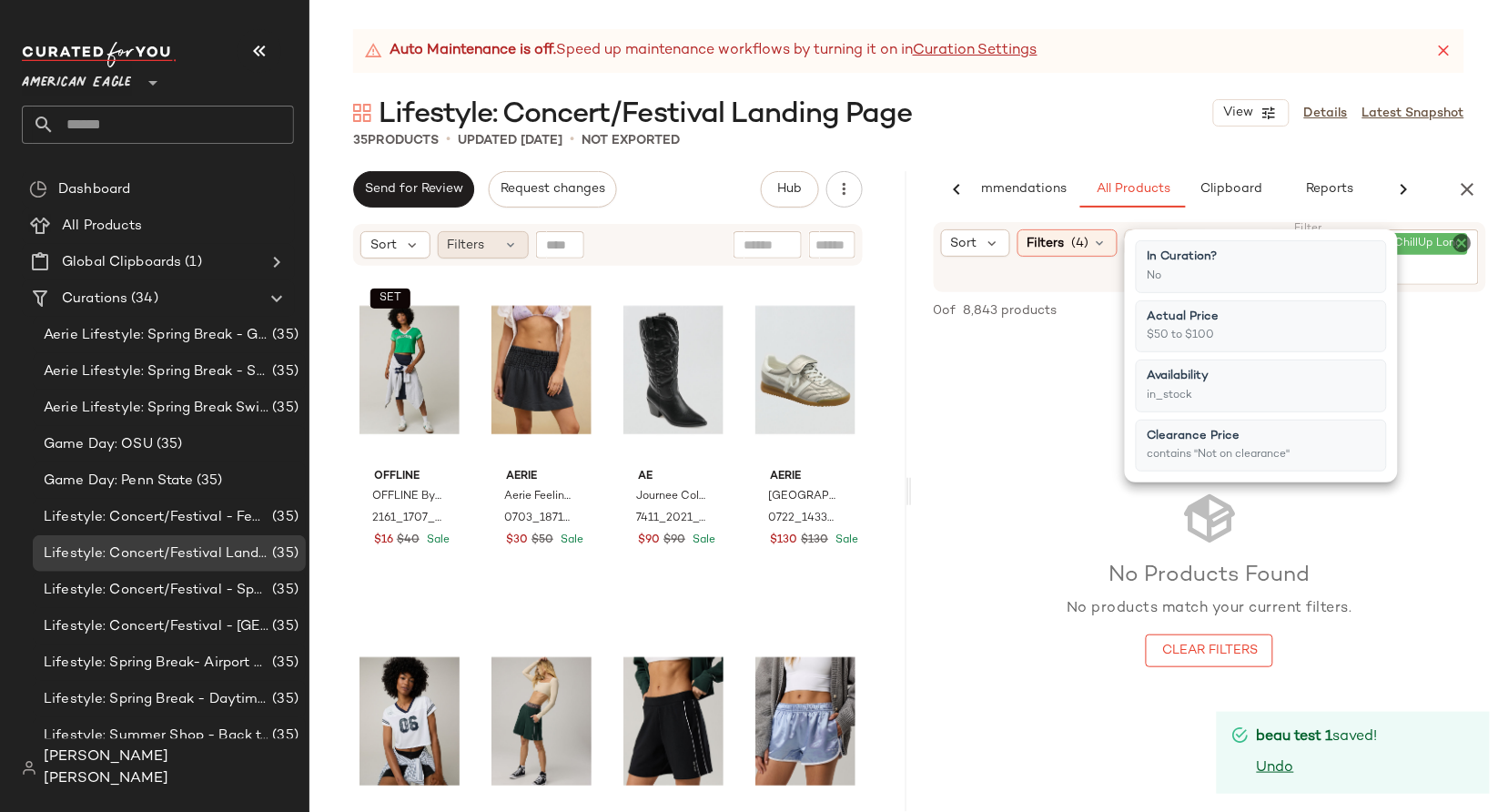
click at [476, 248] on span "Filters" at bounding box center [466, 245] width 38 height 19
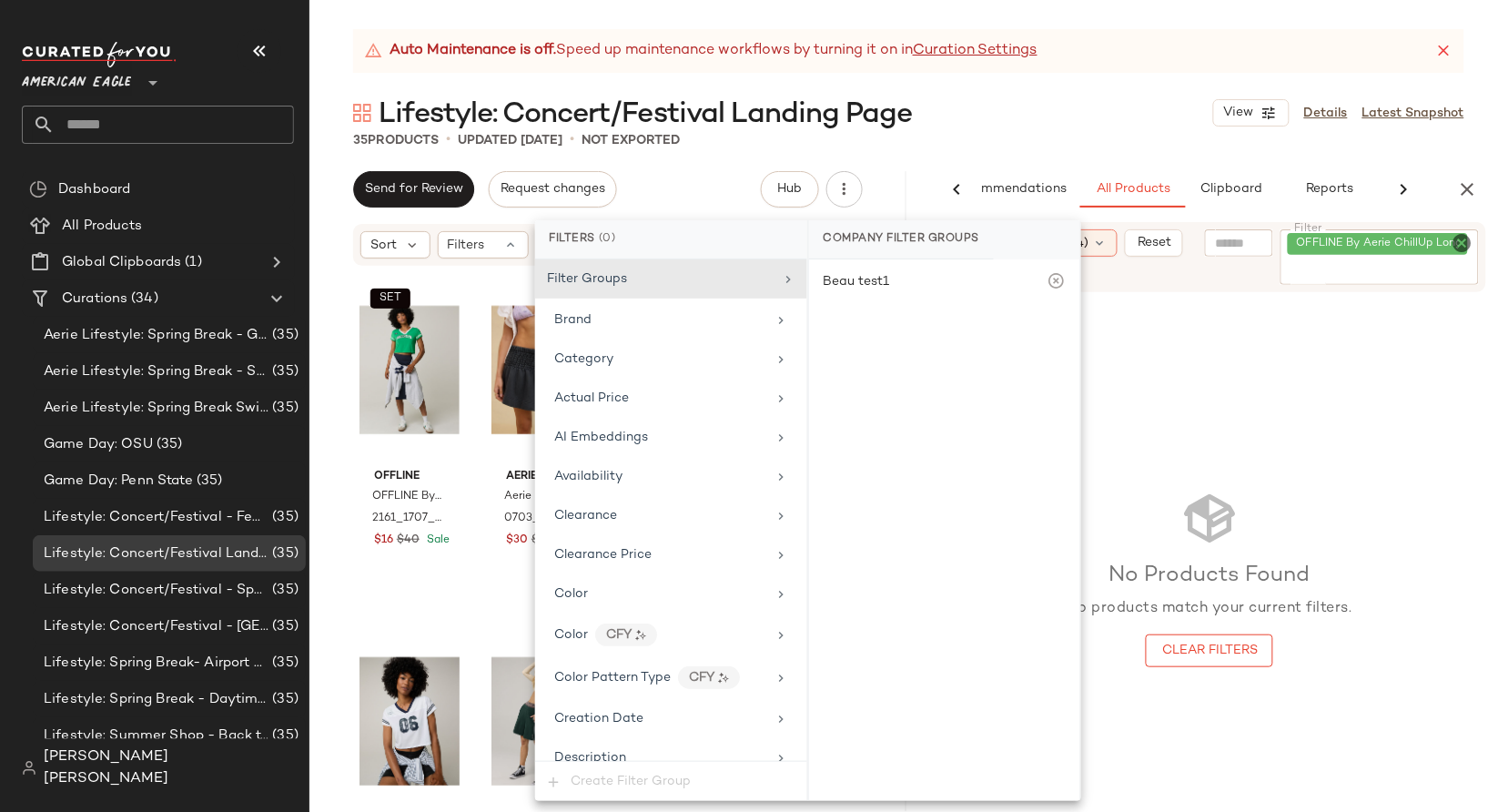
click at [1221, 297] on div "0 of 8,843 products • 0 selected Add to Top Add to Bottom Deselect All" at bounding box center [1211, 312] width 598 height 40
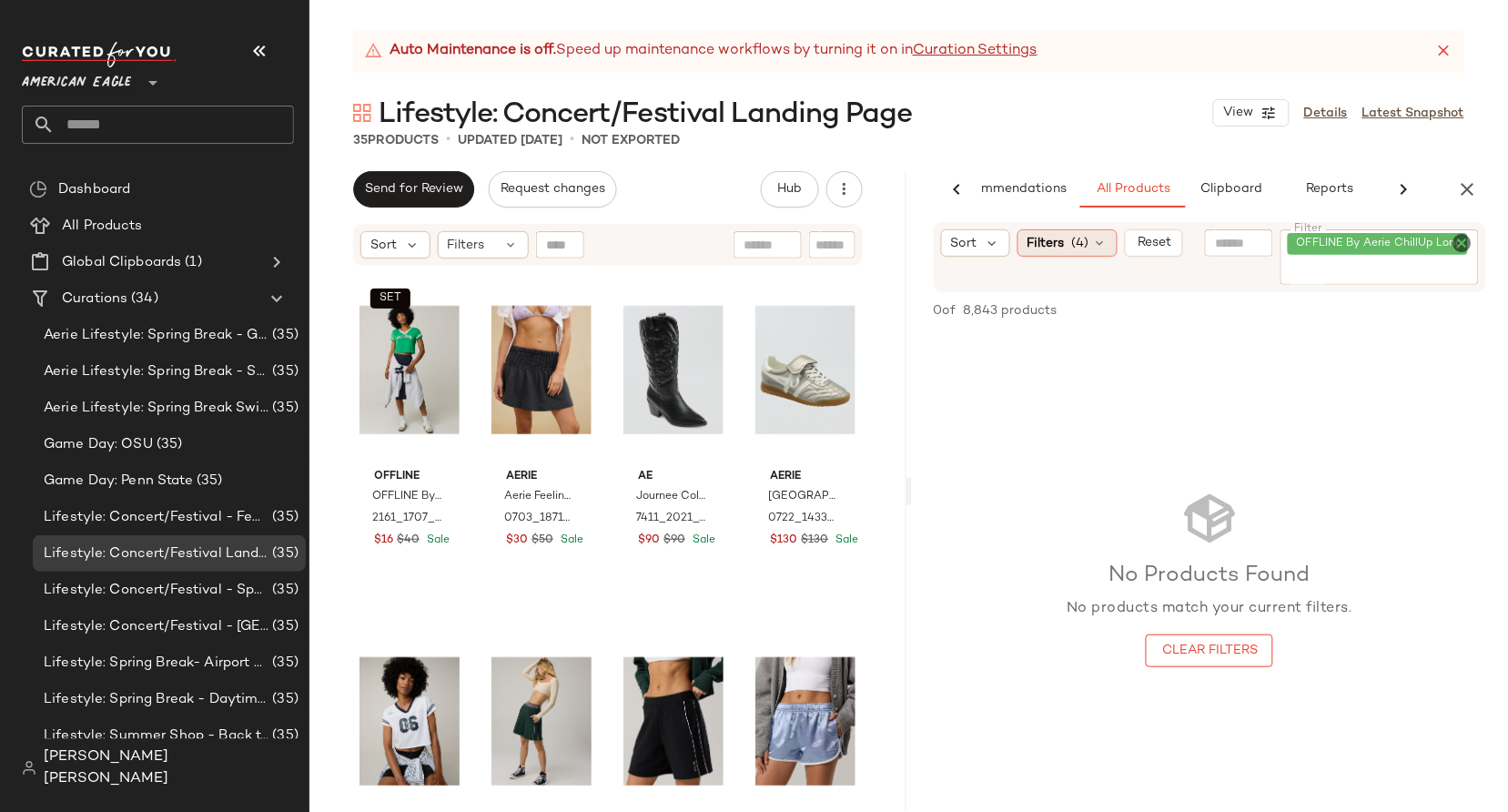
click at [1035, 240] on span "Filters" at bounding box center [1046, 243] width 38 height 19
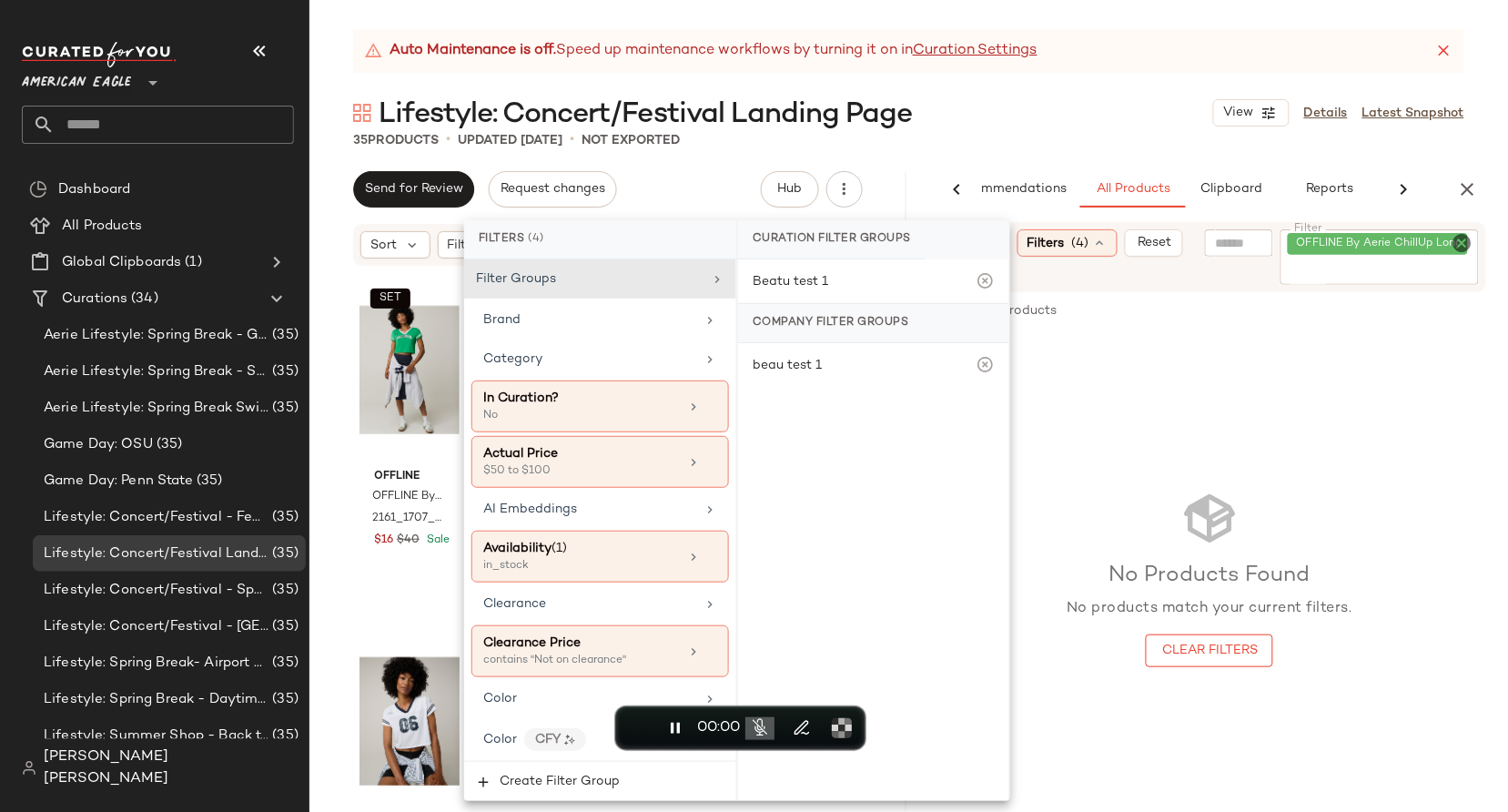
click at [1126, 379] on div "No Products Found No products match your current filters. Clear Filters" at bounding box center [1211, 578] width 598 height 492
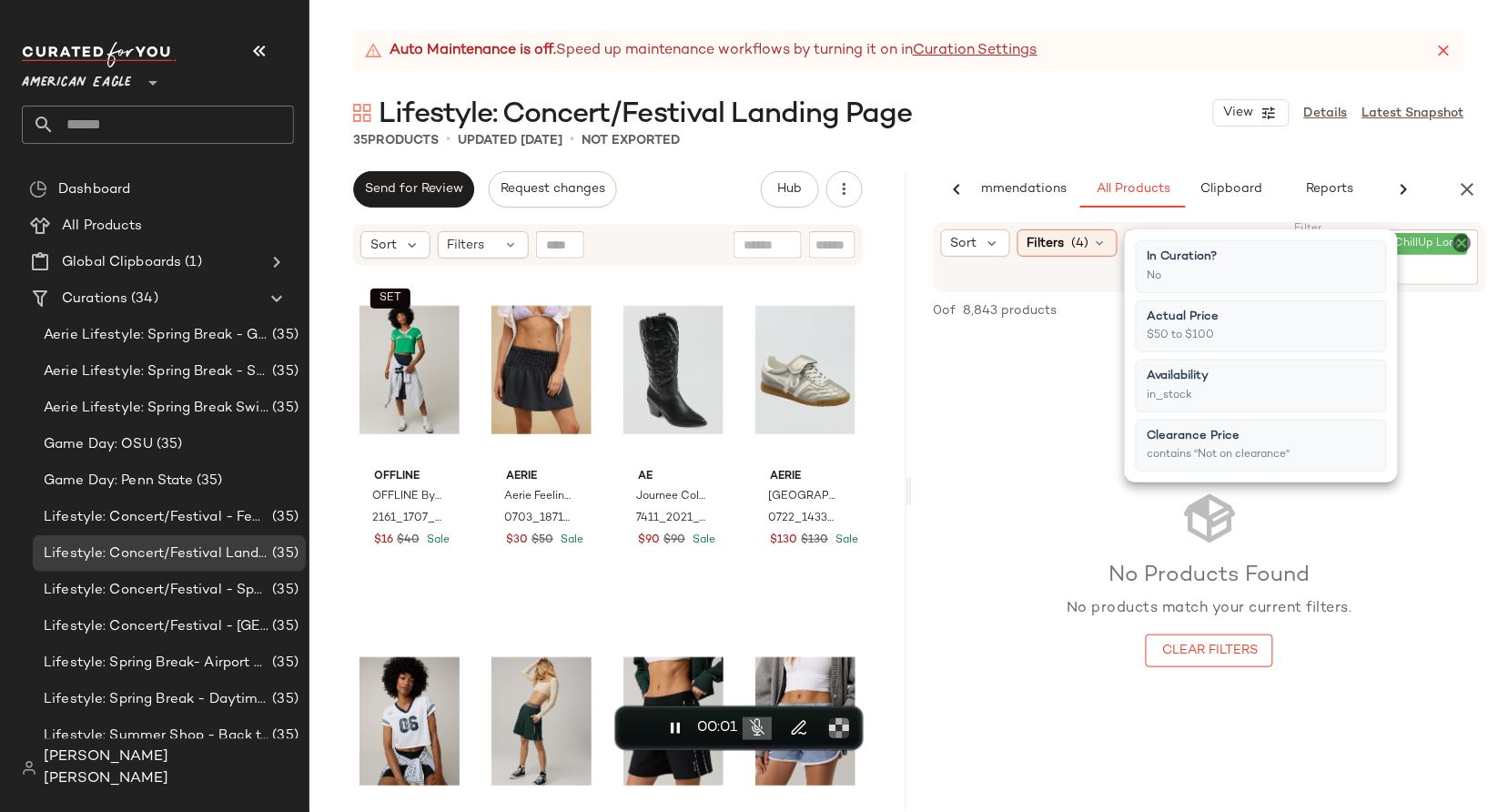
click at [1093, 278] on div "Sort Filters (4) Reset Filter OFFLINE By Aerie ChillUp Long Short Filter" at bounding box center [1210, 257] width 553 height 70
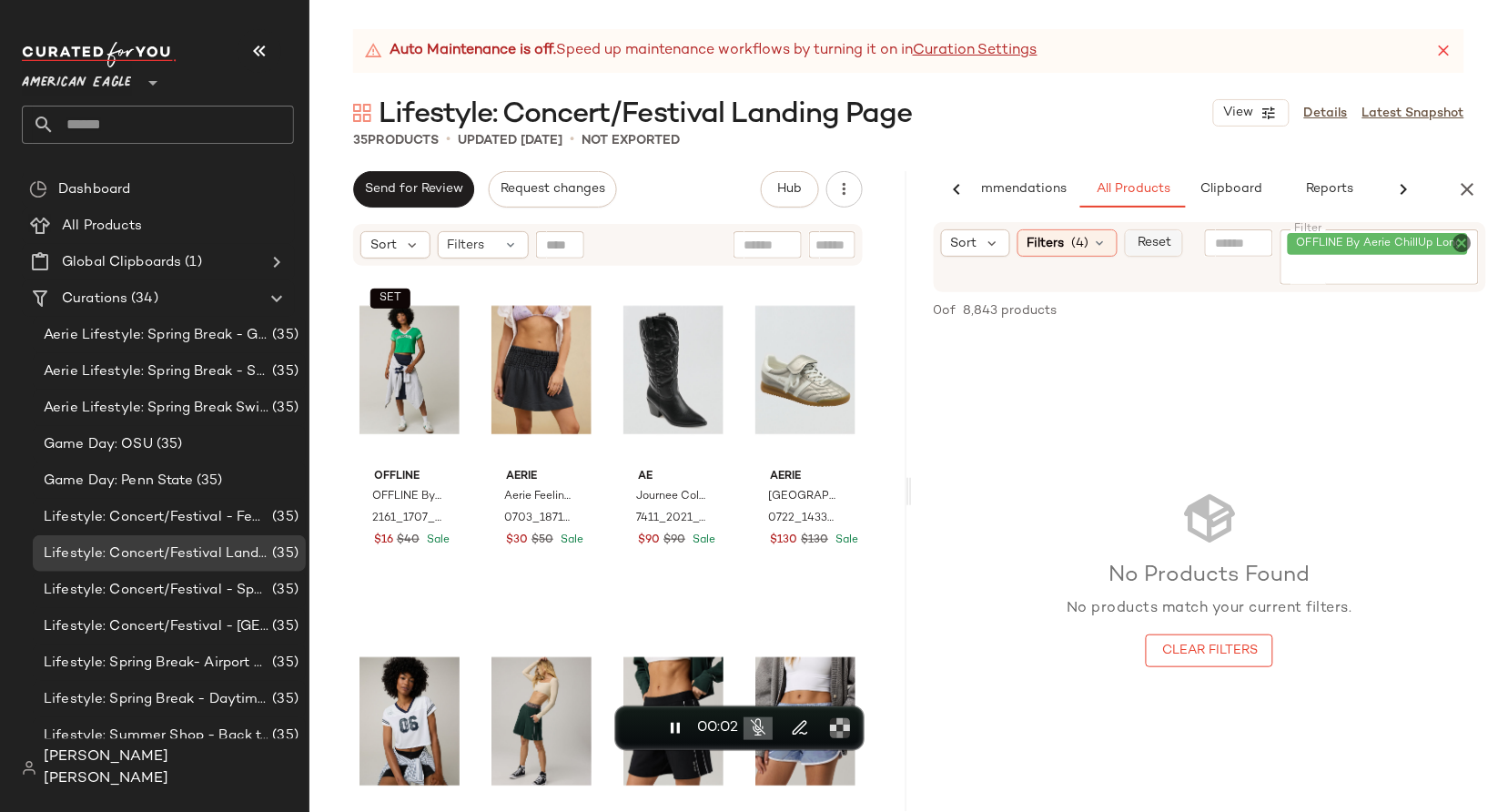
click at [1147, 247] on span "Reset" at bounding box center [1155, 243] width 35 height 15
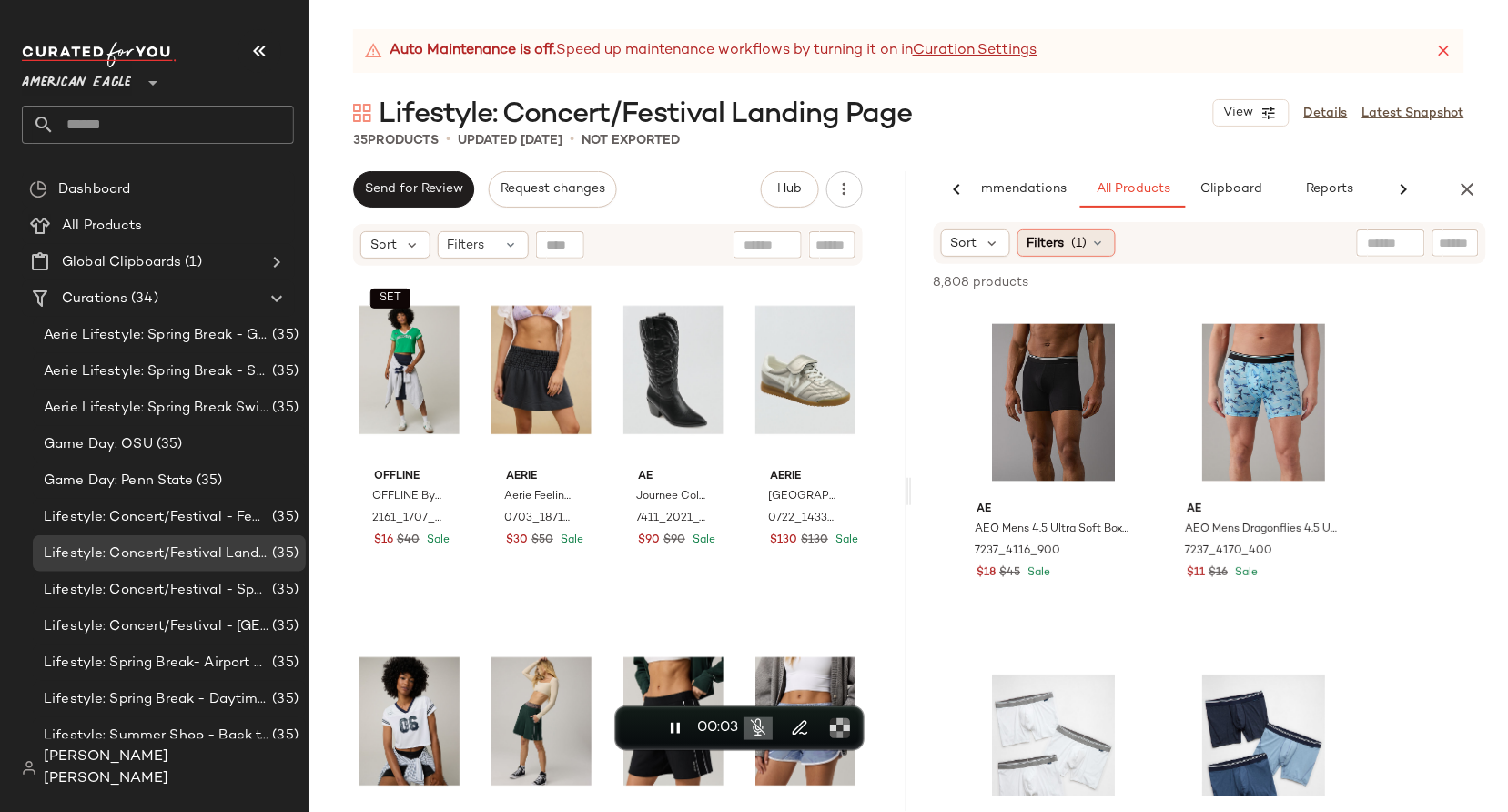
click at [1076, 238] on span "(1)" at bounding box center [1079, 243] width 16 height 19
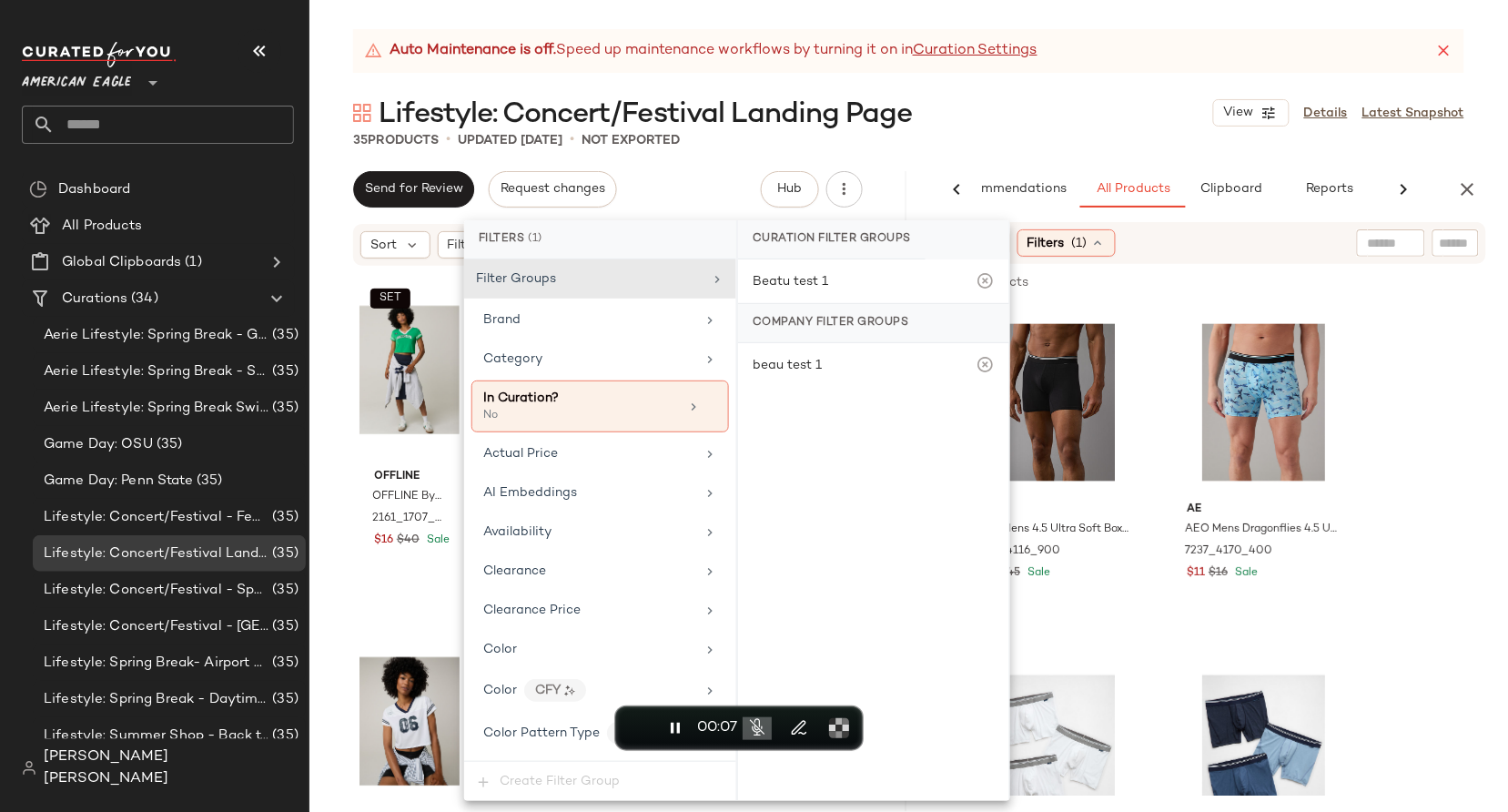
click at [958, 215] on div "AI Recommendations All Products Clipboard Reports Sort Filters (1) 8,808 produc…" at bounding box center [1211, 491] width 598 height 640
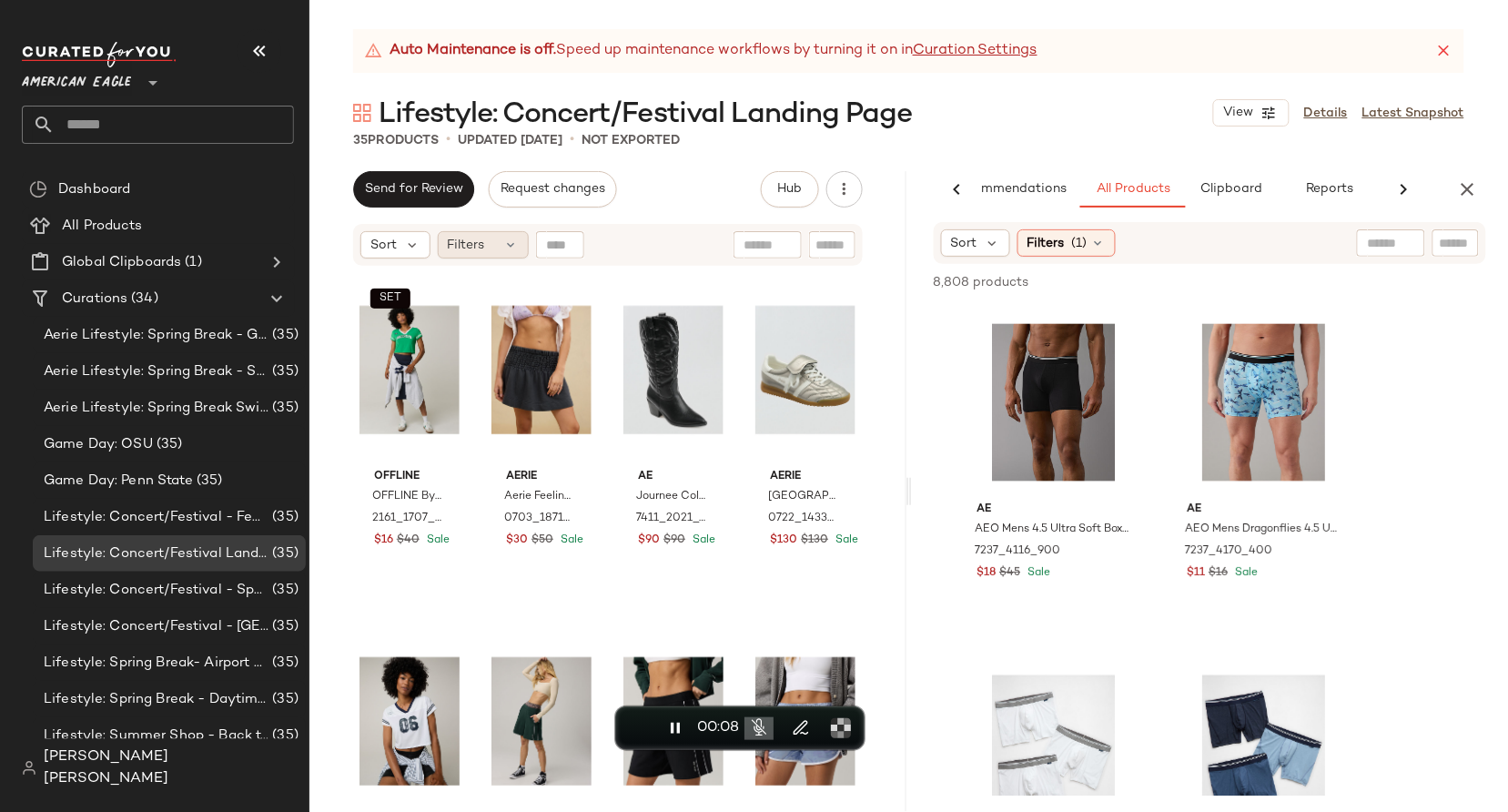
click at [467, 251] on span "Filters" at bounding box center [466, 245] width 38 height 19
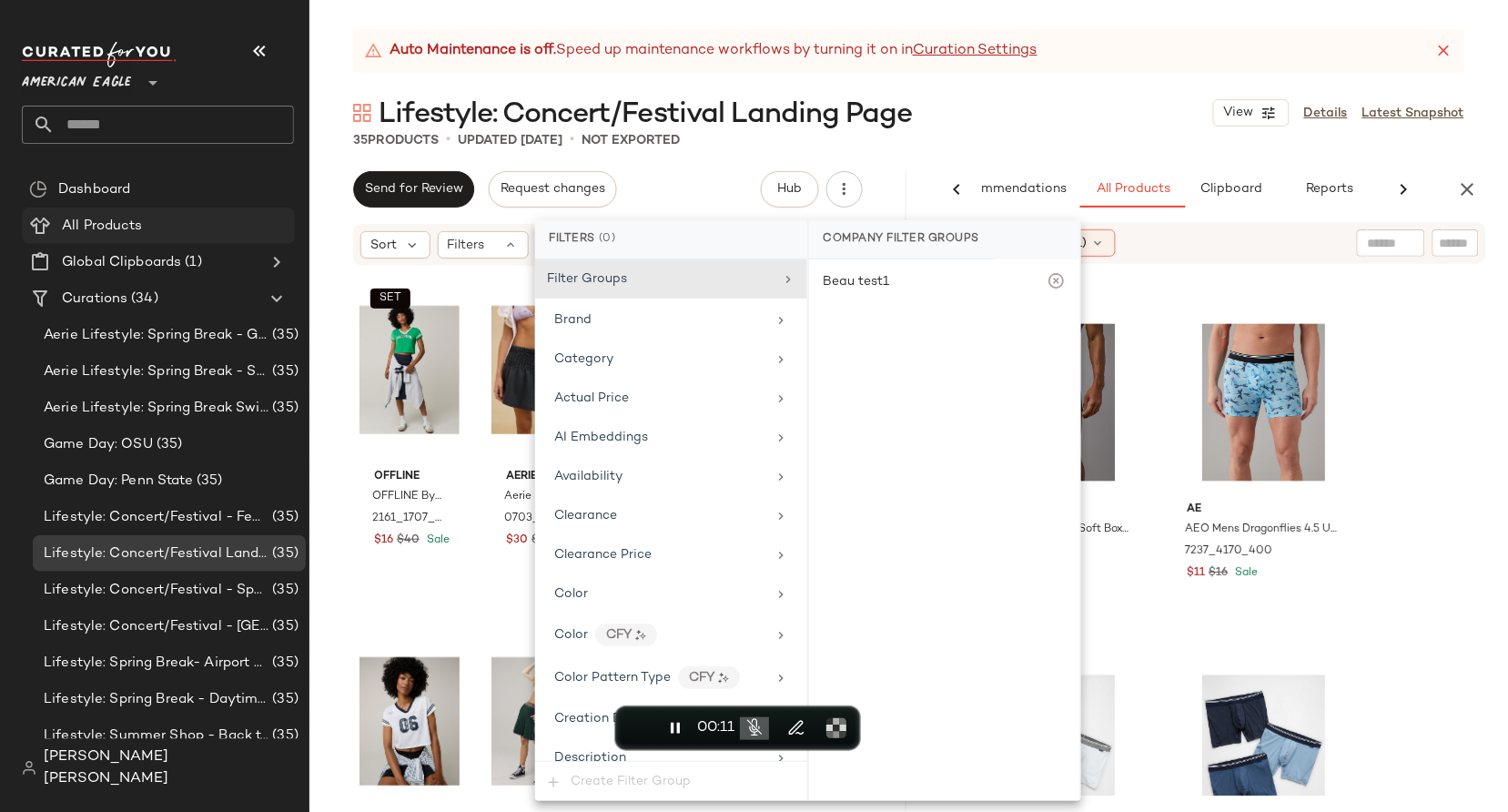
click at [116, 233] on span "All Products" at bounding box center [102, 226] width 81 height 21
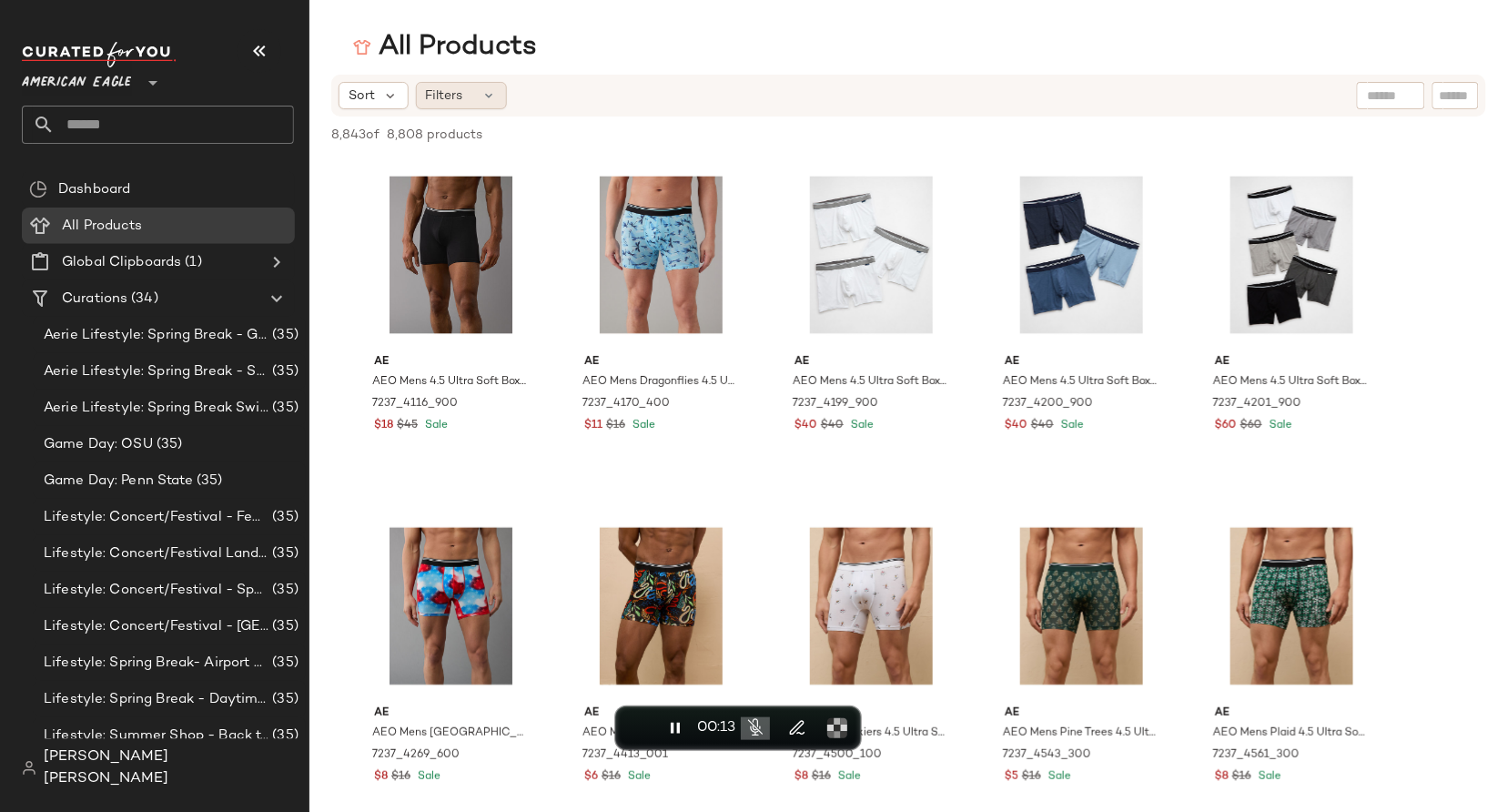
click at [475, 95] on div "Filters" at bounding box center [461, 95] width 91 height 28
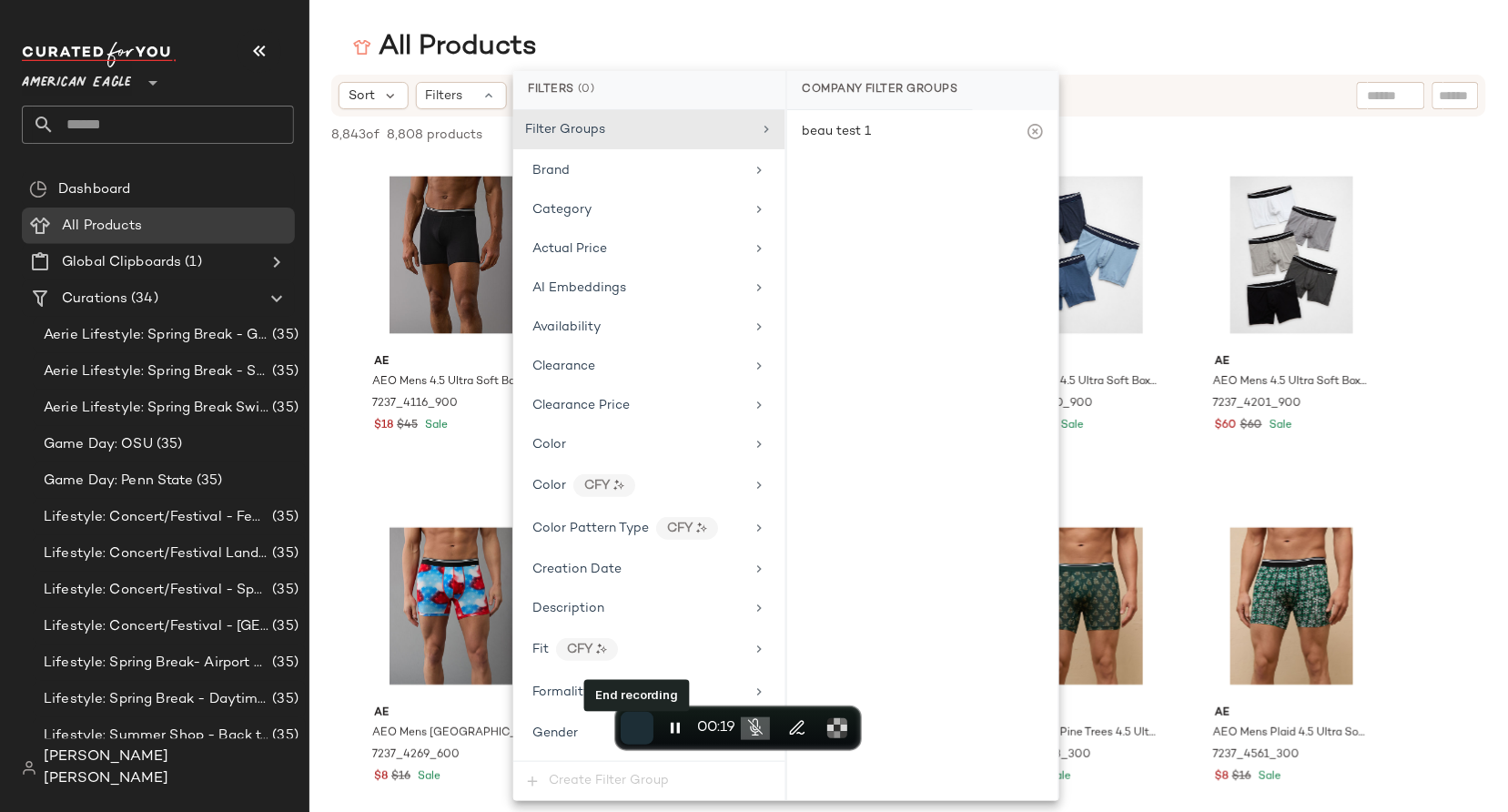
click at [631, 742] on button "End recording" at bounding box center [637, 729] width 33 height 33
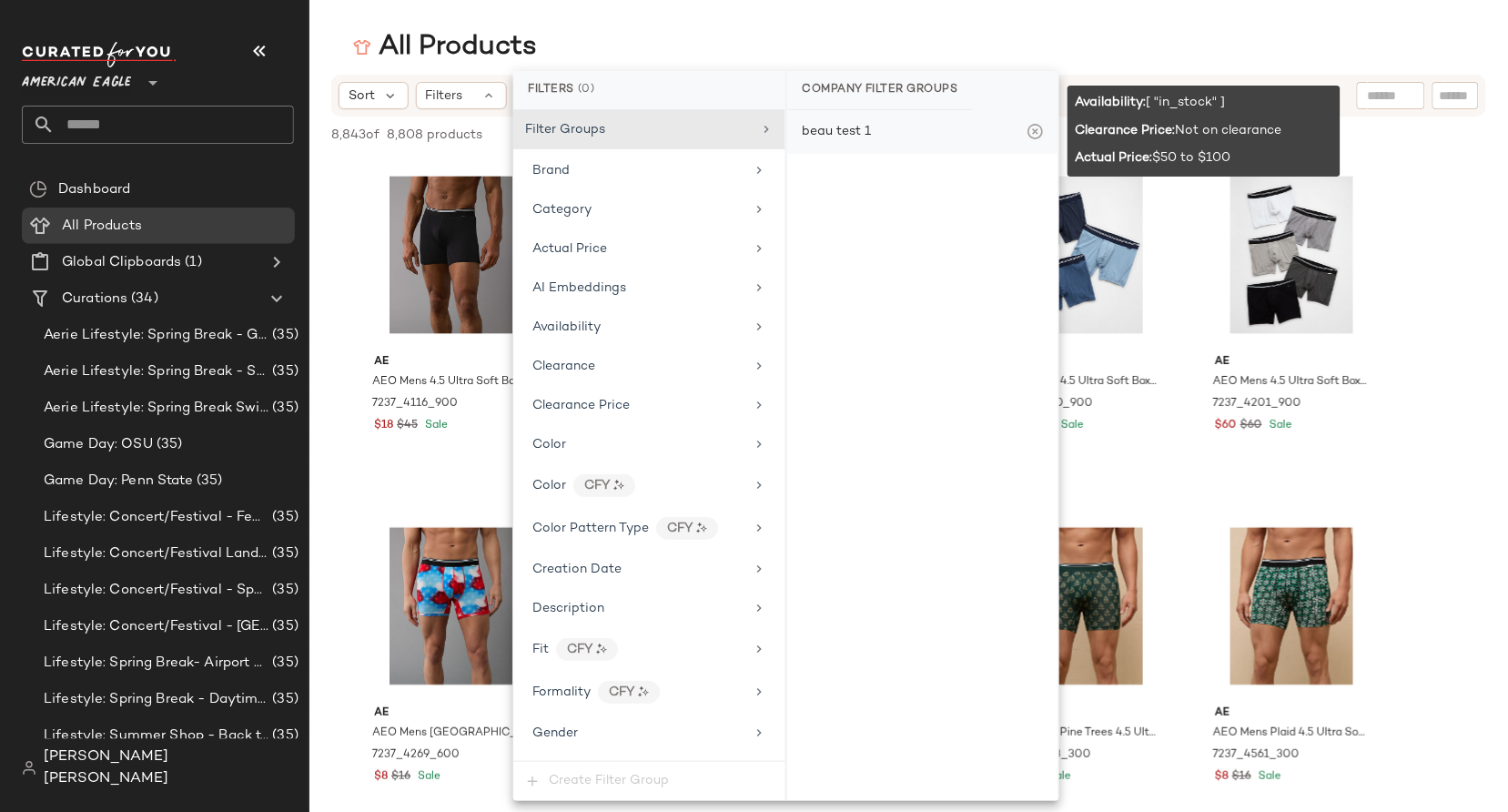
click at [1034, 139] on icon at bounding box center [1035, 132] width 18 height 18
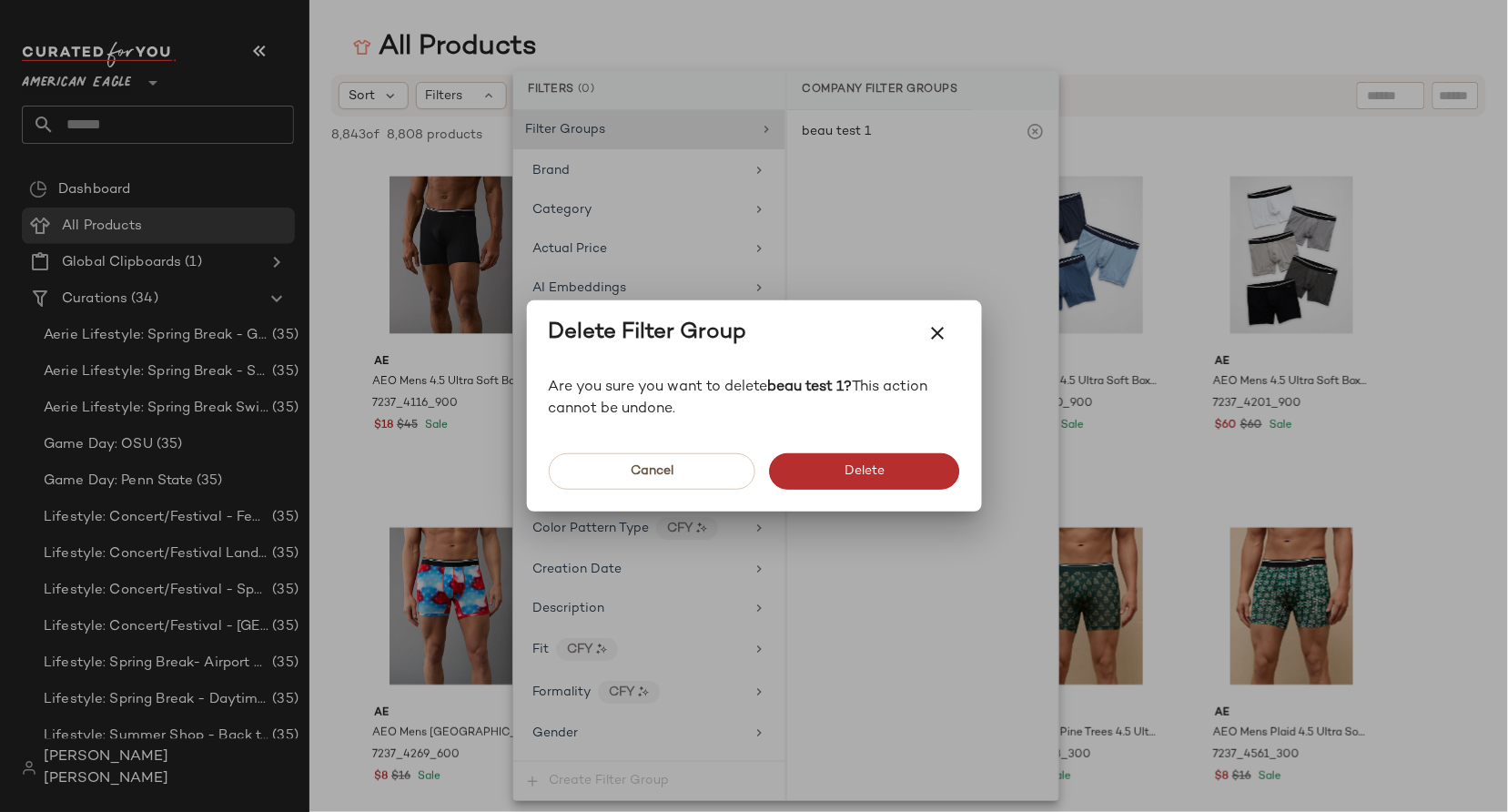
click at [810, 468] on button "Delete" at bounding box center [865, 472] width 190 height 37
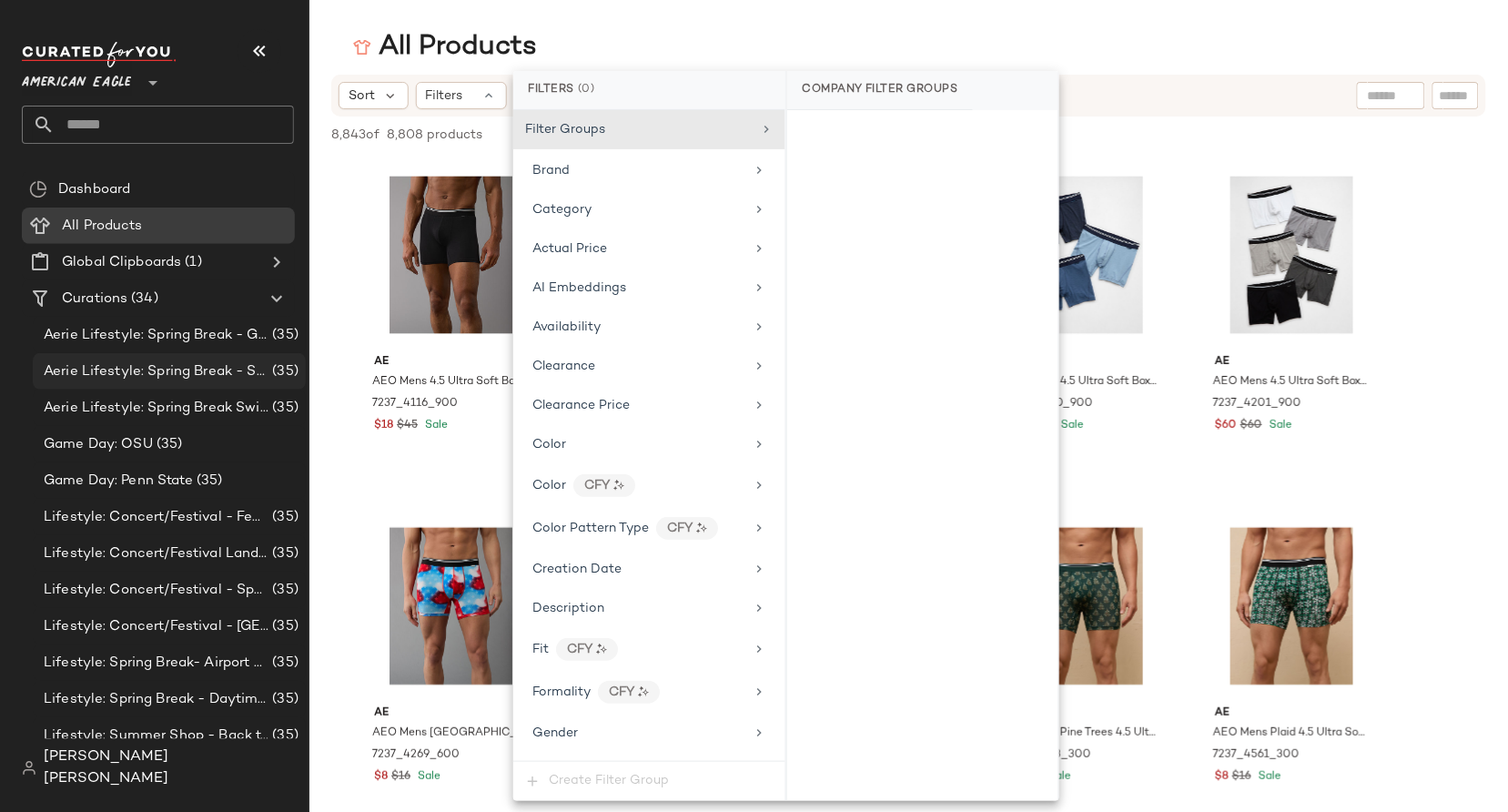
click at [151, 367] on span "Aerie Lifestyle: Spring Break - Sporty" at bounding box center [156, 372] width 225 height 21
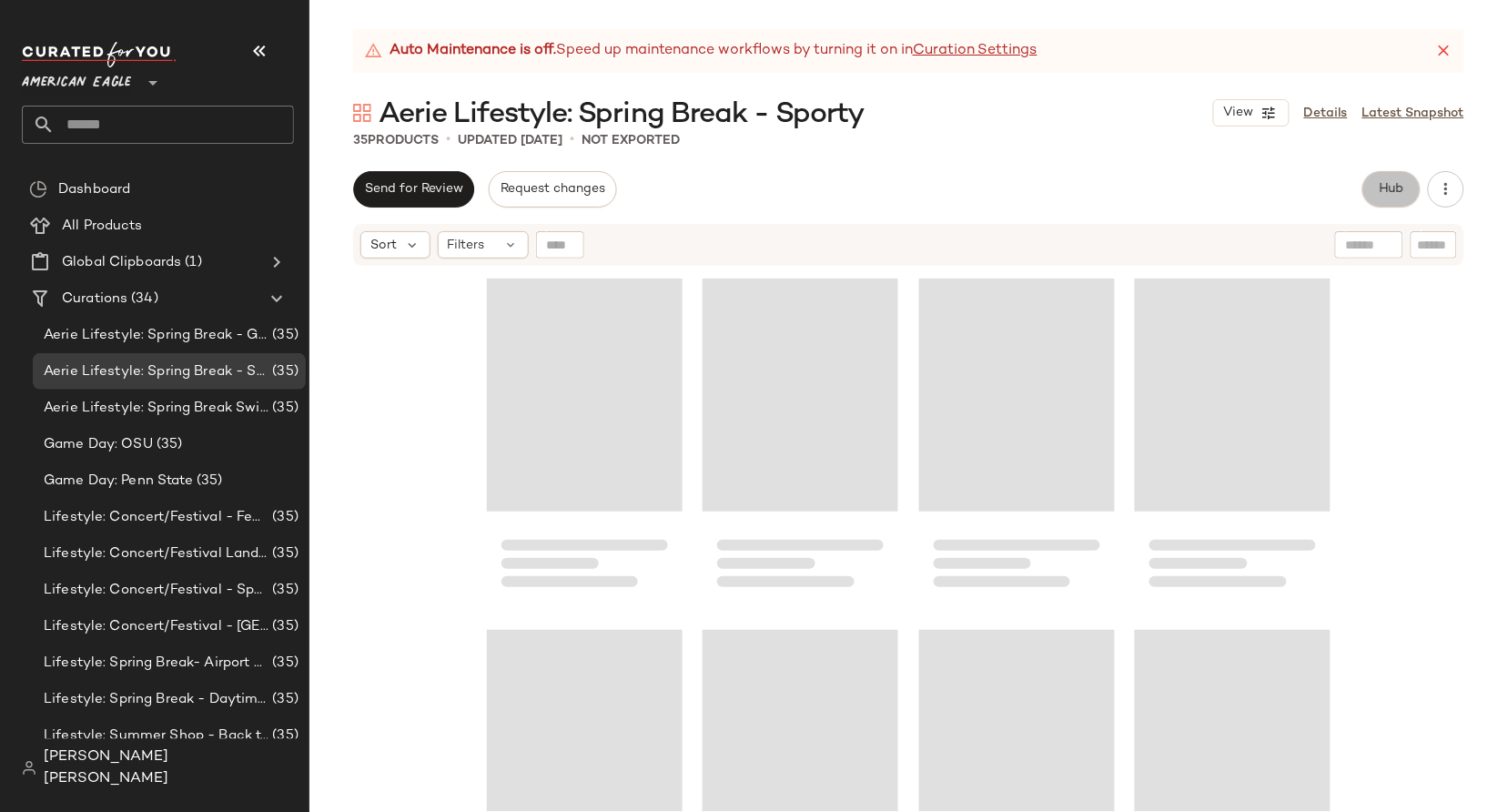
click at [1380, 201] on button "Hub" at bounding box center [1391, 189] width 58 height 37
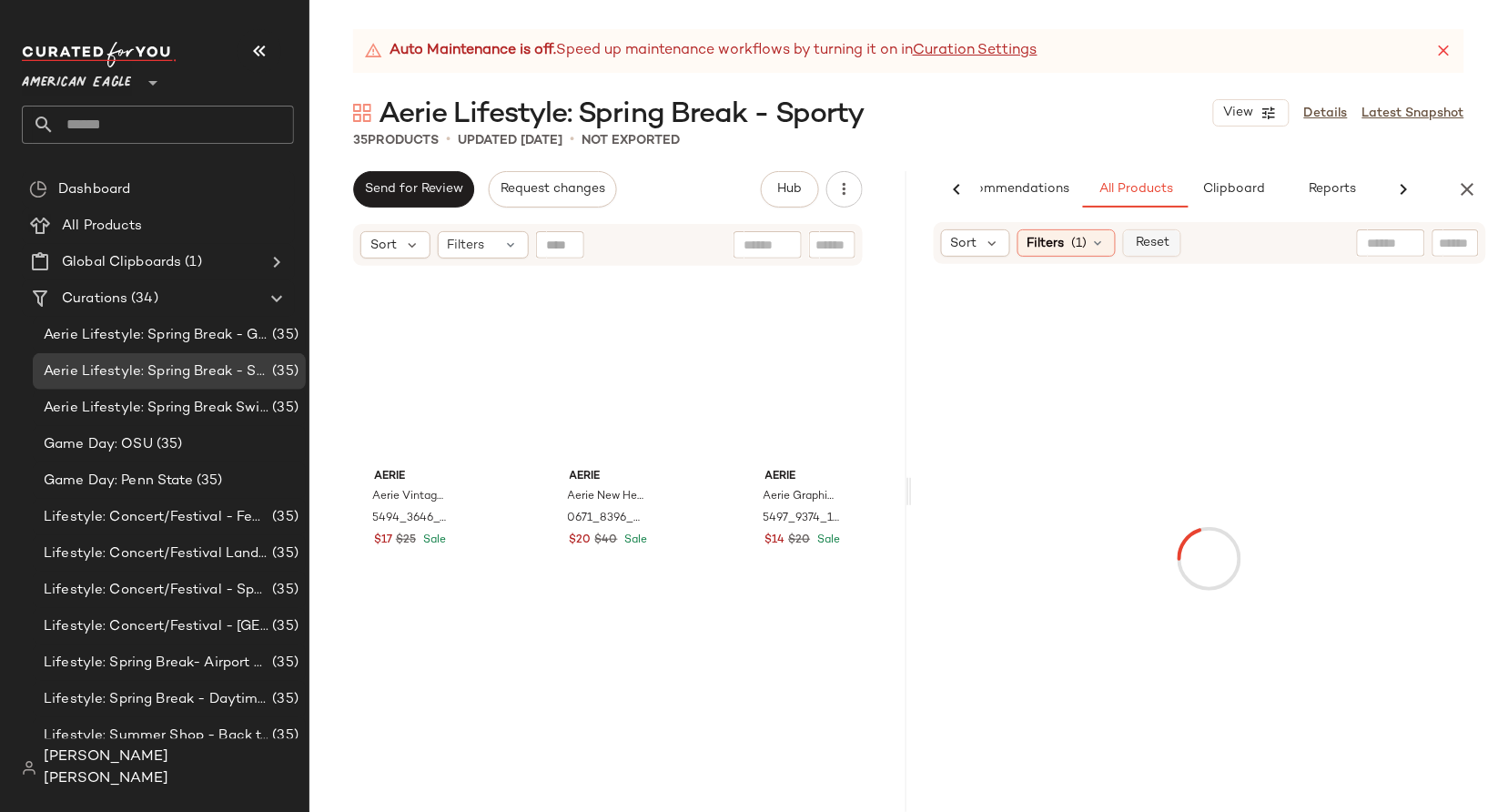
scroll to position [0, 61]
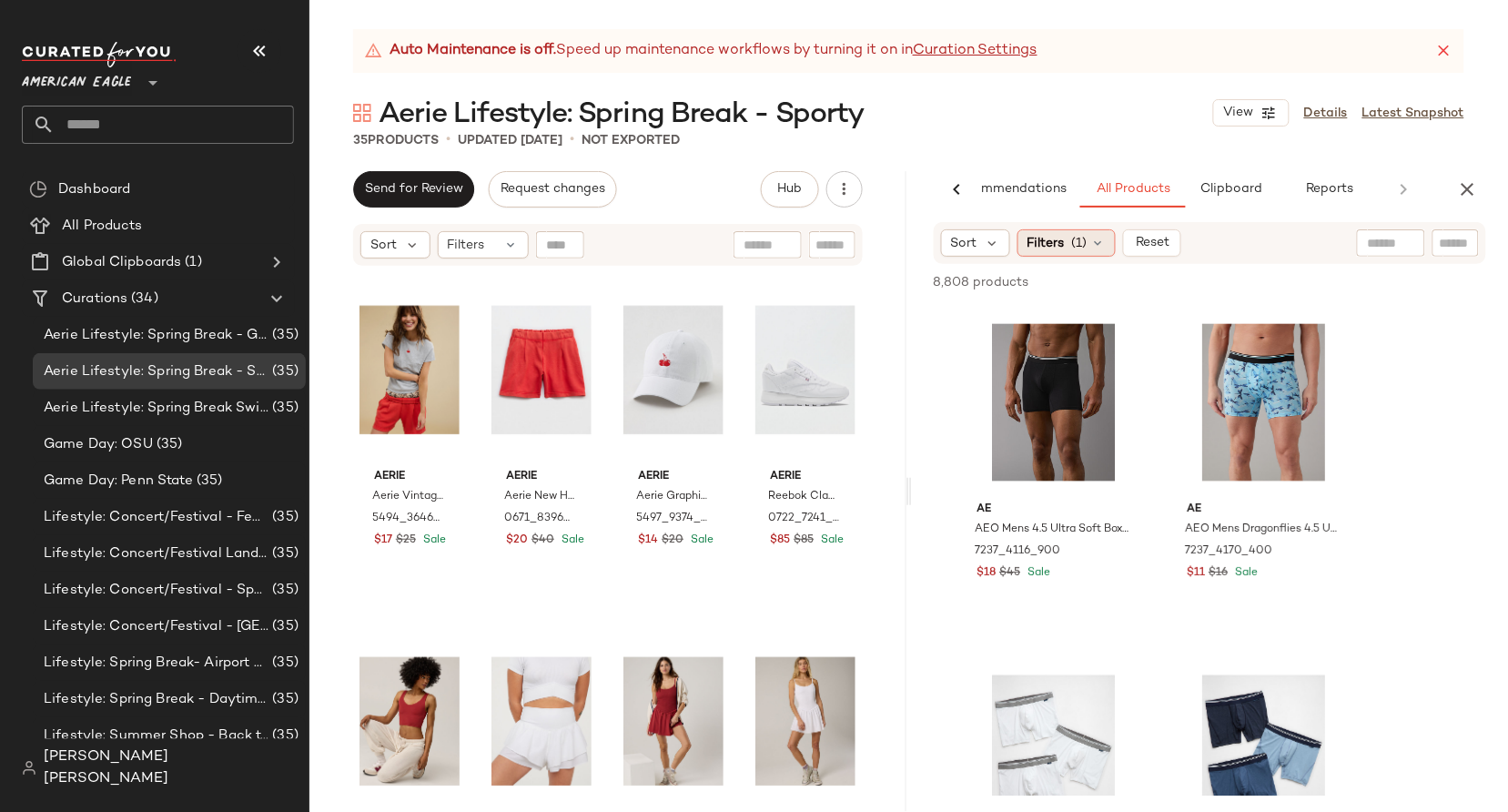
click at [1099, 252] on div "Filters (1)" at bounding box center [1067, 243] width 98 height 28
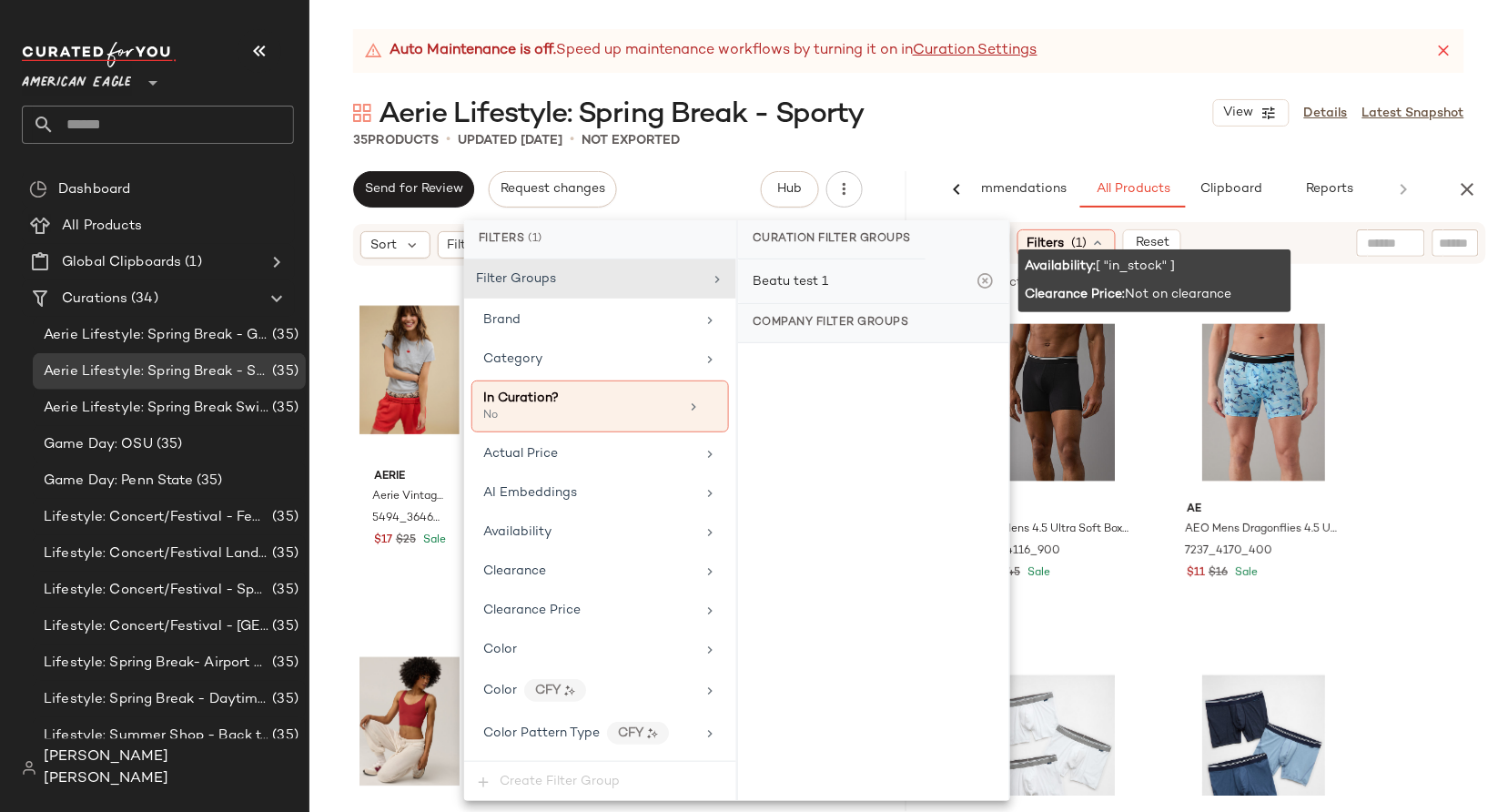
click at [983, 276] on icon at bounding box center [986, 282] width 18 height 18
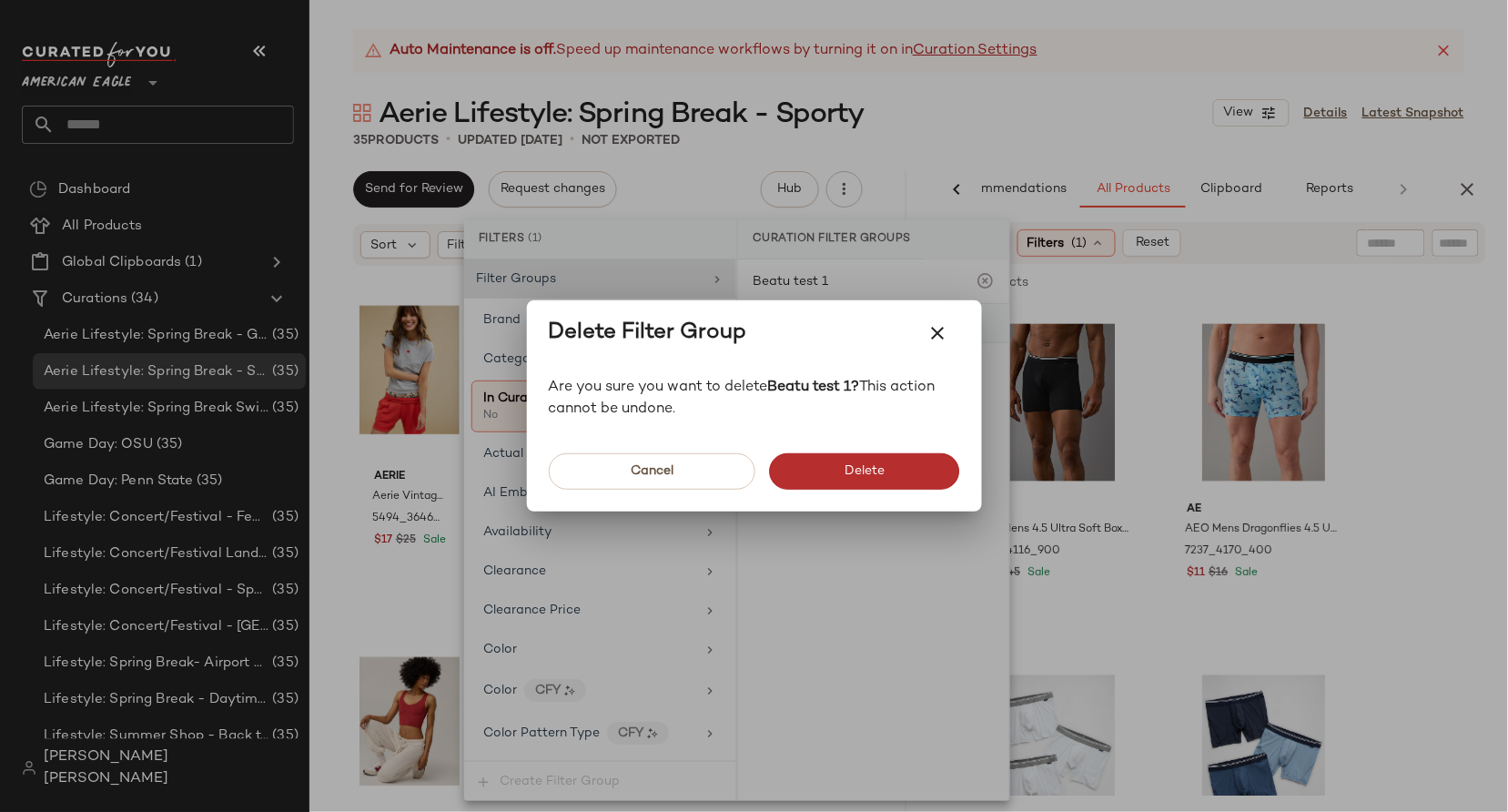
click at [884, 460] on button "Delete" at bounding box center [865, 472] width 190 height 37
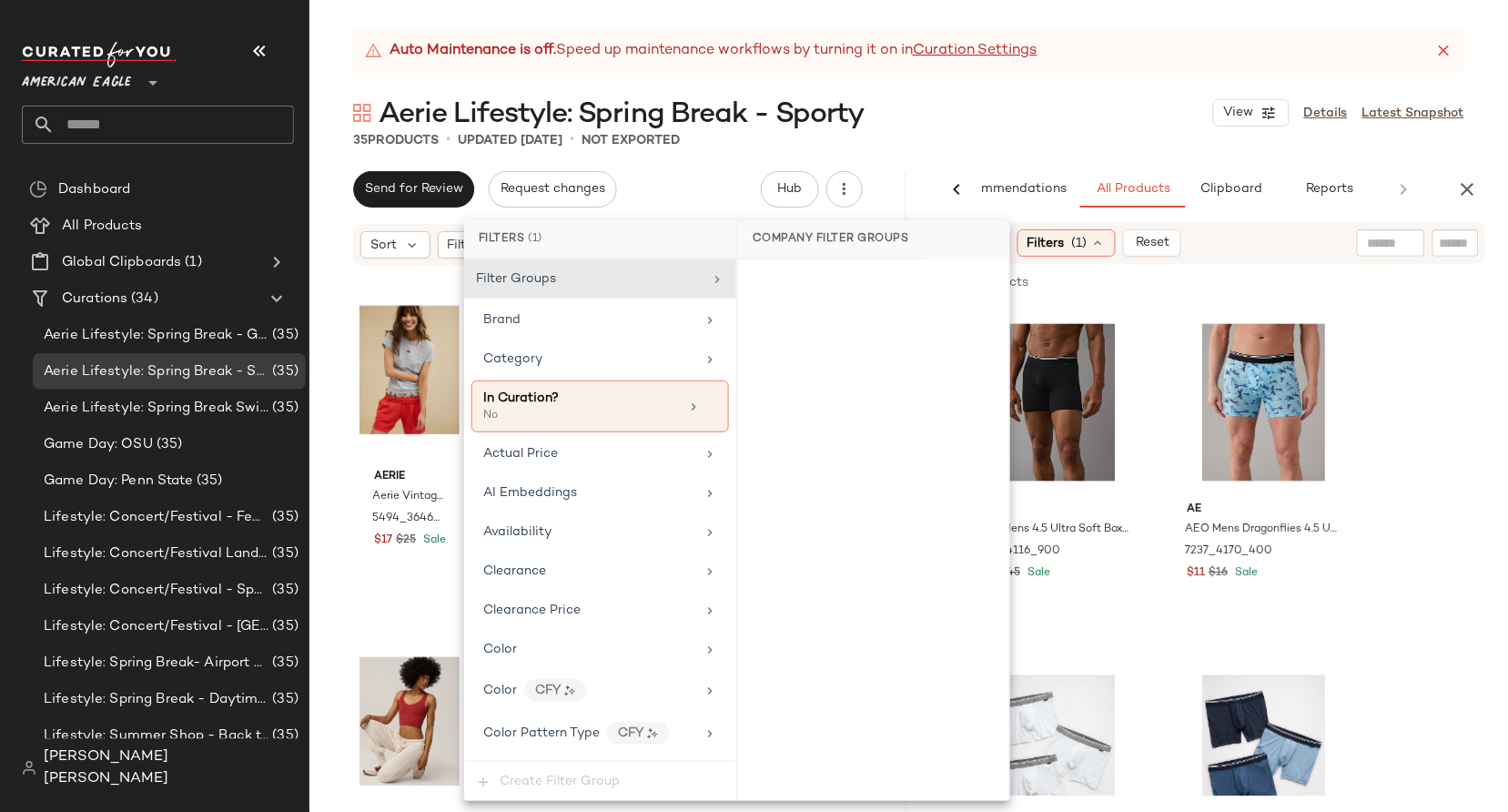
click at [922, 139] on div "35 Products • updated [DATE] • Not Exported" at bounding box center [909, 140] width 1199 height 18
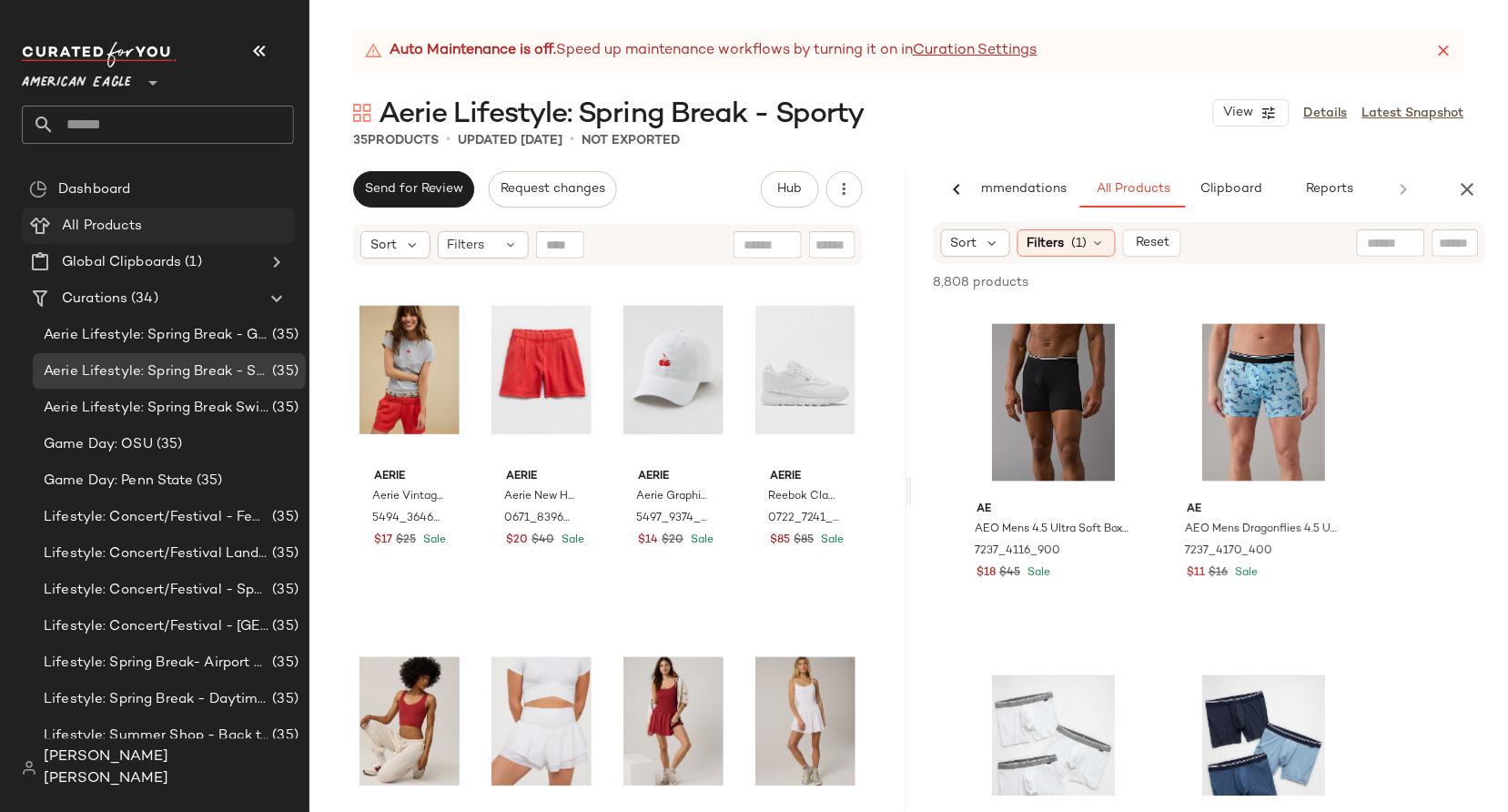
click at [104, 235] on span "All Products" at bounding box center [102, 226] width 81 height 21
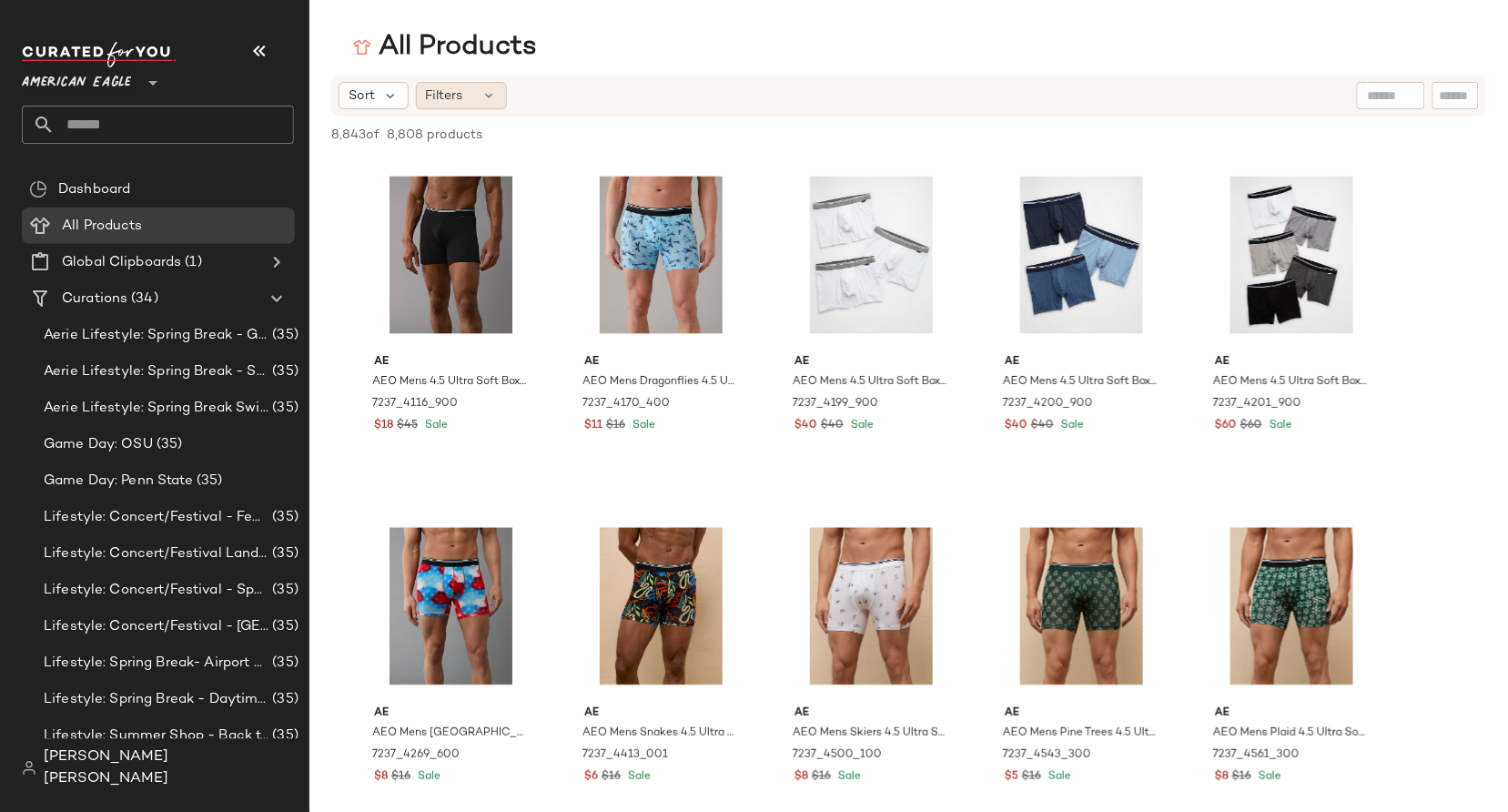
click at [460, 95] on span "Filters" at bounding box center [444, 95] width 38 height 19
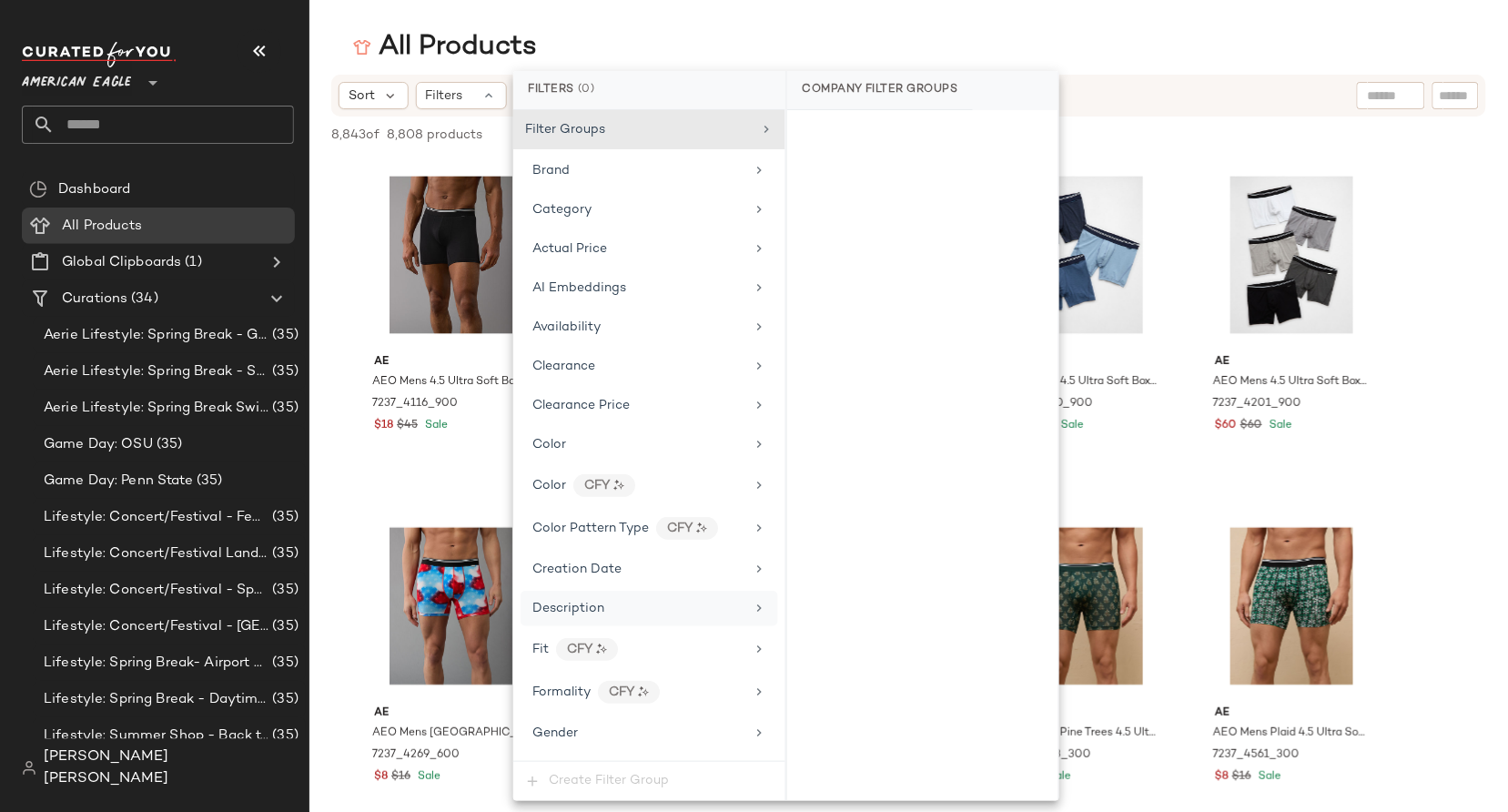
click at [645, 604] on div "Description" at bounding box center [638, 608] width 212 height 19
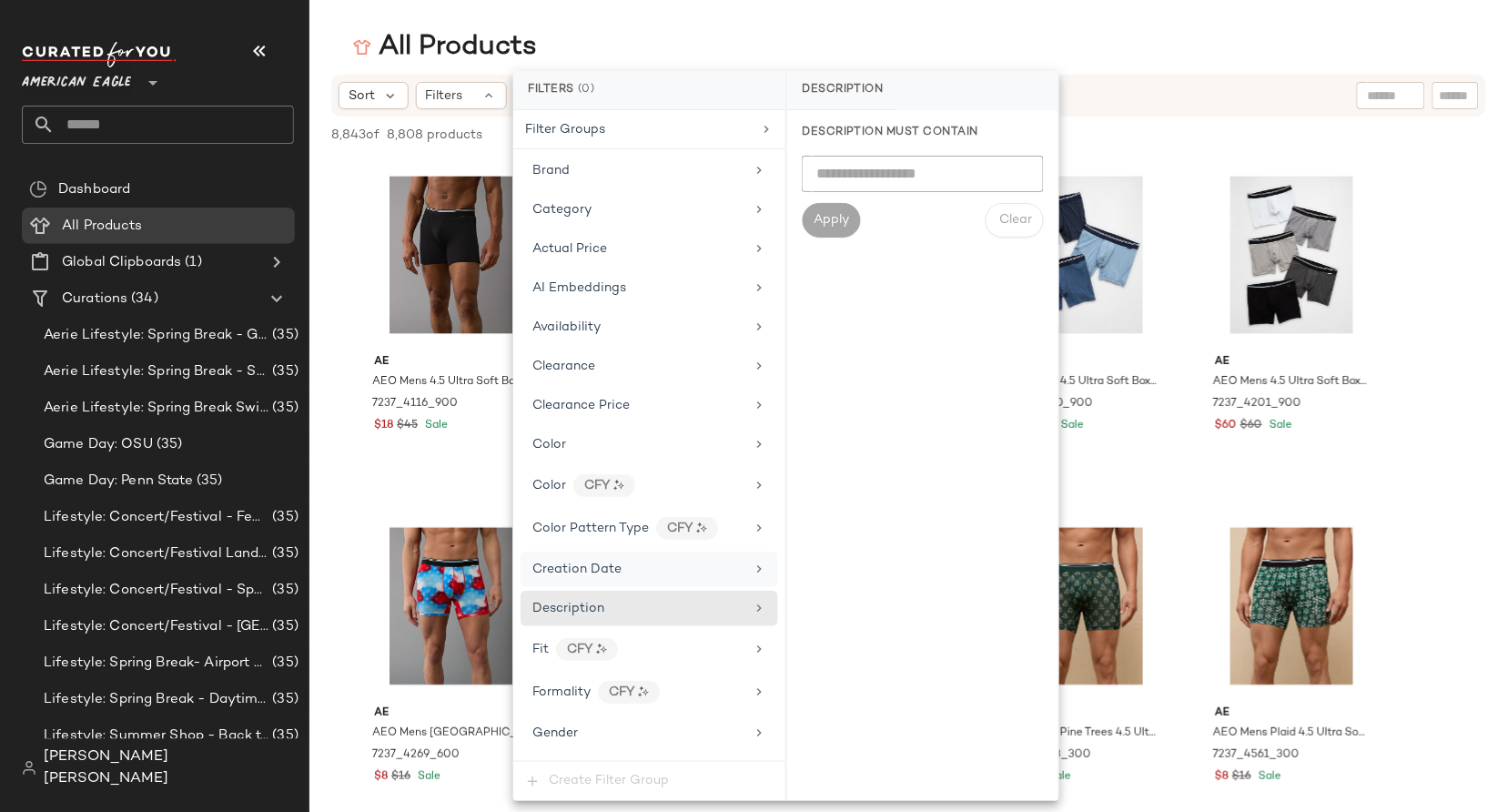
click at [653, 578] on div "Creation Date" at bounding box center [638, 569] width 212 height 19
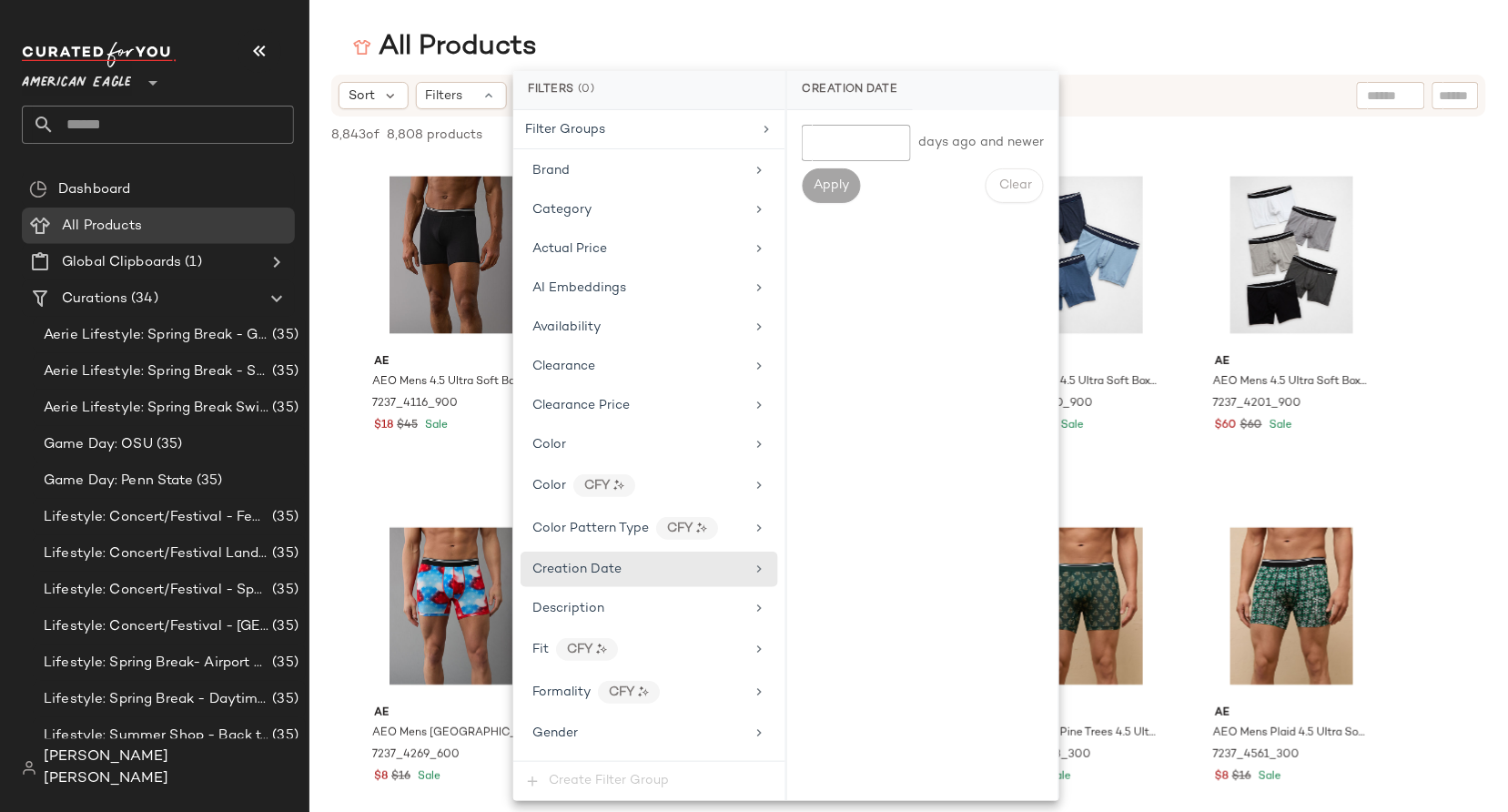
click at [625, 268] on div "Filter Groups Brand Category Actual Price AI Embeddings Availability Clearance …" at bounding box center [649, 435] width 273 height 651
click at [626, 258] on div "Actual Price" at bounding box center [638, 249] width 212 height 19
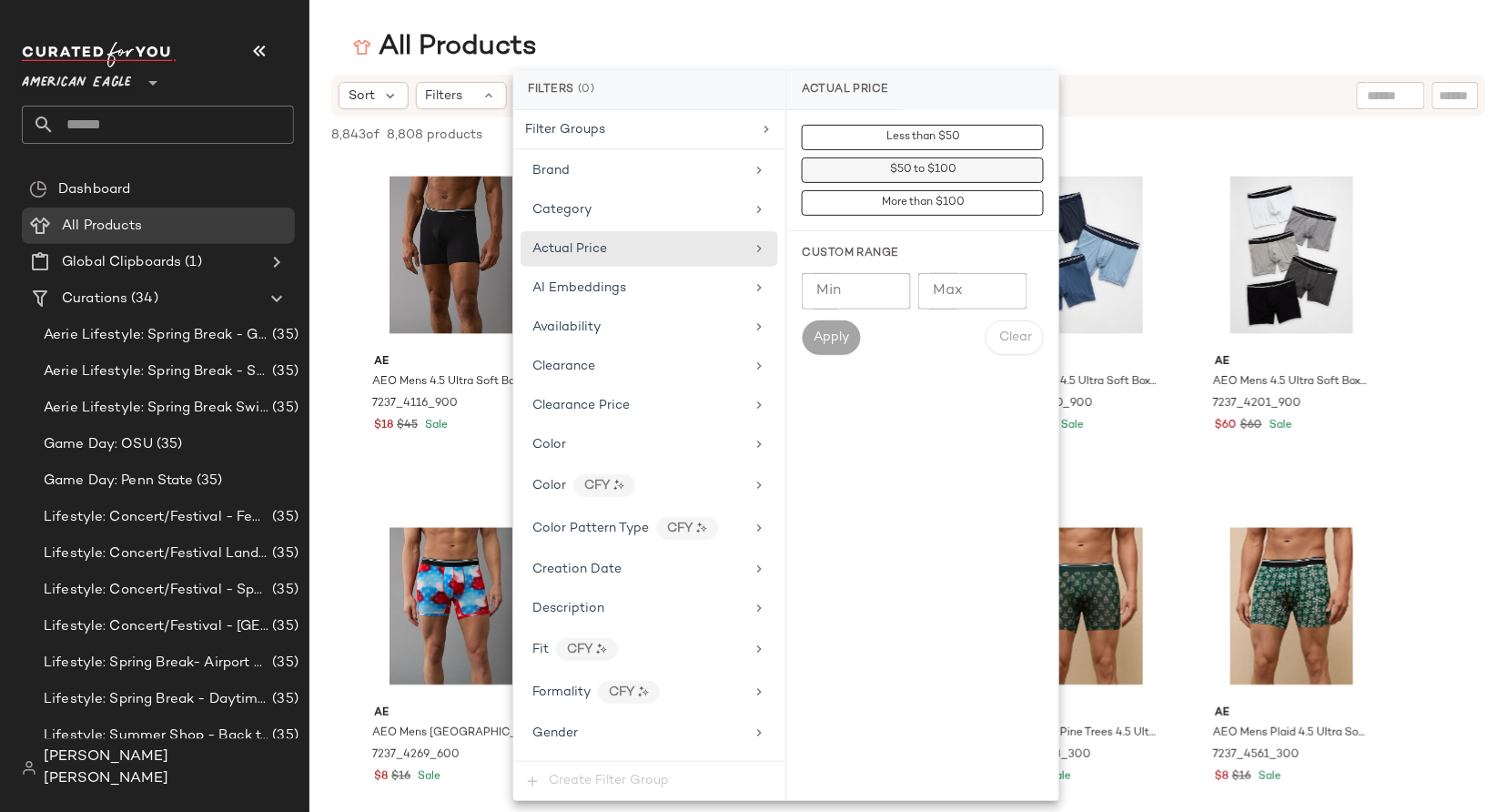
click at [884, 170] on button "$50 to $100" at bounding box center [923, 171] width 242 height 26
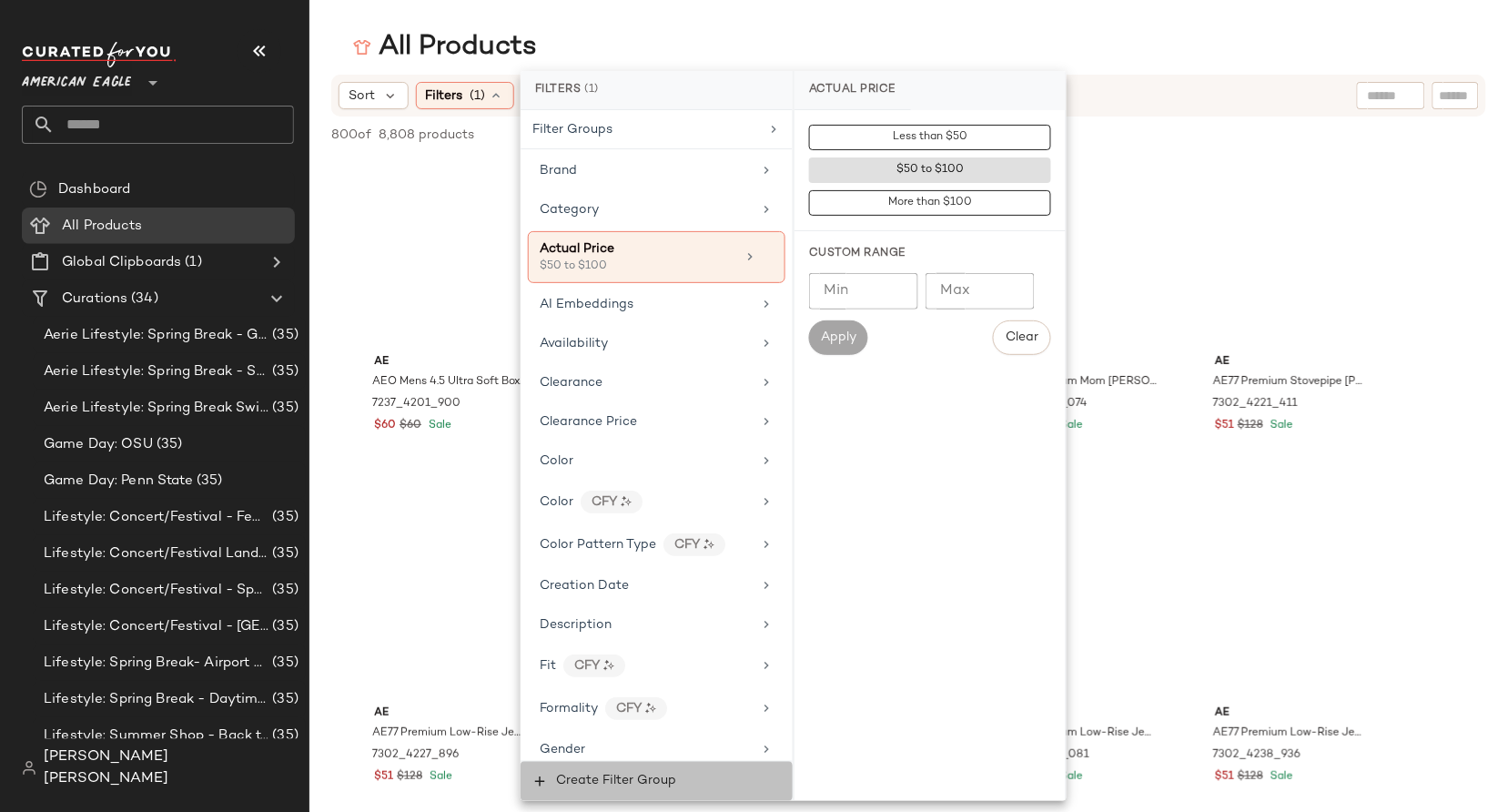
click at [628, 778] on span "Create Filter Group" at bounding box center [616, 781] width 121 height 15
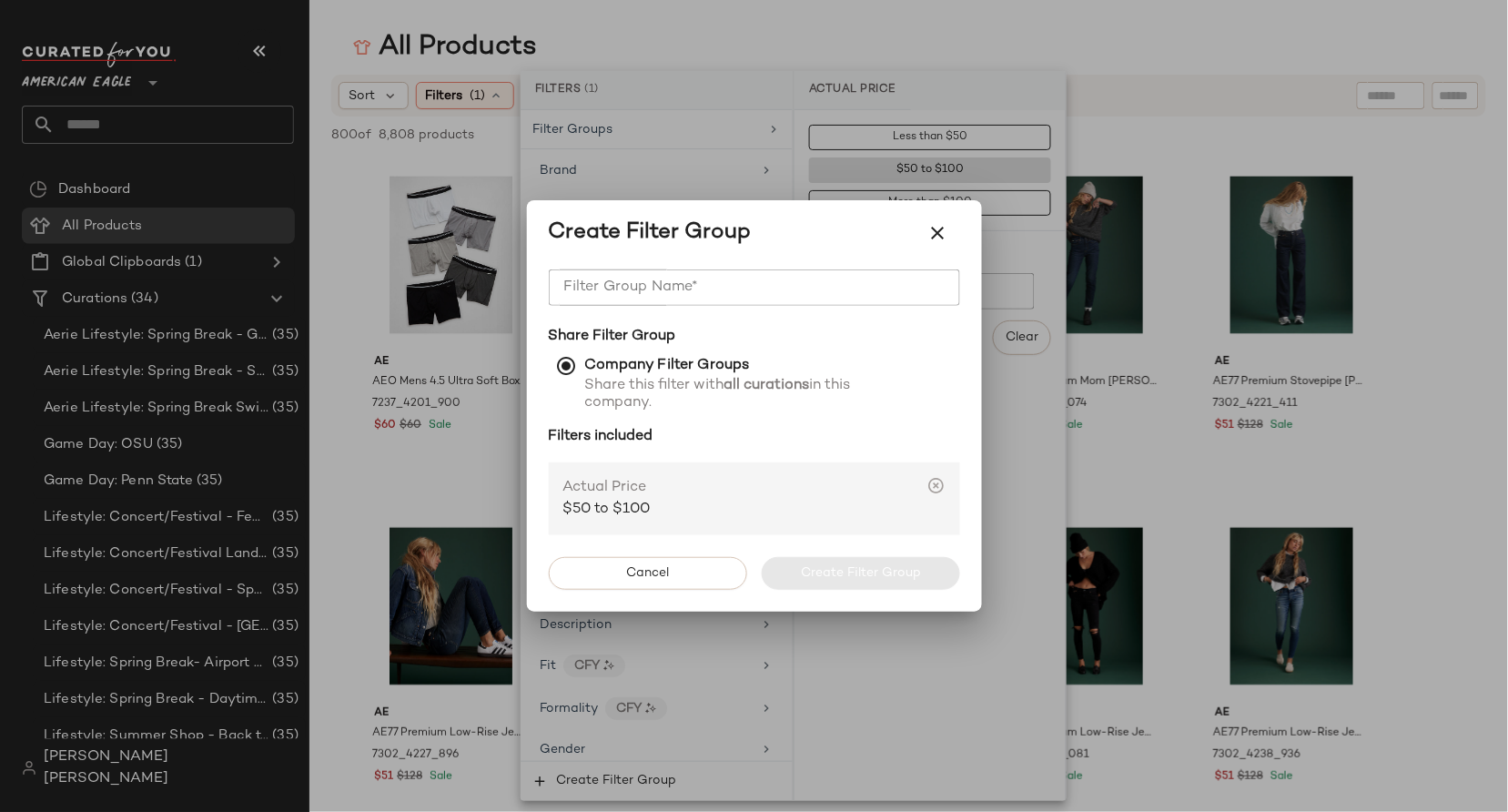
click at [815, 295] on input "Filter Group Name*" at bounding box center [754, 288] width 411 height 37
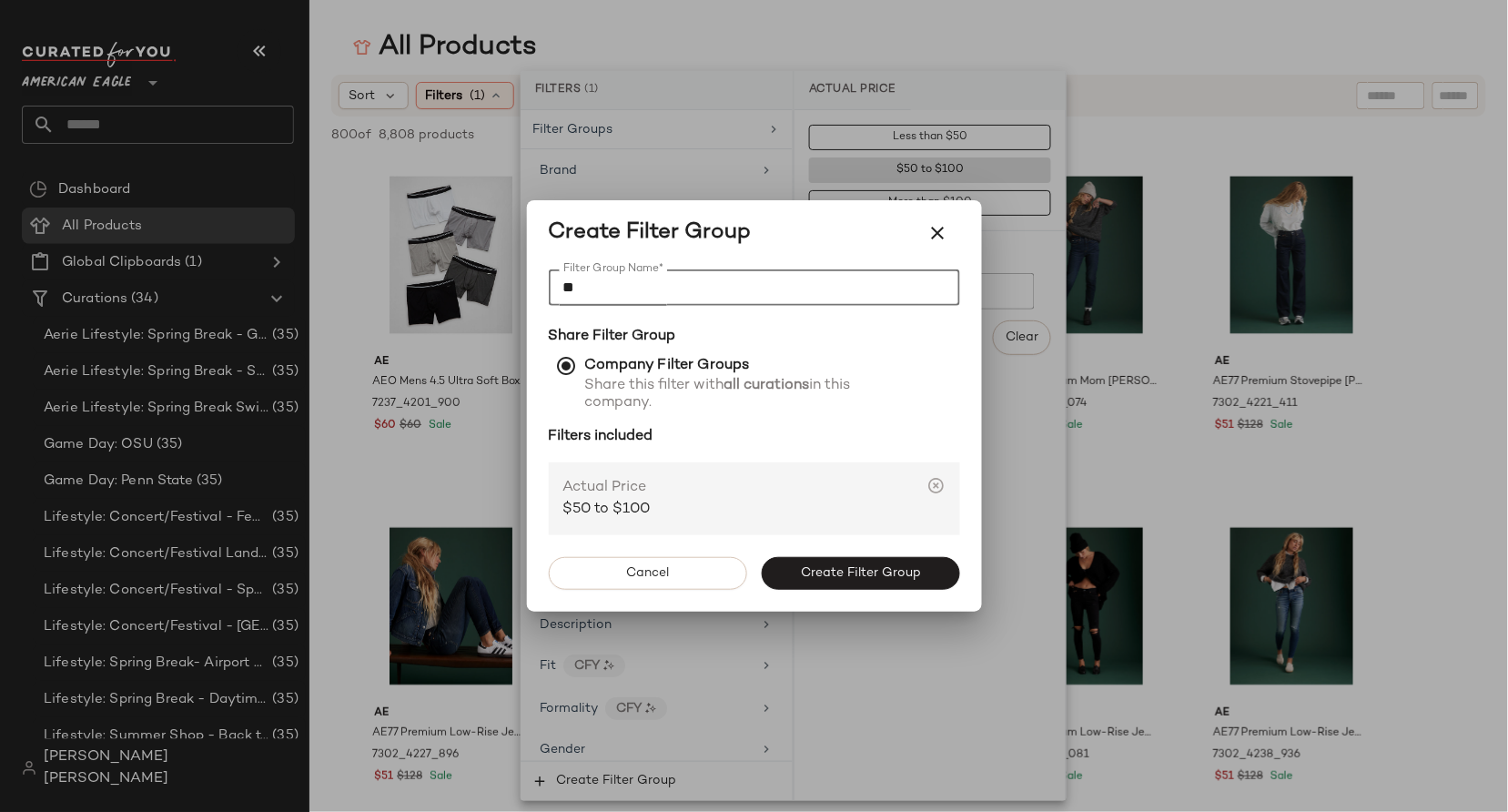
type input "*"
type input "**********"
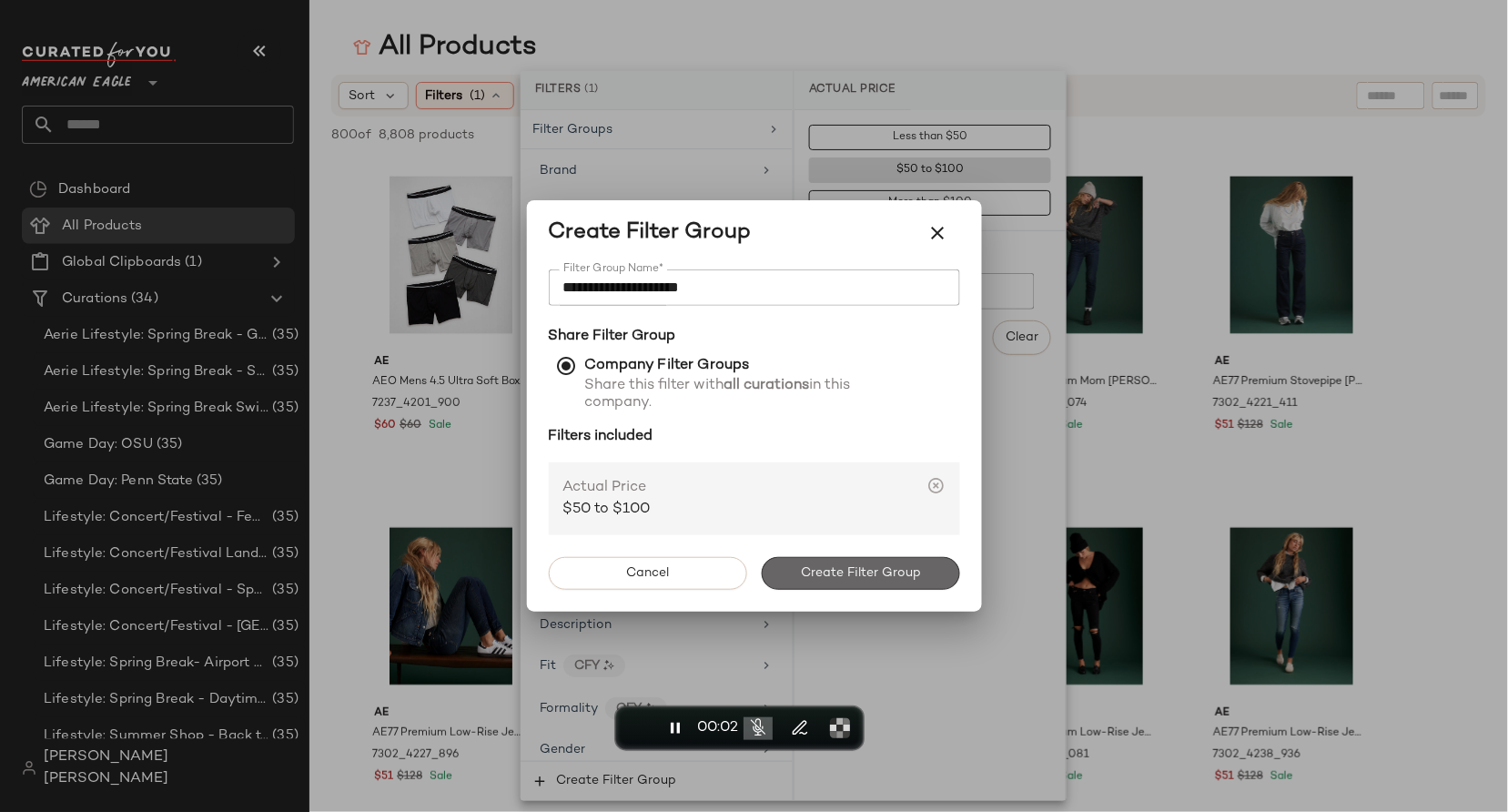
click at [815, 573] on span "Create Filter Group" at bounding box center [861, 573] width 121 height 15
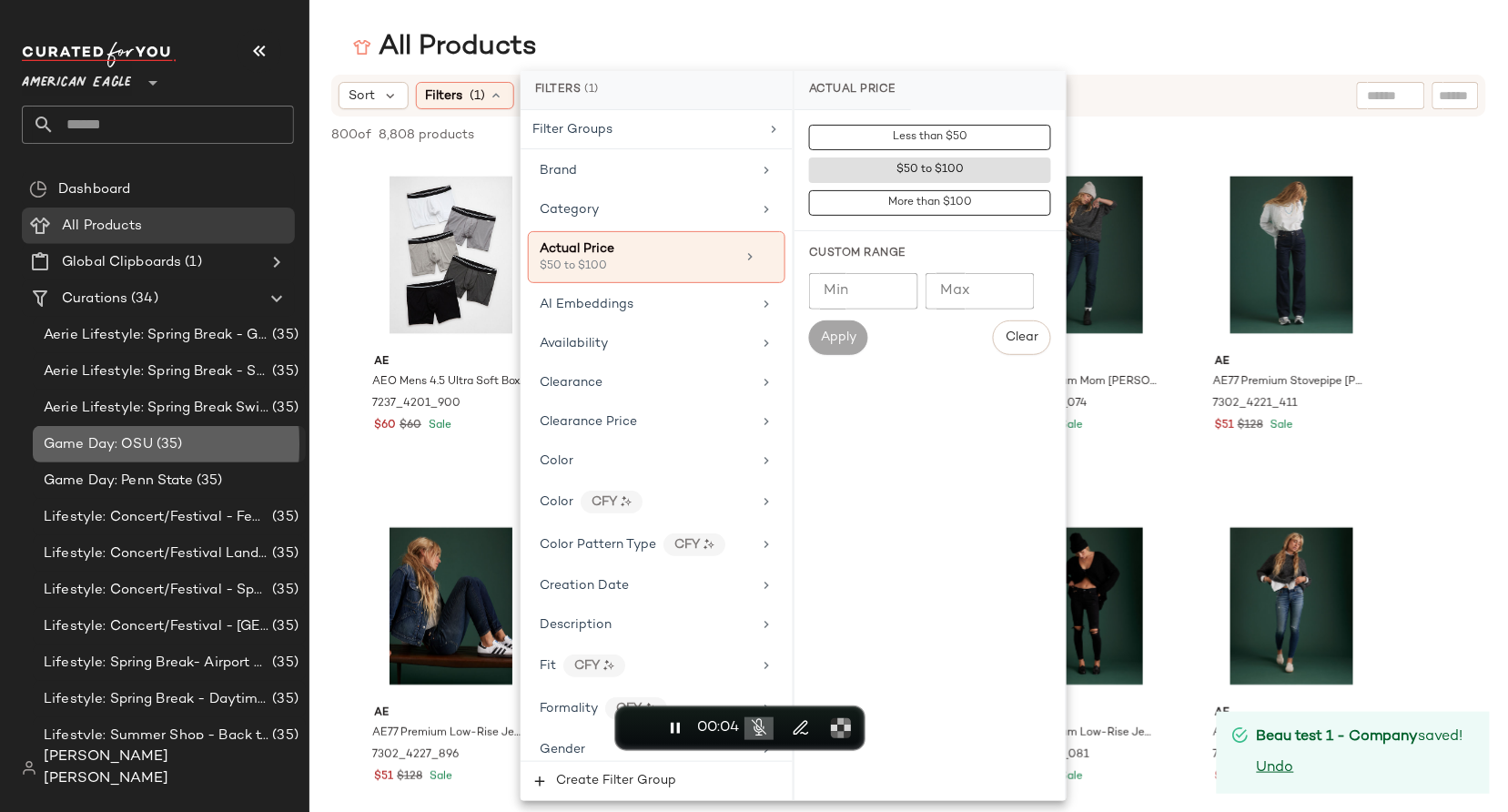
click at [159, 457] on div "Game Day: OSU (35)" at bounding box center [170, 444] width 274 height 37
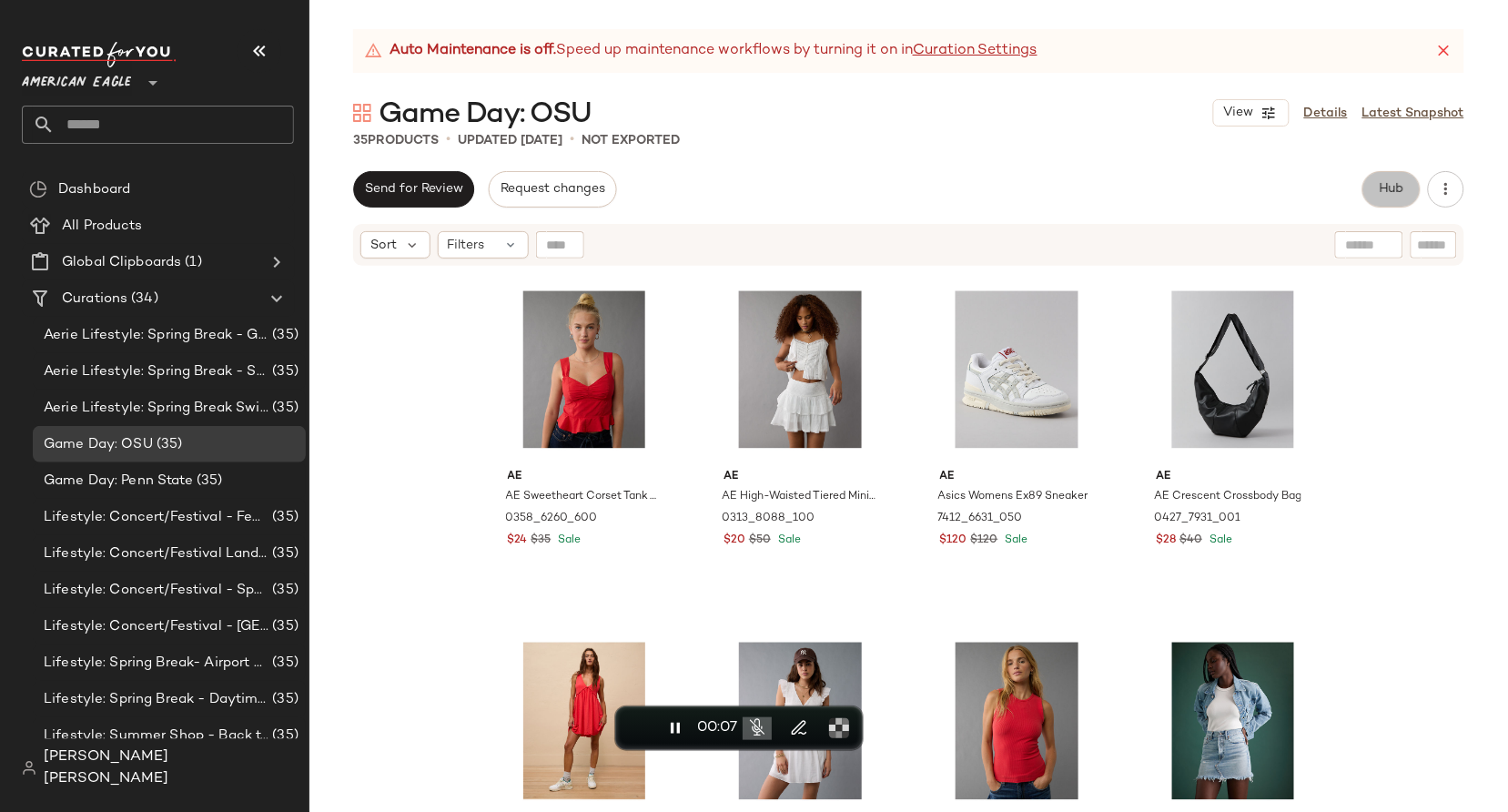
click at [1394, 200] on button "Hub" at bounding box center [1391, 189] width 58 height 37
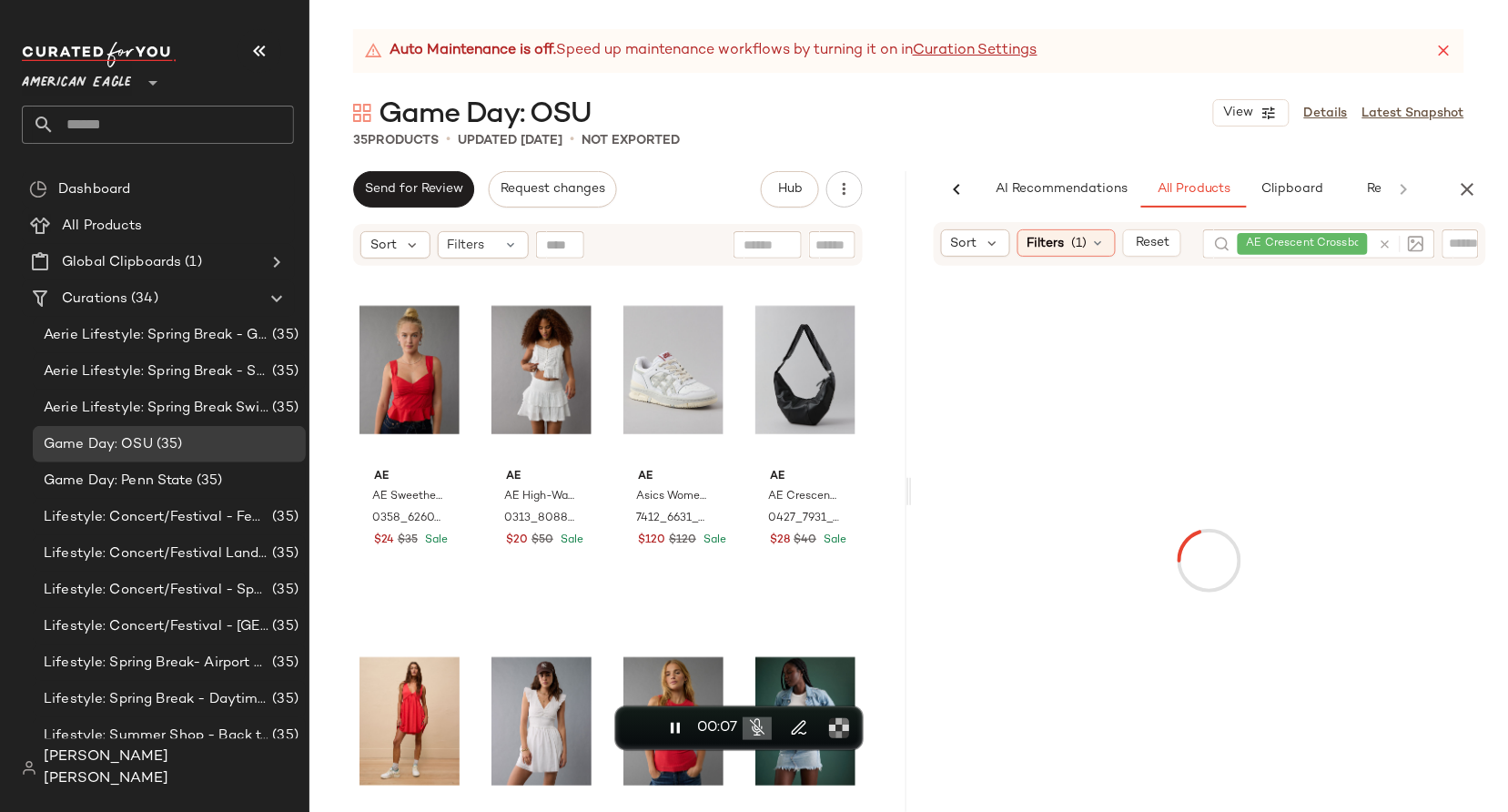
scroll to position [0, 61]
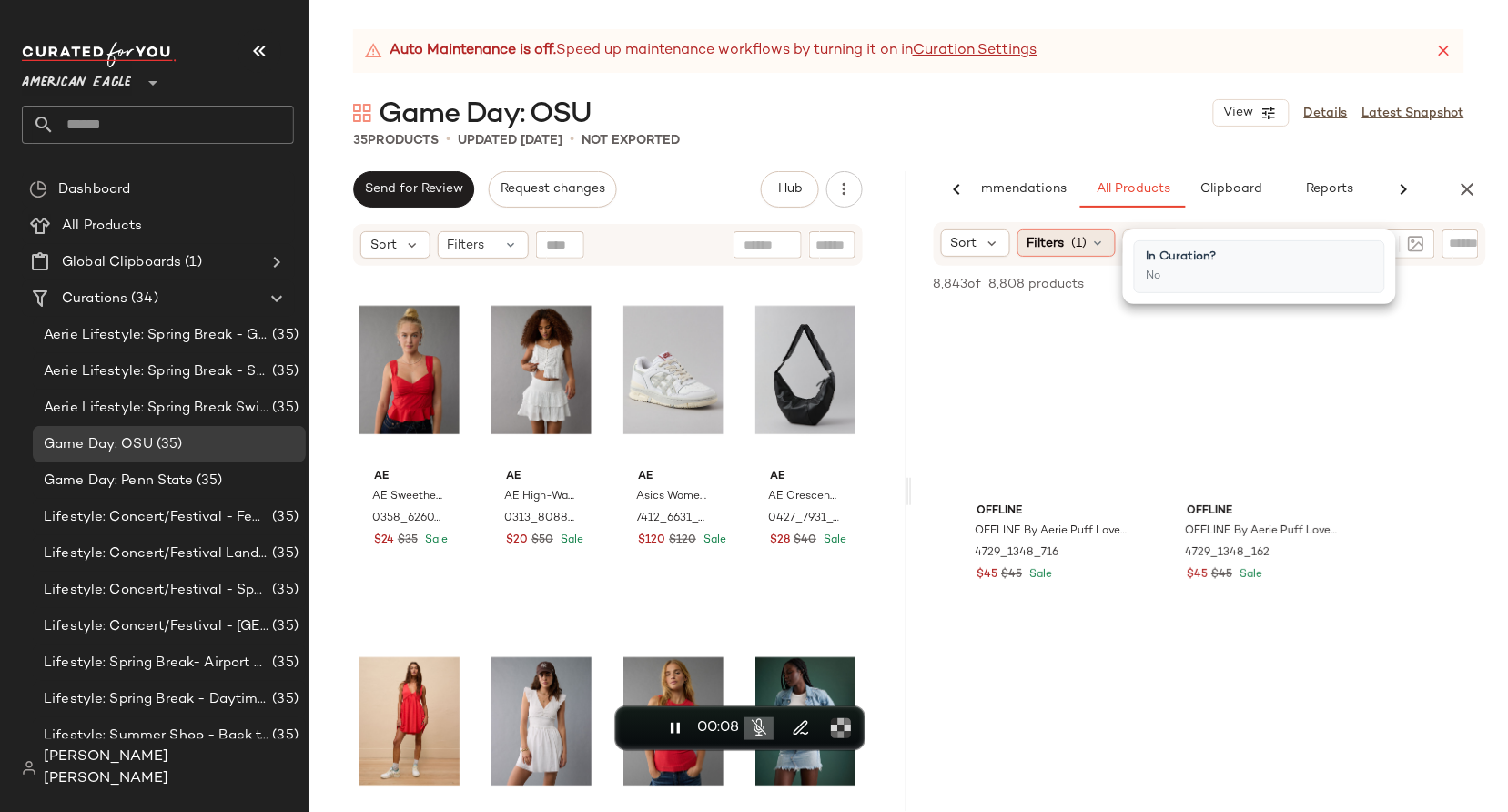
click at [1056, 247] on span "Filters" at bounding box center [1046, 243] width 38 height 19
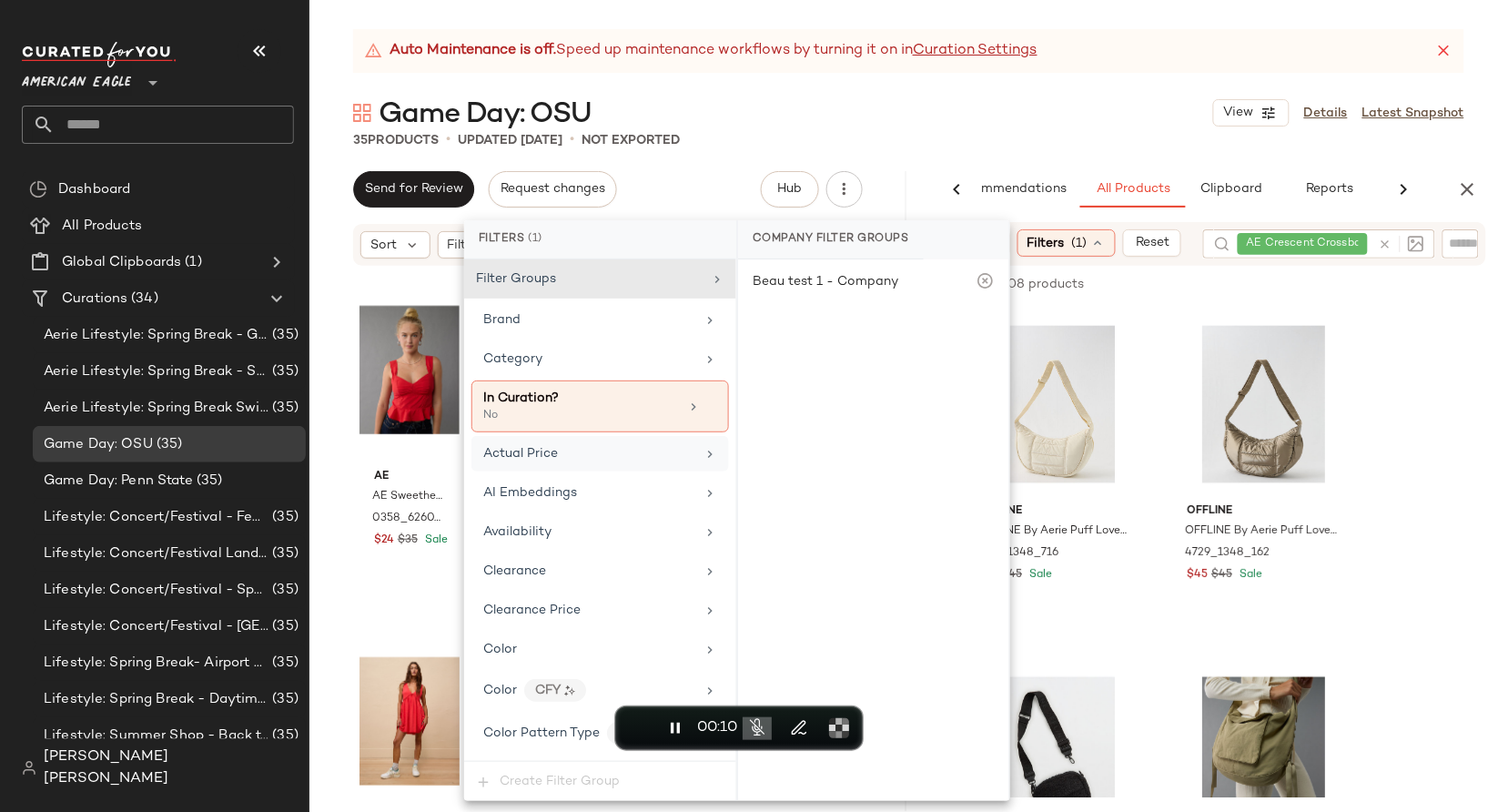
click at [630, 449] on div "Actual Price" at bounding box center [589, 453] width 212 height 19
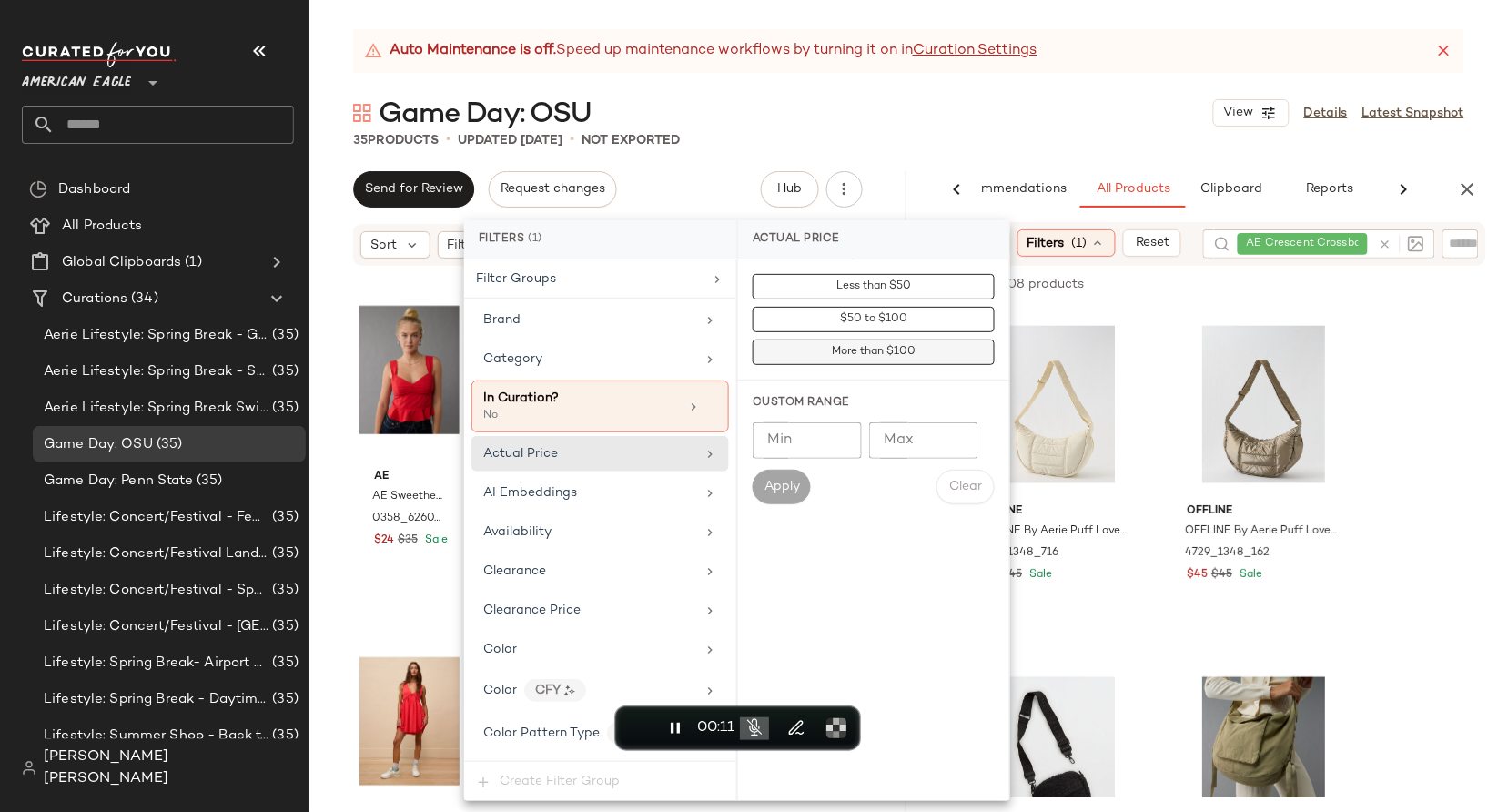
click at [816, 351] on button "More than $100" at bounding box center [874, 352] width 242 height 26
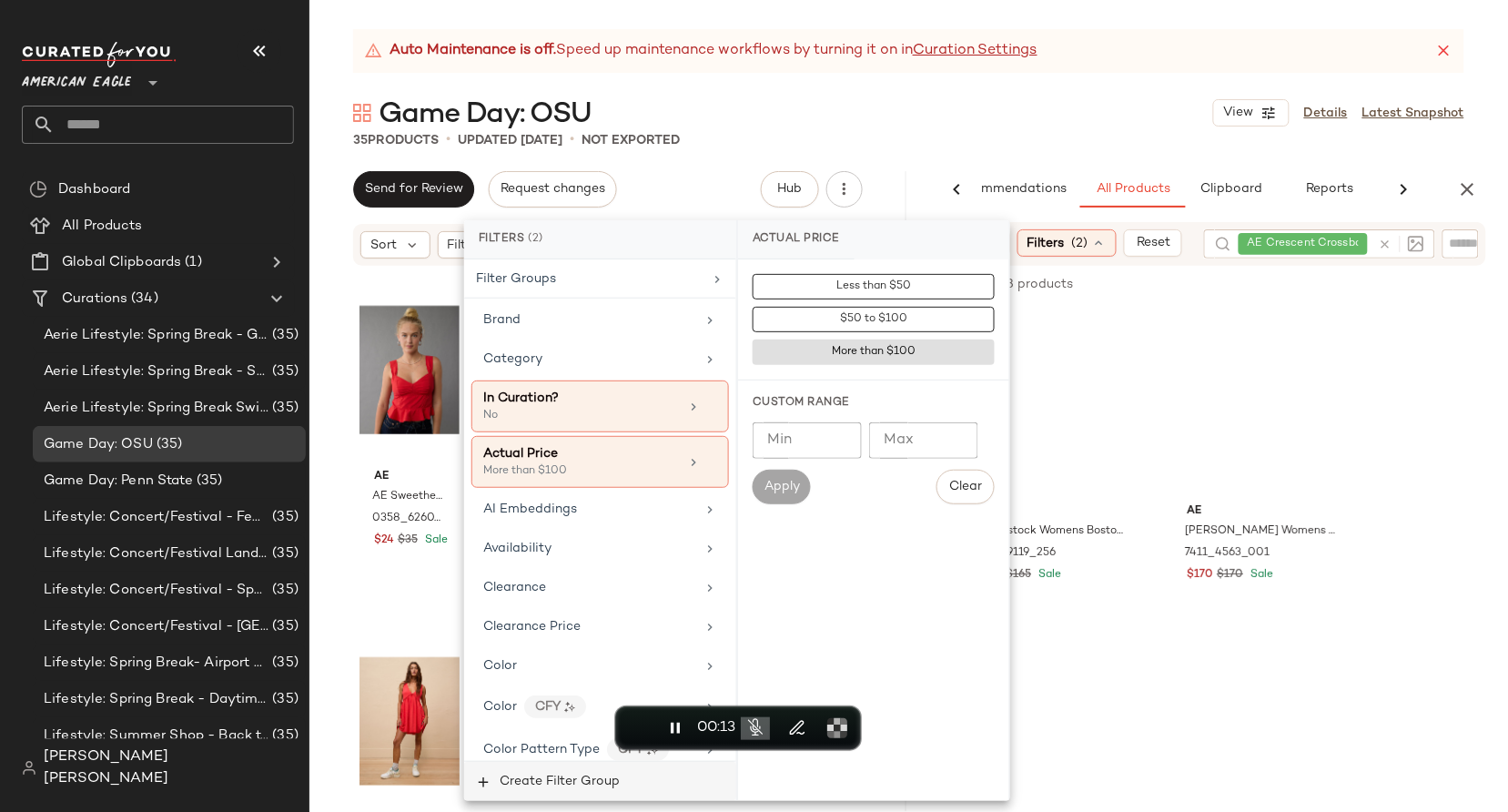
click at [533, 785] on span "Create Filter Group" at bounding box center [559, 782] width 121 height 15
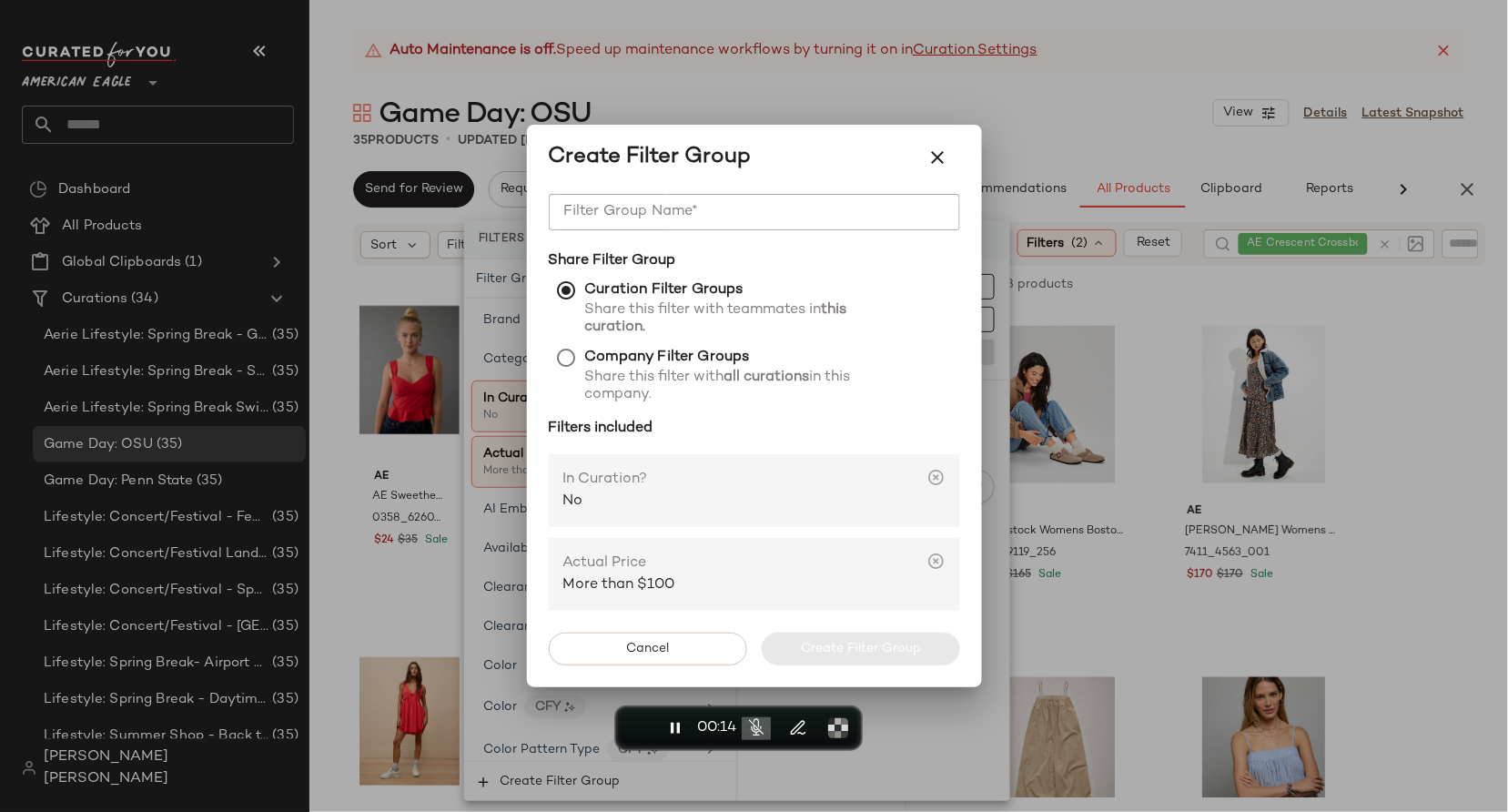
click at [676, 214] on input "Filter Group Name*" at bounding box center [754, 212] width 411 height 37
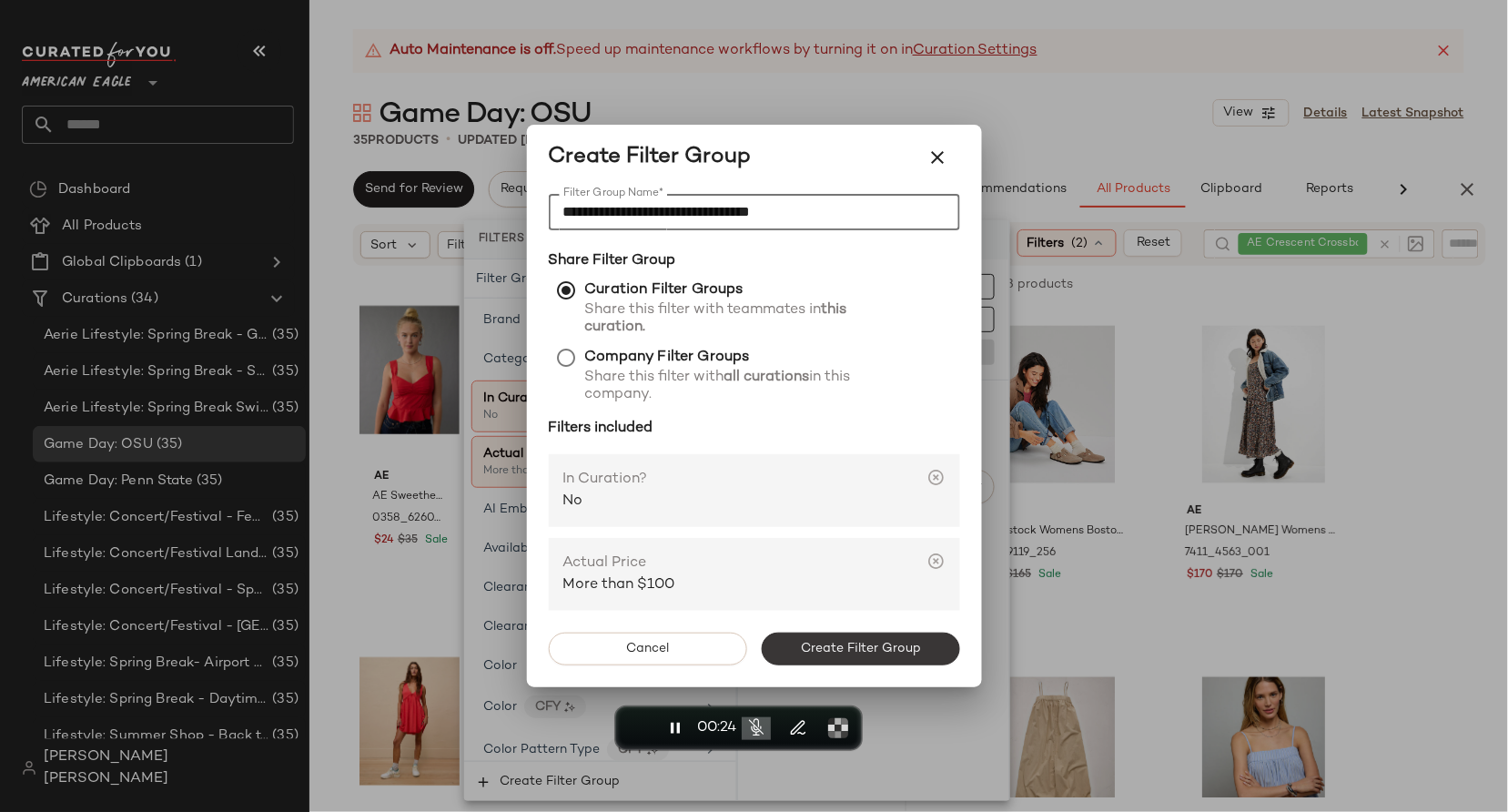
type input "**********"
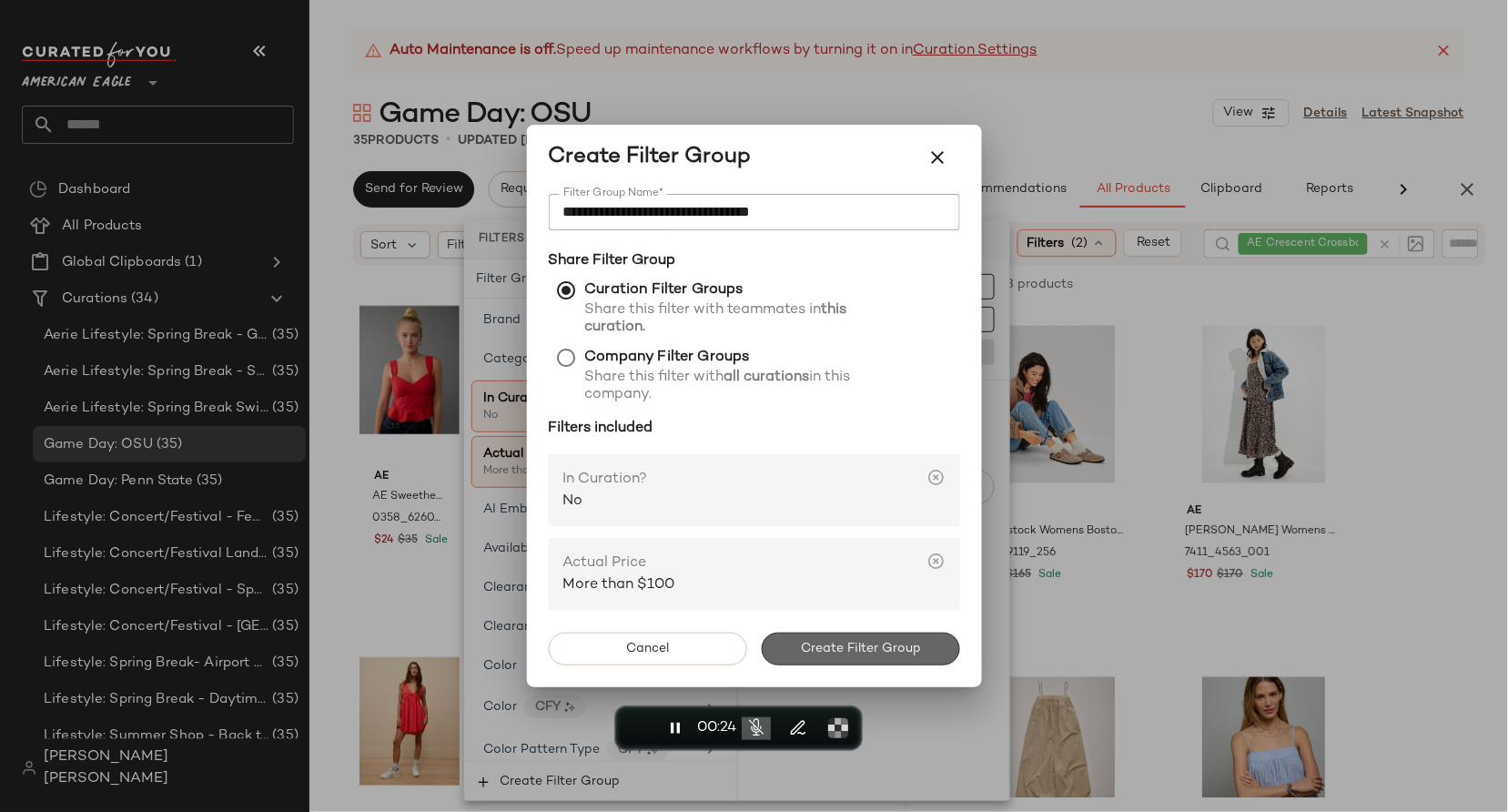
click at [776, 636] on button "Create Filter Group" at bounding box center [861, 649] width 198 height 33
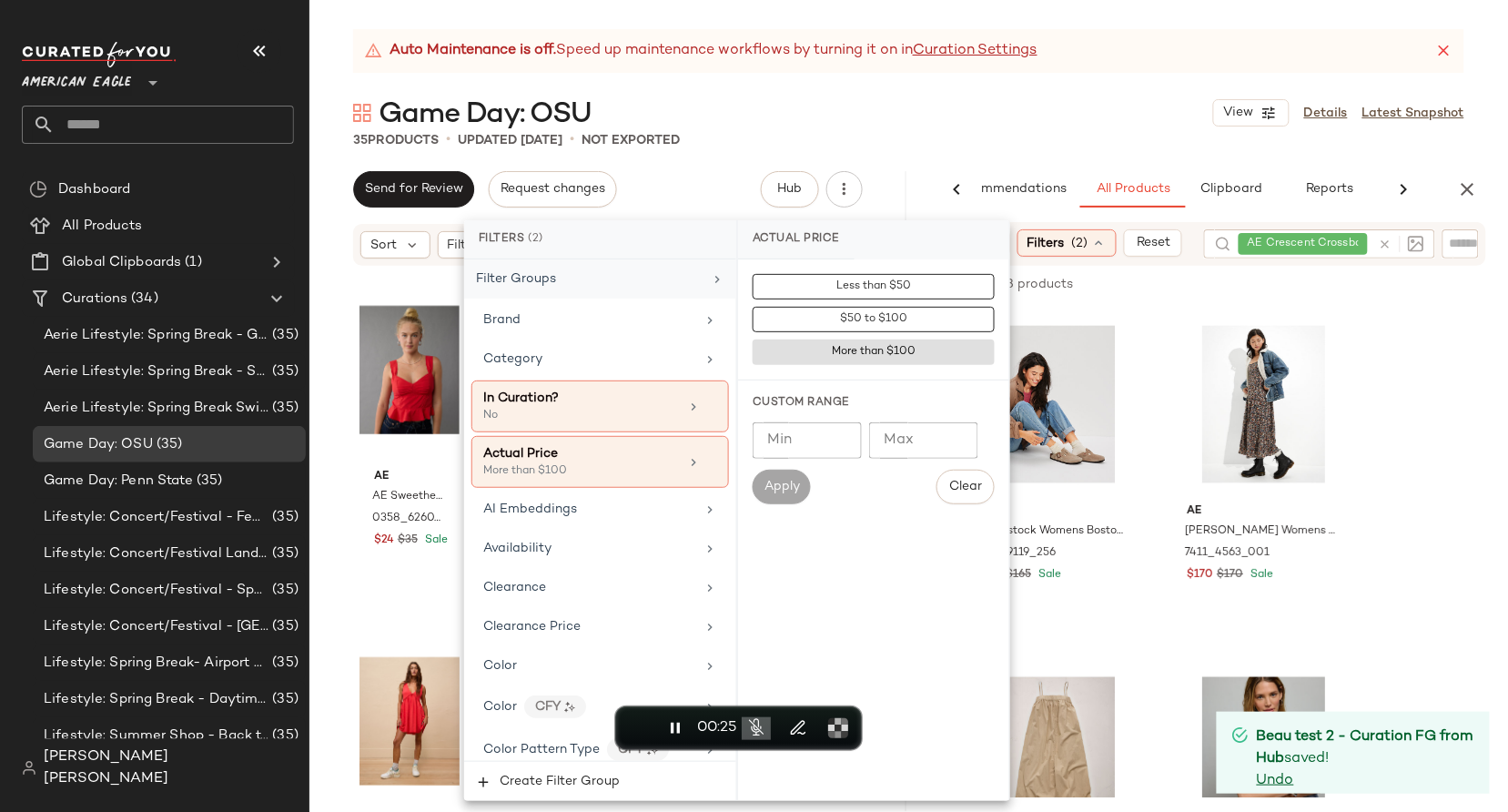
click at [696, 273] on div "Filter Groups" at bounding box center [600, 279] width 273 height 39
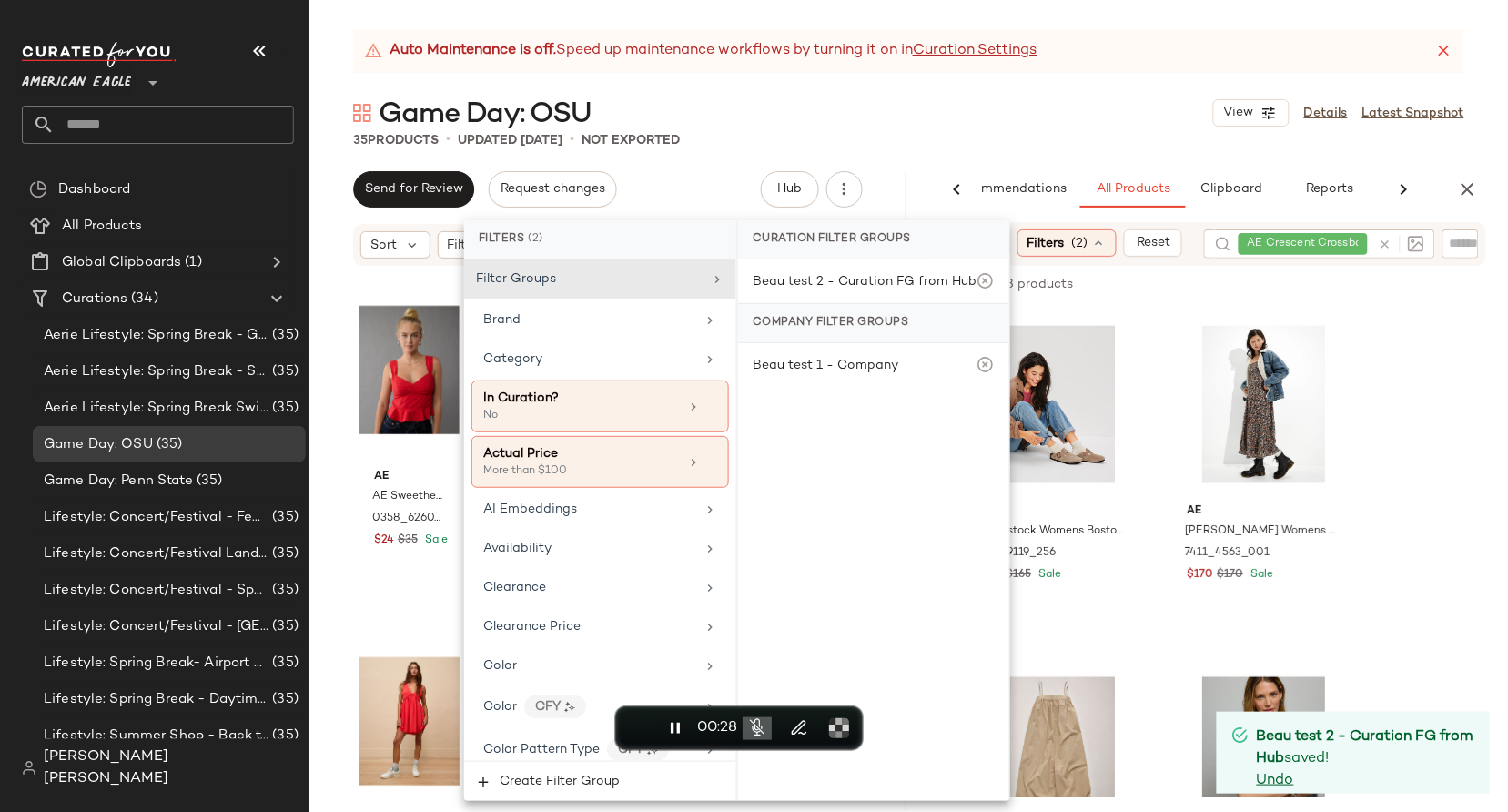
click at [717, 185] on div "Send for Review Request changes Hub Send for Review External Review Internal Re…" at bounding box center [608, 189] width 509 height 37
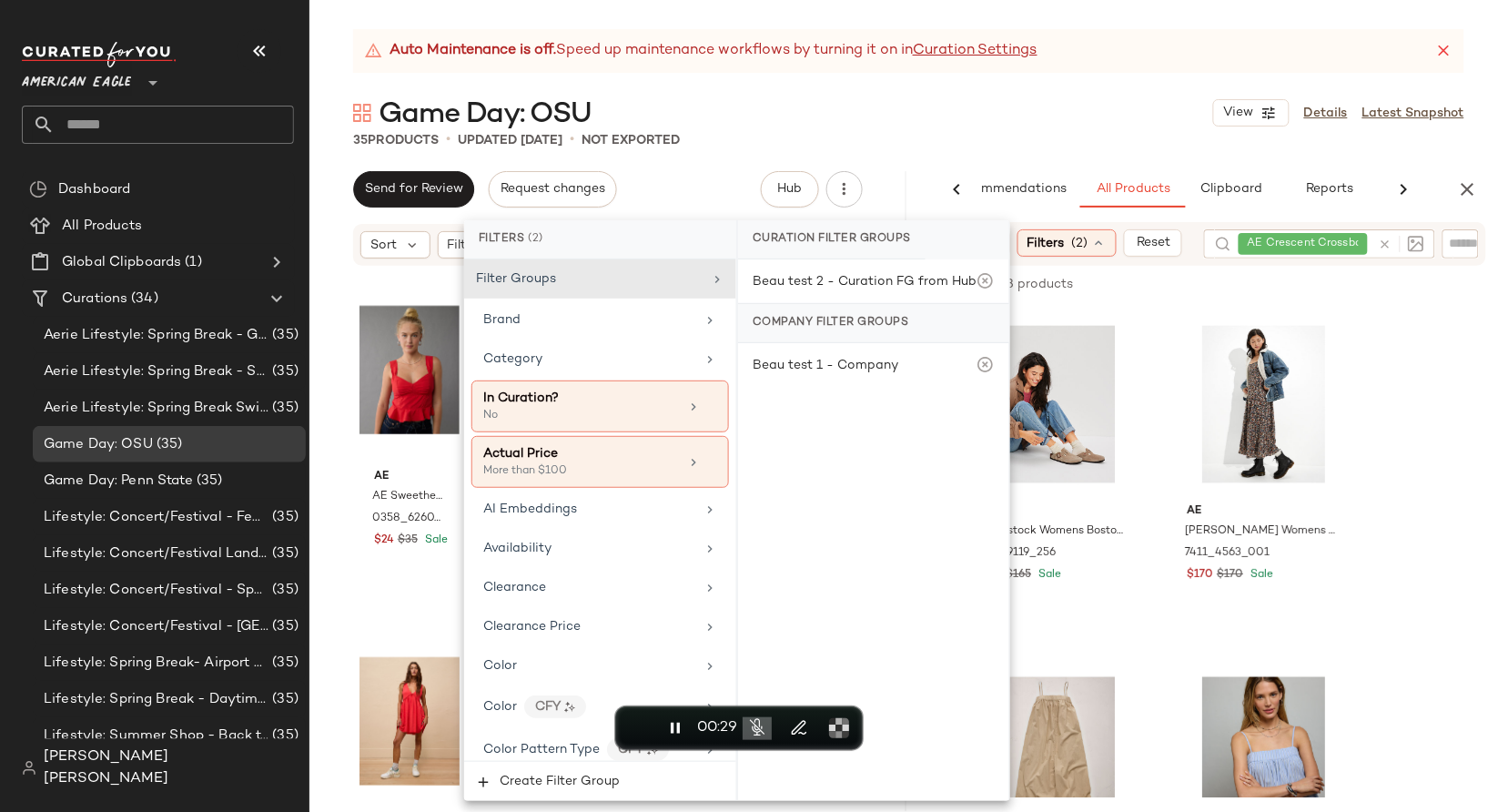
click at [1045, 146] on div "35 Products • updated [DATE] • Not Exported" at bounding box center [909, 140] width 1199 height 18
click at [1122, 254] on div "Sort Filters (2) Reset" at bounding box center [1066, 243] width 250 height 28
click at [1105, 254] on div "Filters (2)" at bounding box center [1067, 243] width 99 height 28
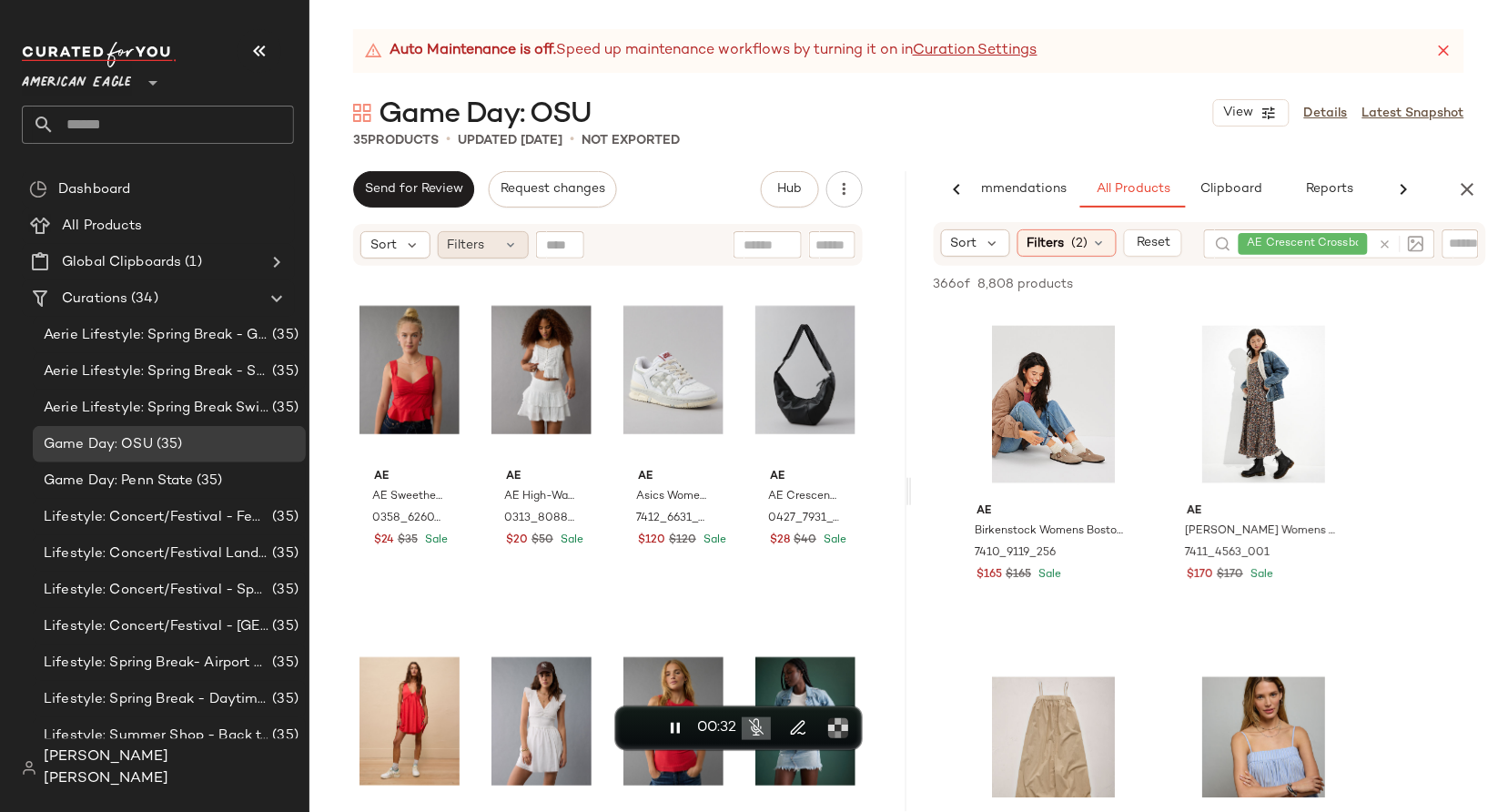
click at [483, 250] on span "Filters" at bounding box center [466, 245] width 38 height 19
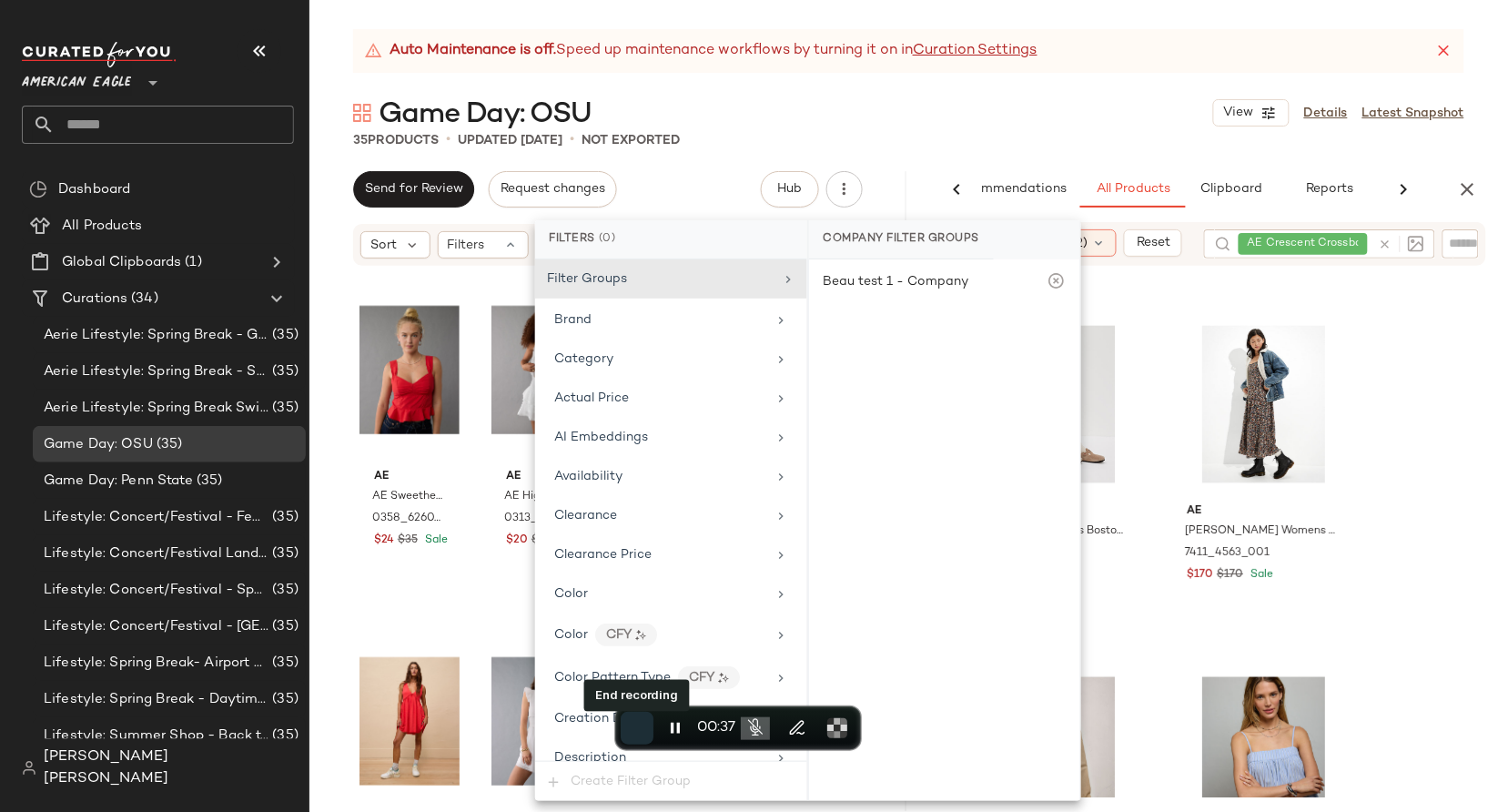
click at [637, 728] on span "End recording" at bounding box center [637, 728] width 0 height 0
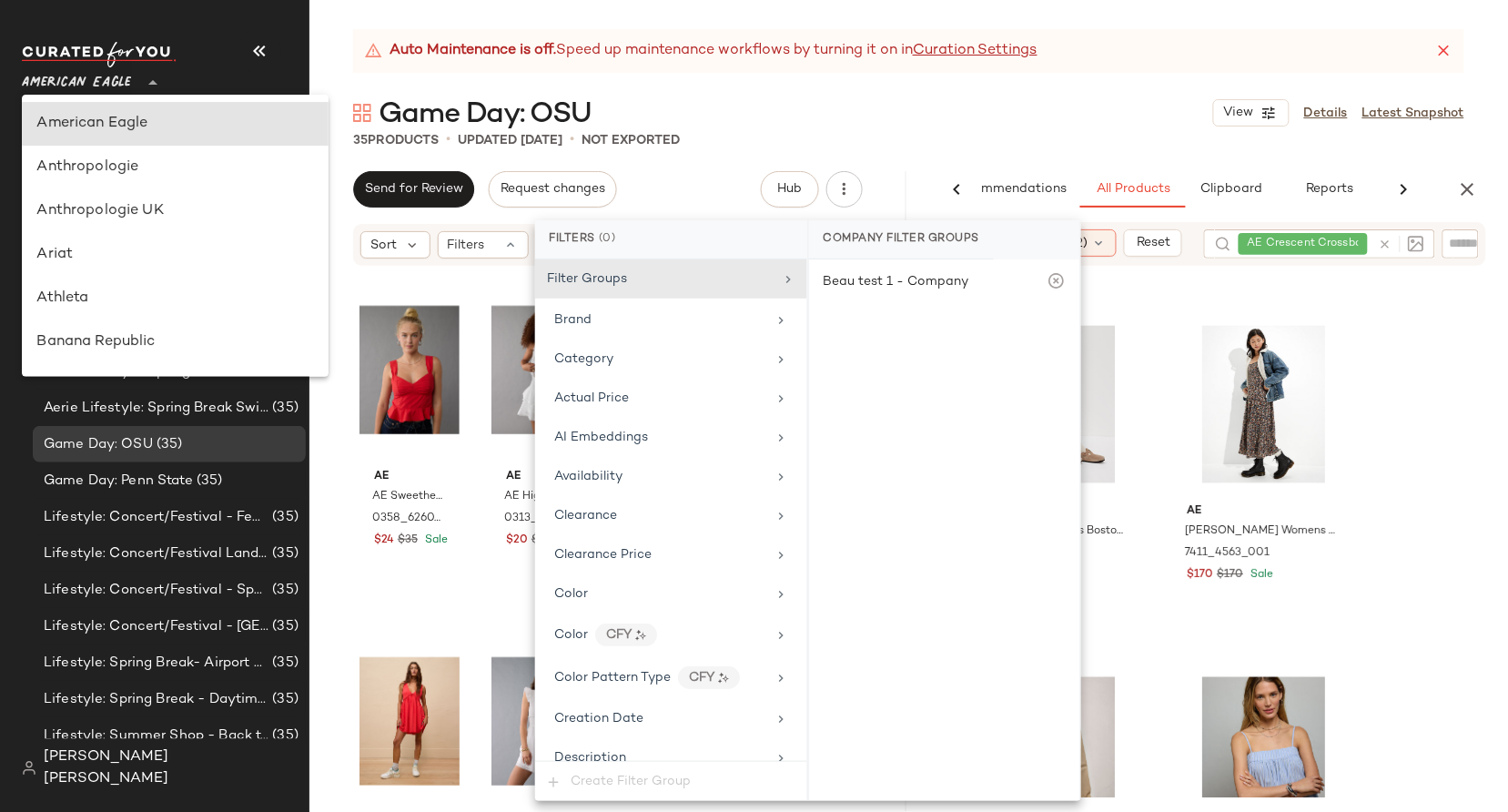
click at [151, 83] on icon at bounding box center [153, 83] width 22 height 22
